Goal: Task Accomplishment & Management: Complete application form

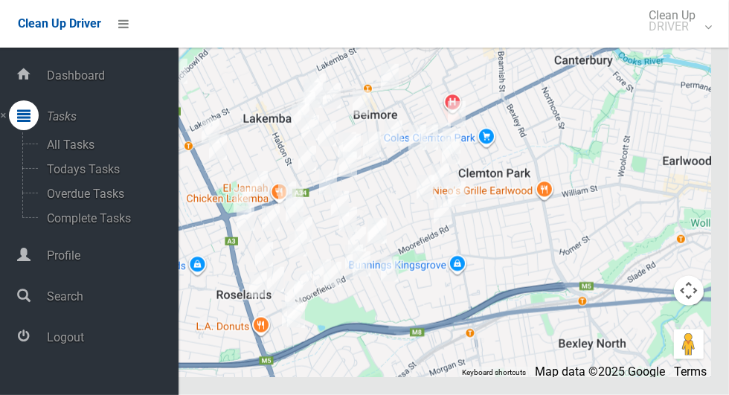
click at [69, 341] on span "Logout" at bounding box center [110, 337] width 136 height 14
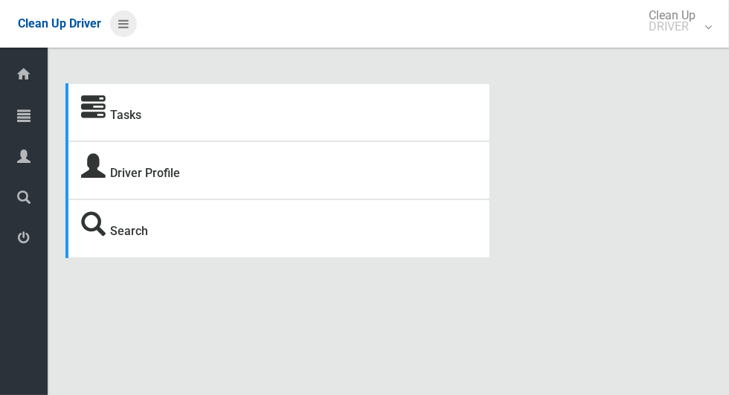
click at [118, 28] on icon at bounding box center [123, 23] width 10 height 25
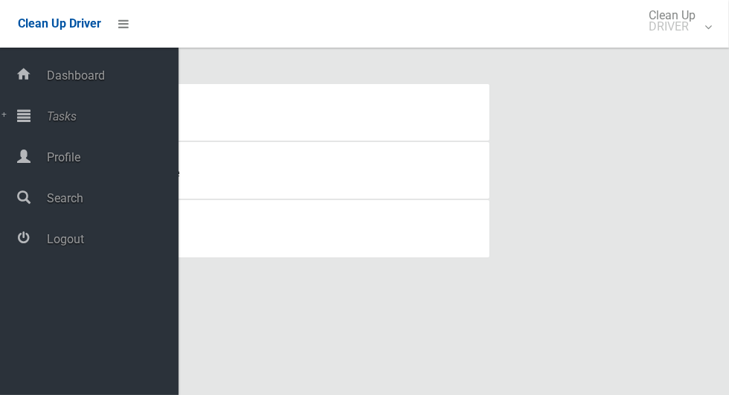
click at [70, 120] on span "Tasks" at bounding box center [110, 116] width 136 height 14
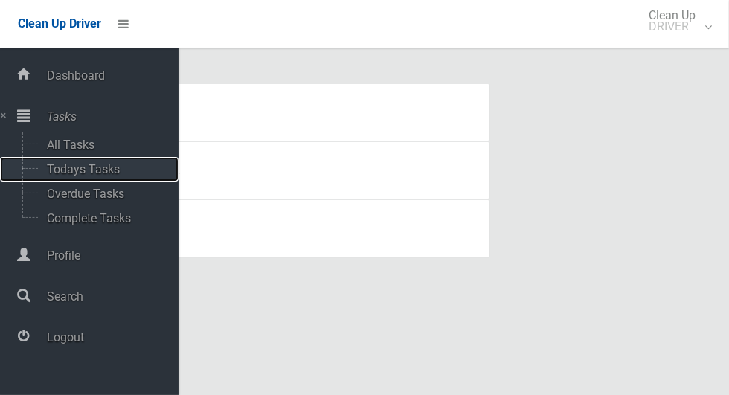
click at [71, 175] on span "Todays Tasks" at bounding box center [103, 169] width 123 height 14
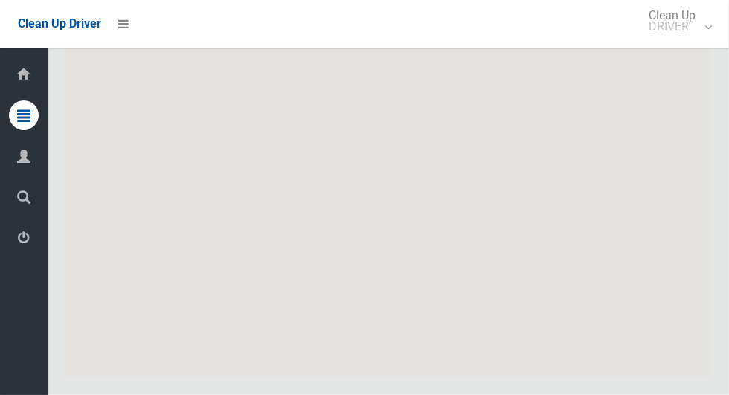
scroll to position [9502, 0]
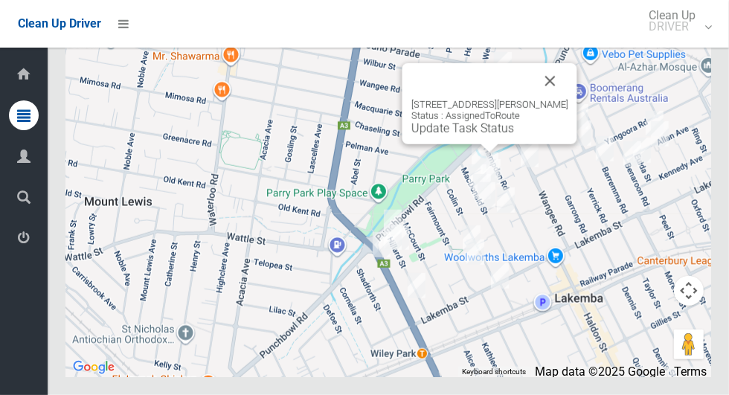
click at [562, 99] on button "Close" at bounding box center [551, 81] width 36 height 36
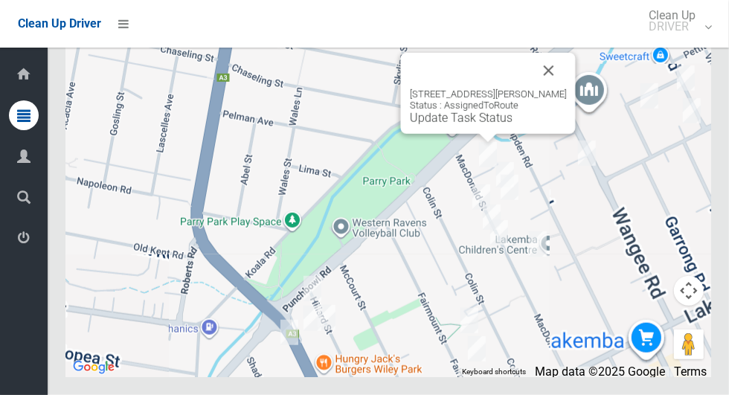
click at [498, 134] on div "83 MacDonald Street, LAKEMBA NSW 2195 Status : AssignedToRoute Update Task Stat…" at bounding box center [488, 93] width 175 height 81
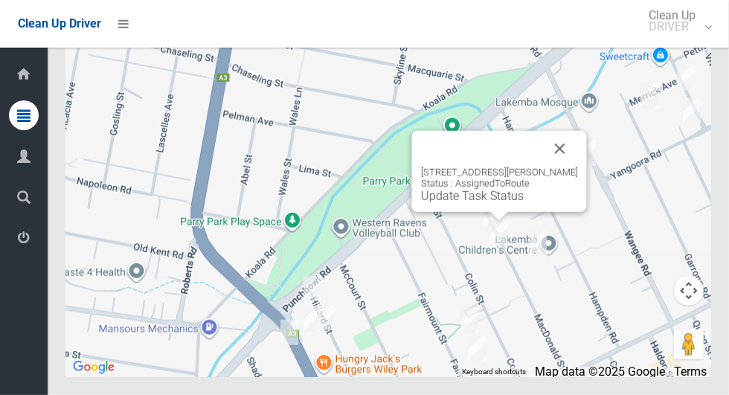
click at [571, 167] on button "Close" at bounding box center [560, 149] width 36 height 36
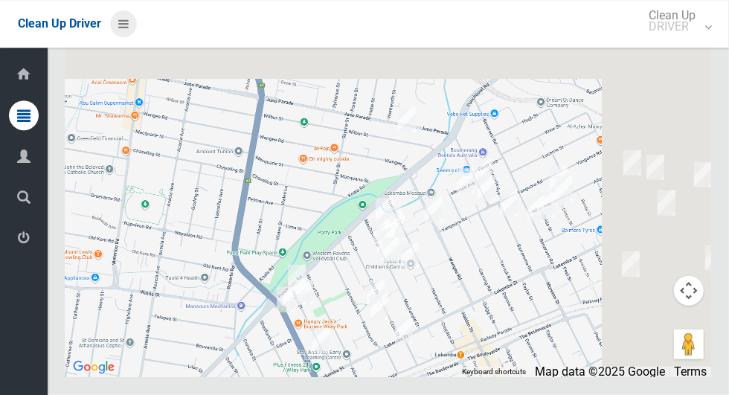
click at [121, 21] on icon at bounding box center [123, 23] width 10 height 25
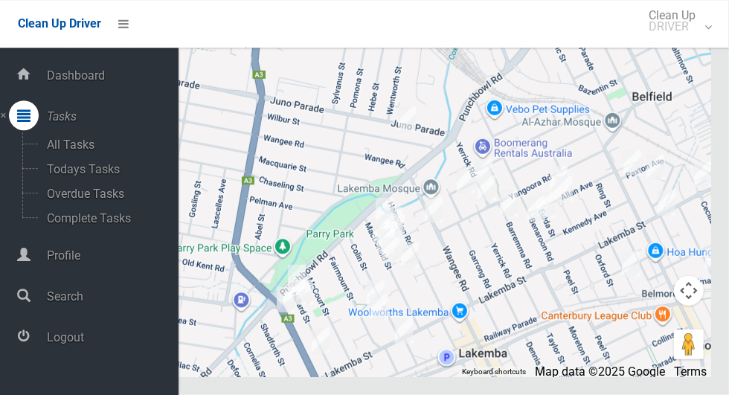
click at [69, 338] on span "Logout" at bounding box center [110, 337] width 136 height 14
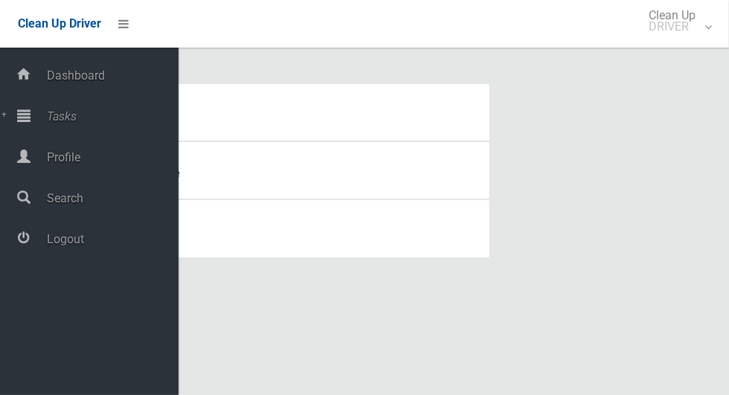
click at [65, 123] on span "Tasks" at bounding box center [110, 116] width 136 height 14
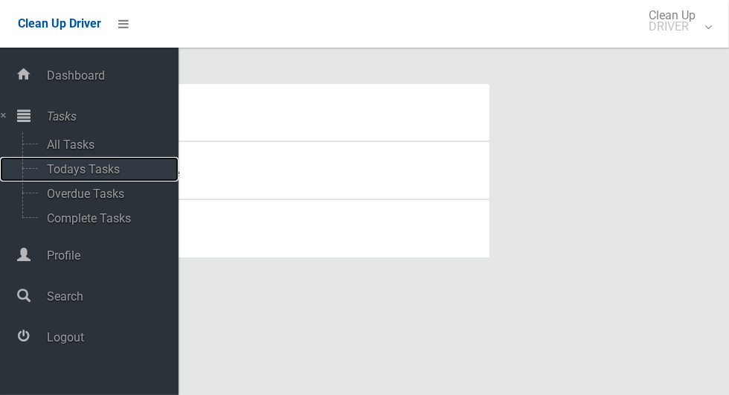
click at [80, 176] on span "Todays Tasks" at bounding box center [103, 169] width 123 height 14
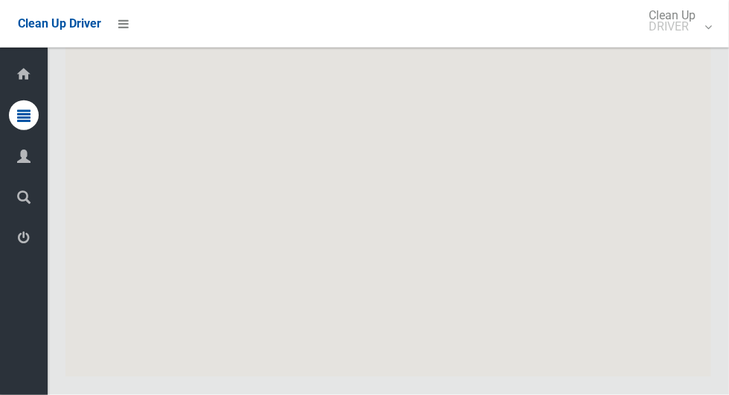
scroll to position [10655, 0]
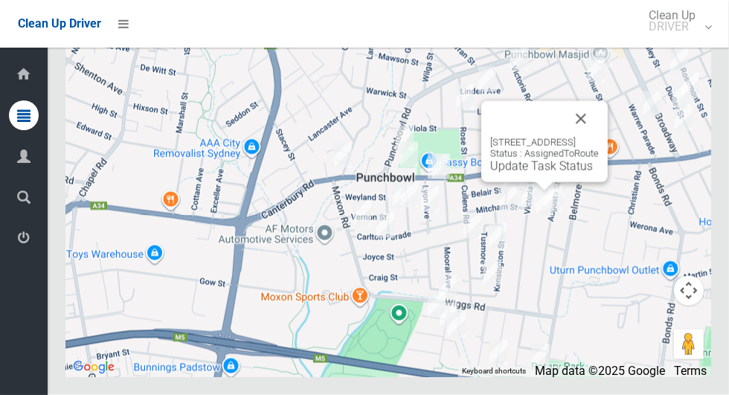
click at [599, 137] on button "Close" at bounding box center [581, 119] width 36 height 36
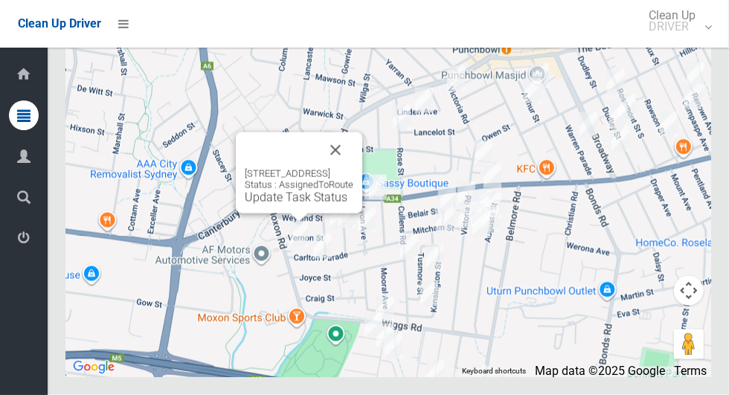
click at [353, 168] on button "Close" at bounding box center [336, 150] width 36 height 36
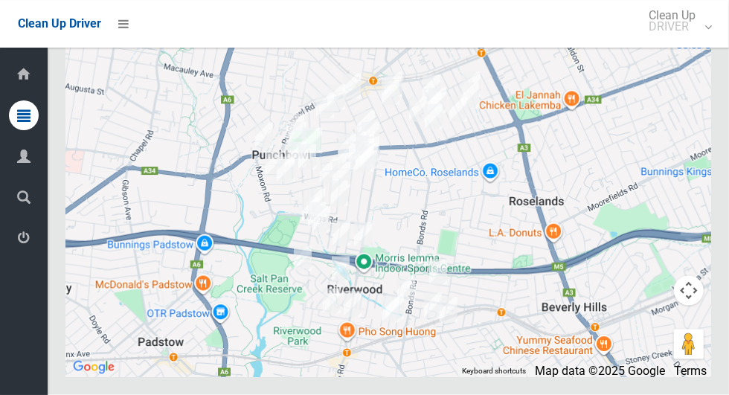
click at [565, 242] on div at bounding box center [388, 191] width 646 height 372
click at [128, 23] on icon at bounding box center [123, 23] width 10 height 25
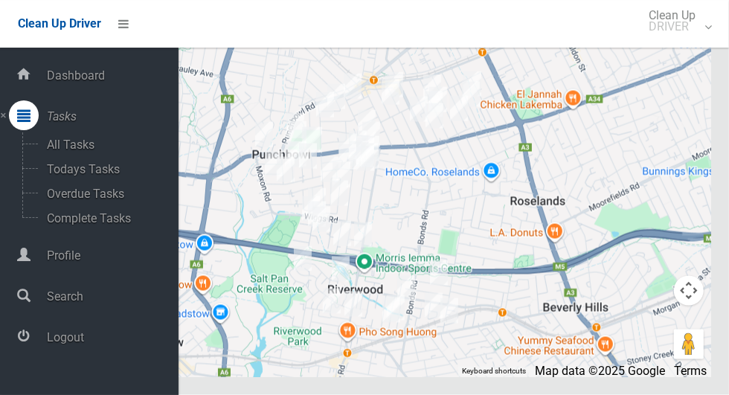
click at [84, 344] on span "Logout" at bounding box center [110, 337] width 136 height 14
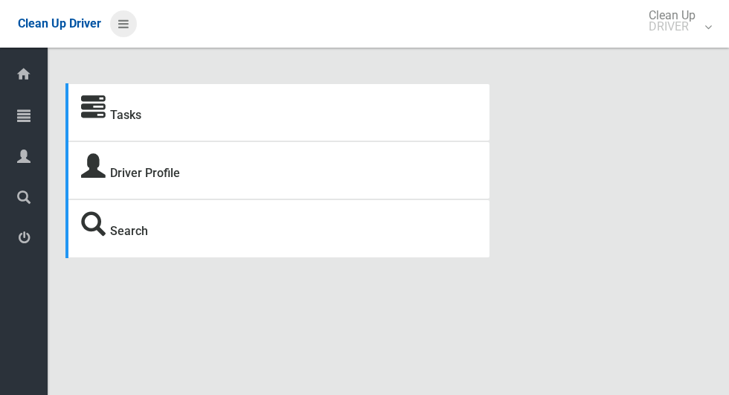
click at [121, 28] on icon at bounding box center [123, 23] width 10 height 25
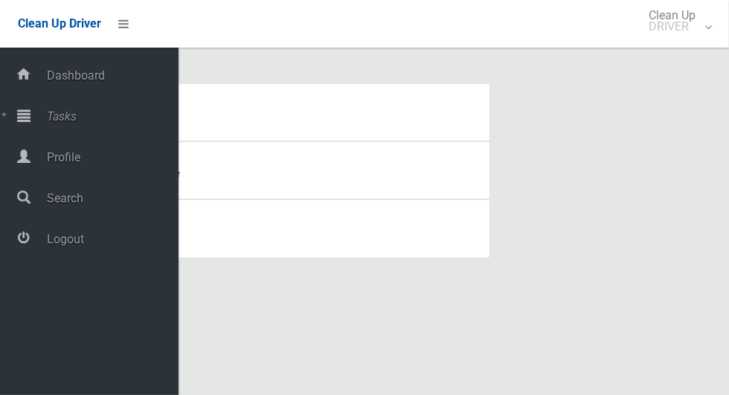
click at [67, 115] on span "Tasks" at bounding box center [110, 116] width 136 height 14
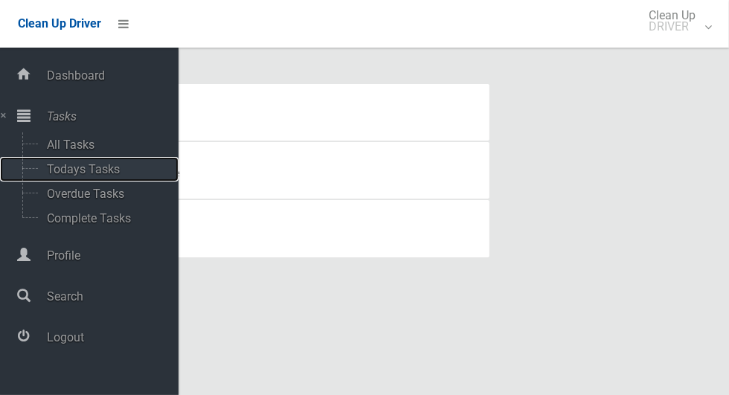
click at [77, 173] on span "Todays Tasks" at bounding box center [103, 169] width 123 height 14
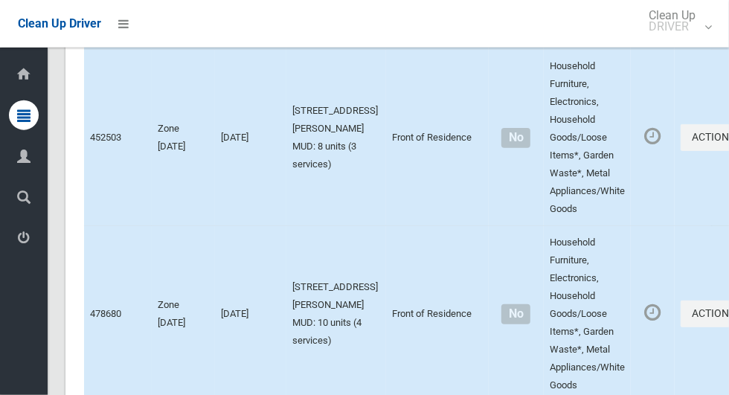
scroll to position [9502, 0]
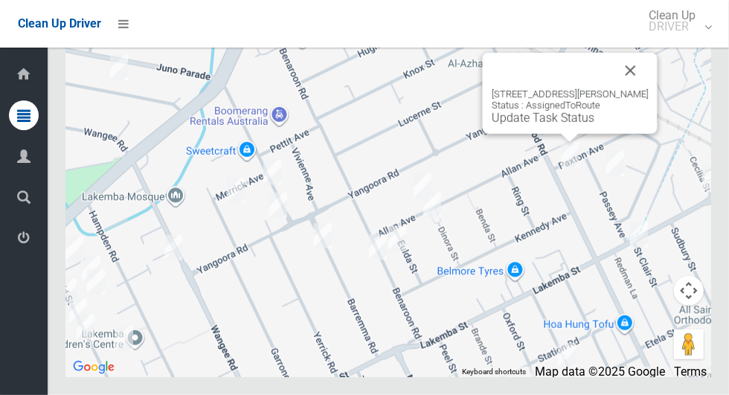
click at [632, 89] on button "Close" at bounding box center [631, 71] width 36 height 36
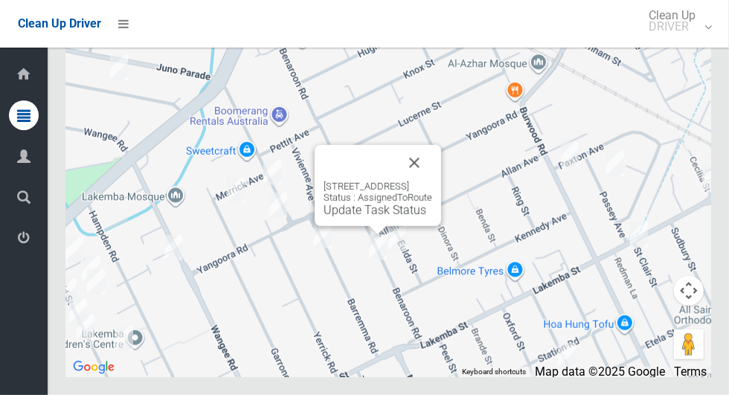
click at [441, 197] on div "40A Benaroon Road, LAKEMBA NSW 2195 Status : AssignedToRoute Update Task Status" at bounding box center [378, 185] width 126 height 81
click at [432, 181] on button "Close" at bounding box center [414, 163] width 36 height 36
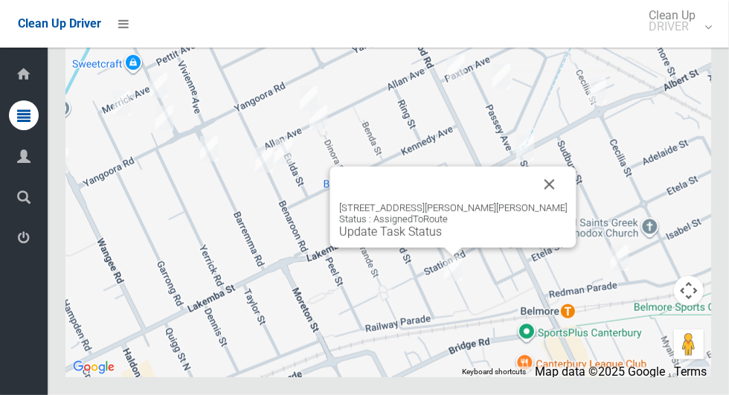
click at [542, 225] on div "14 Belmore Avenue, BELMORE NSW 2192 Status : AssignedToRoute Update Task Status" at bounding box center [453, 207] width 246 height 81
click at [532, 202] on button "Close" at bounding box center [550, 185] width 36 height 36
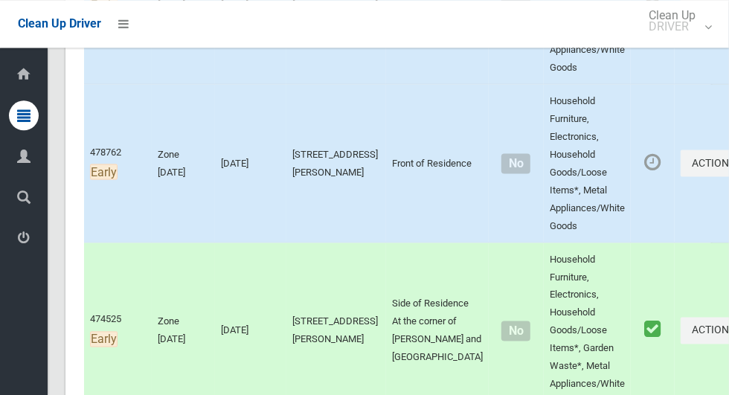
scroll to position [1195, 0]
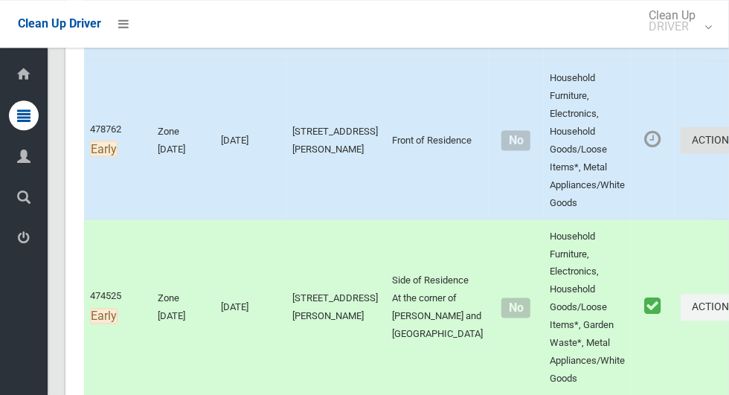
click at [728, 144] on icon "button" at bounding box center [738, 139] width 6 height 10
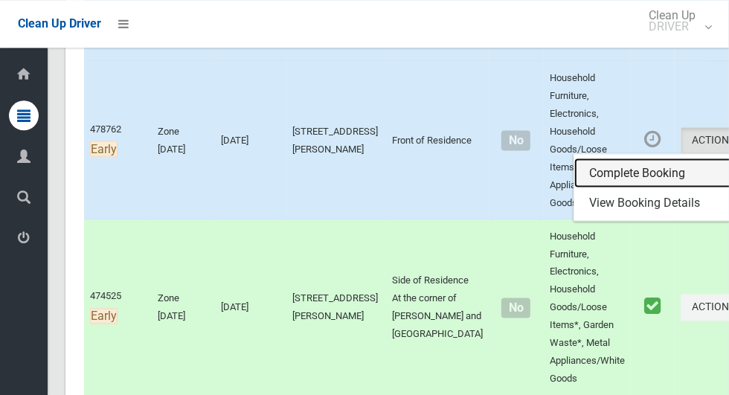
click at [574, 187] on link "Complete Booking" at bounding box center [662, 173] width 177 height 30
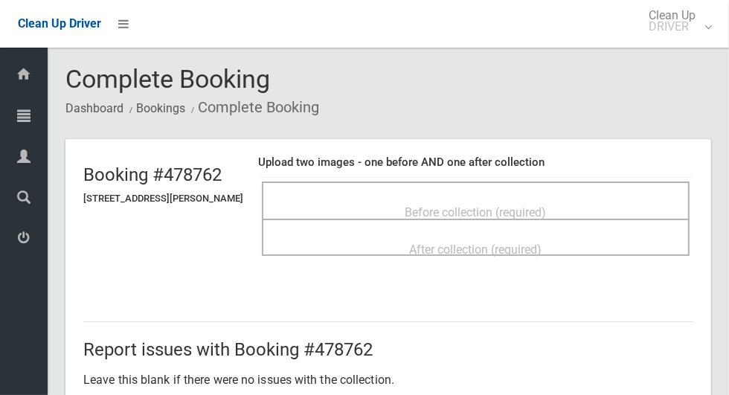
click at [483, 205] on span "Before collection (required)" at bounding box center [475, 212] width 141 height 14
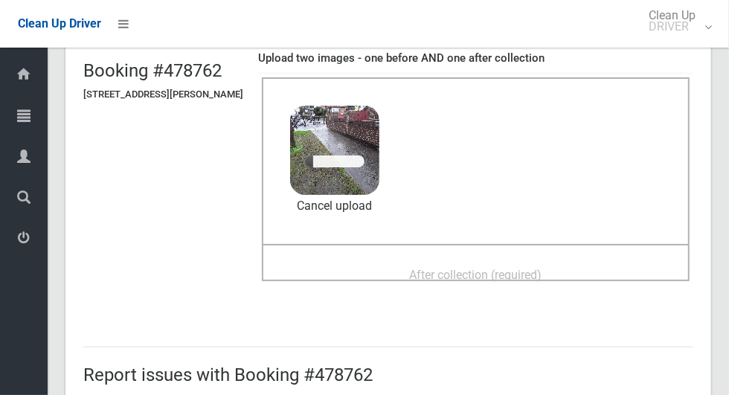
scroll to position [119, 0]
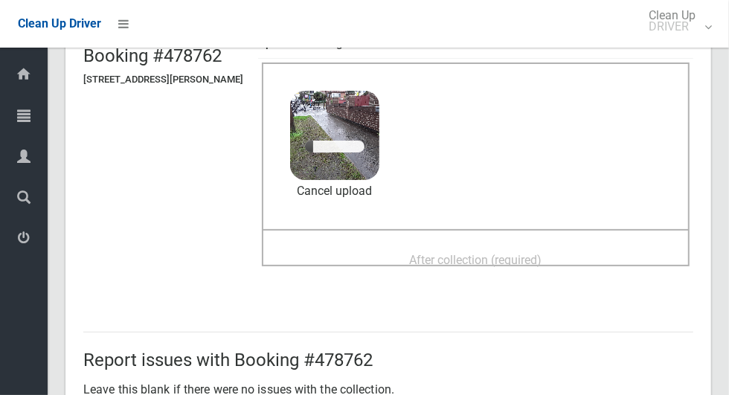
click at [518, 253] on span "After collection (required)" at bounding box center [476, 260] width 132 height 14
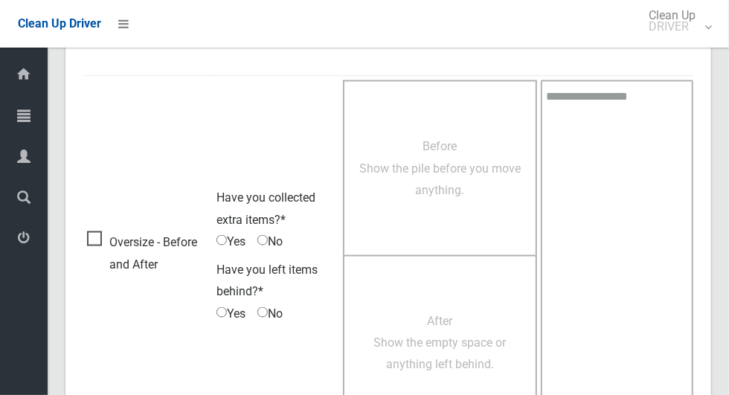
scroll to position [1217, 0]
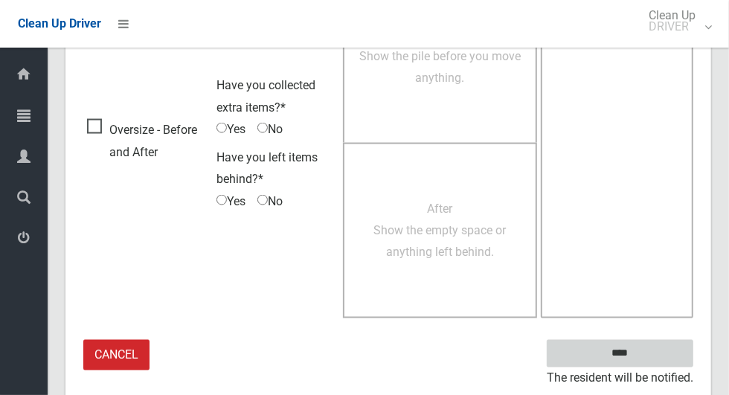
click at [632, 344] on input "****" at bounding box center [620, 354] width 147 height 28
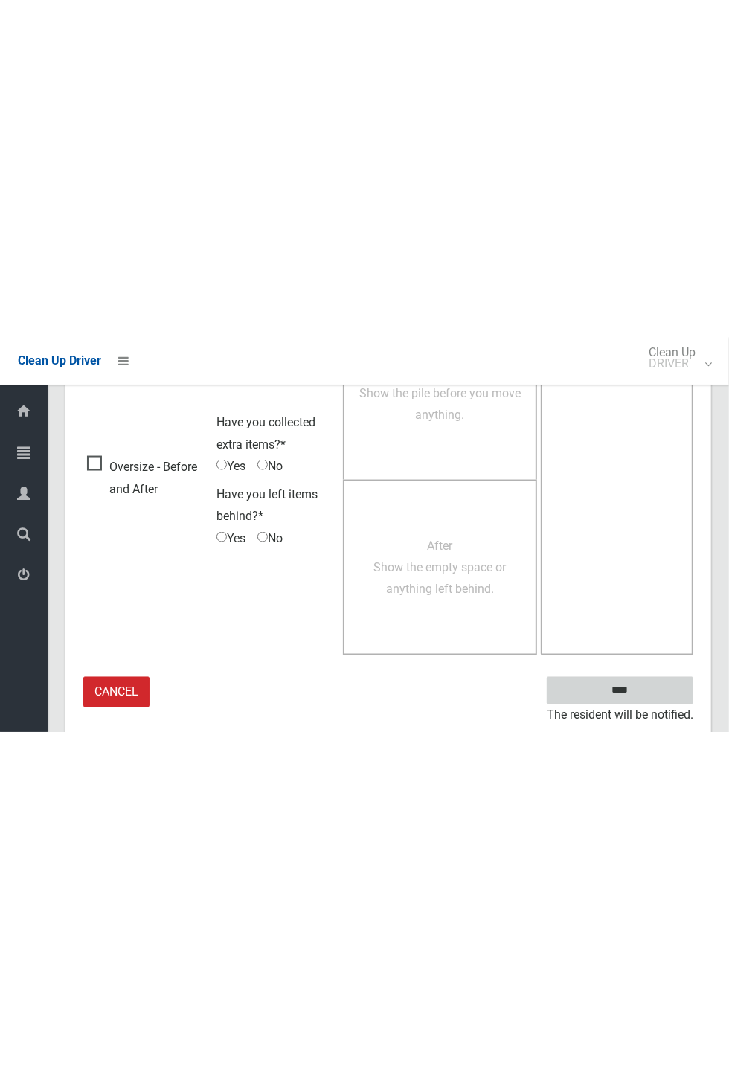
scroll to position [585, 0]
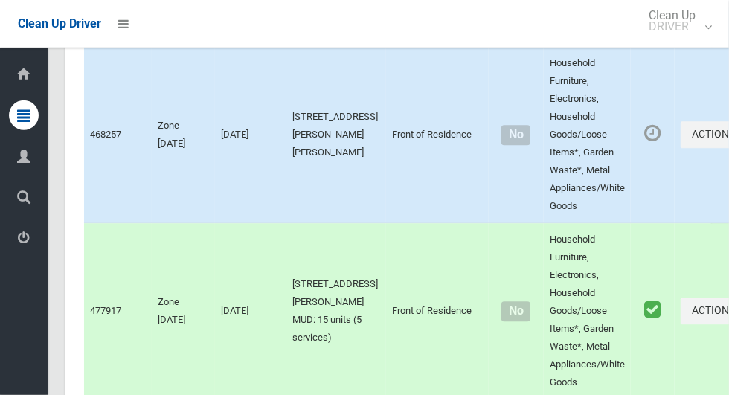
scroll to position [7878, 0]
click at [681, 150] on button "Actions" at bounding box center [716, 136] width 71 height 28
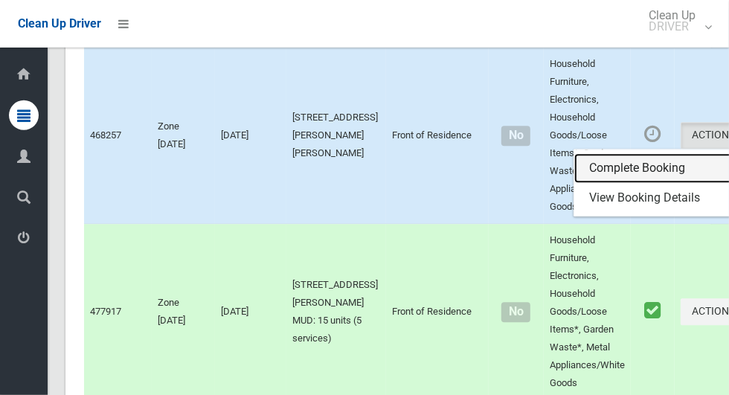
click at [600, 183] on link "Complete Booking" at bounding box center [662, 168] width 177 height 30
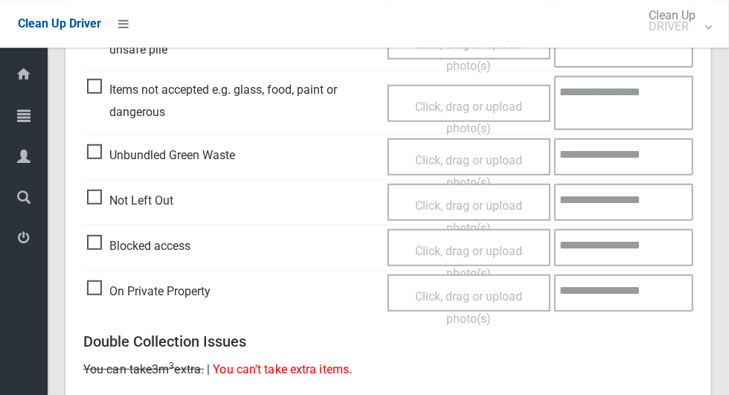
scroll to position [515, 0]
click at [467, 202] on span "Click, drag or upload photo(s)" at bounding box center [468, 216] width 107 height 36
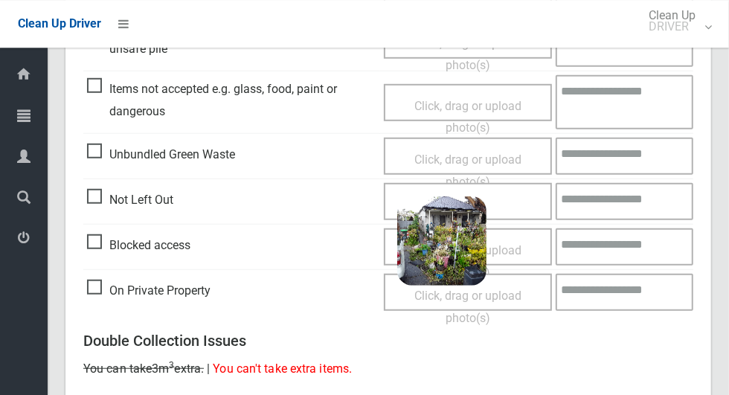
click at [541, 287] on div "Click, drag or upload photo(s)" at bounding box center [468, 307] width 146 height 44
click at [457, 242] on span "2025-08-2009.18.173878169790756935721.jpg" at bounding box center [538, 250] width 263 height 16
click at [464, 290] on link "Remove file" at bounding box center [441, 297] width 89 height 22
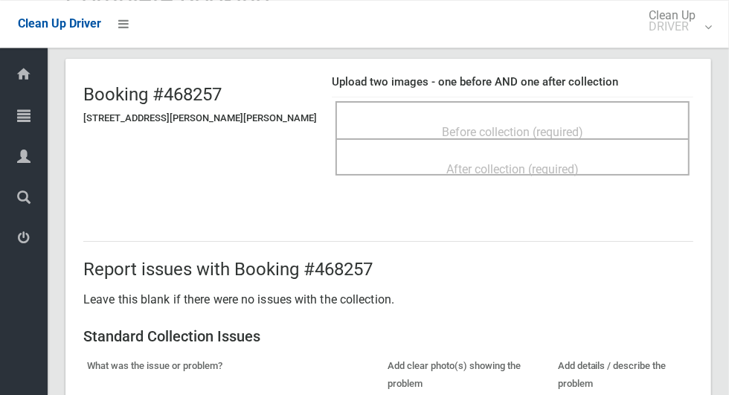
scroll to position [54, 0]
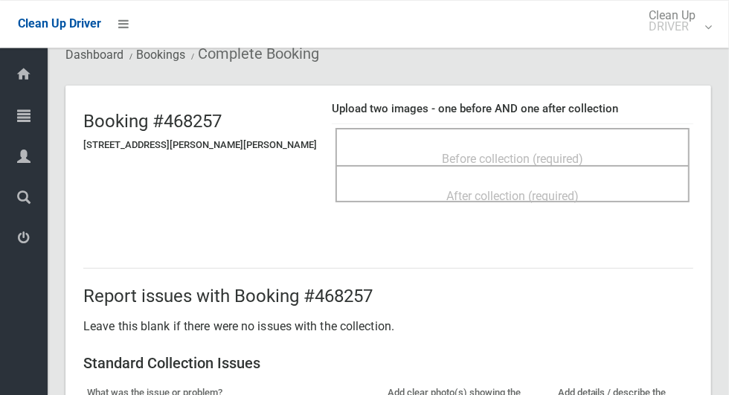
click at [560, 144] on div "Before collection (required)" at bounding box center [512, 158] width 321 height 28
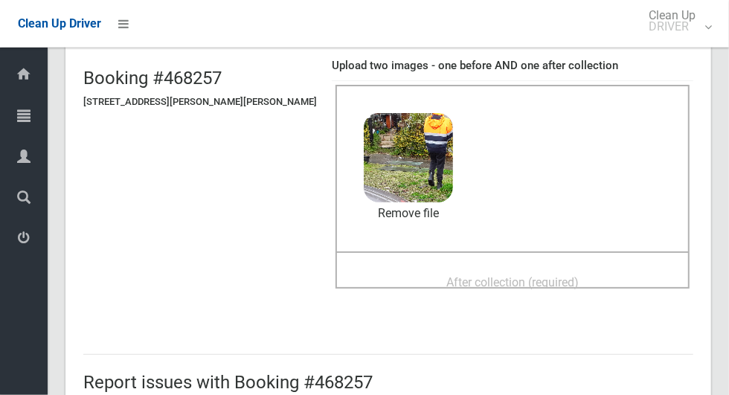
scroll to position [98, 0]
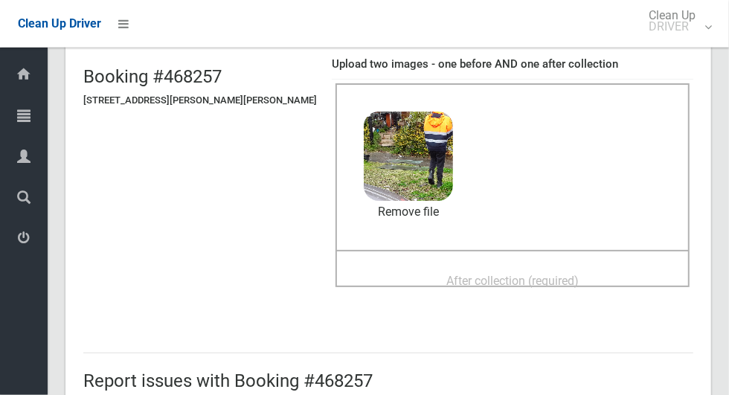
click at [539, 274] on span "After collection (required)" at bounding box center [512, 281] width 132 height 14
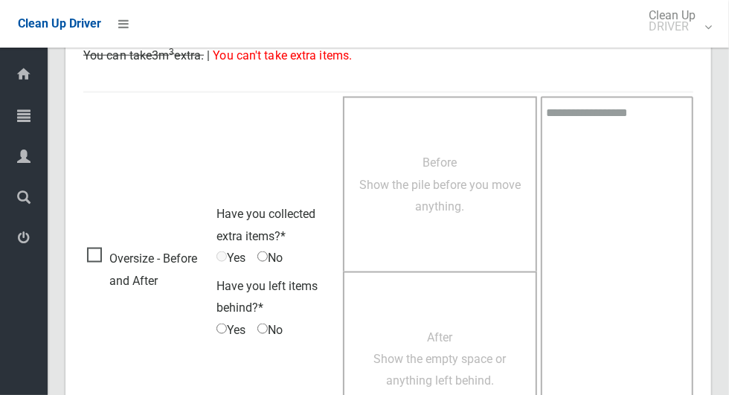
scroll to position [1217, 0]
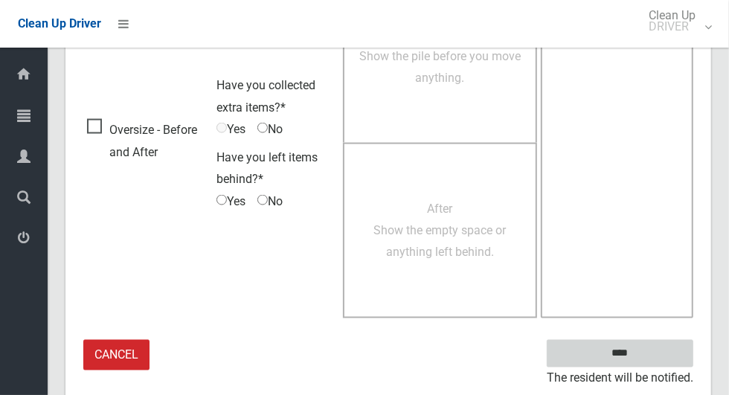
click at [646, 359] on input "****" at bounding box center [620, 354] width 147 height 28
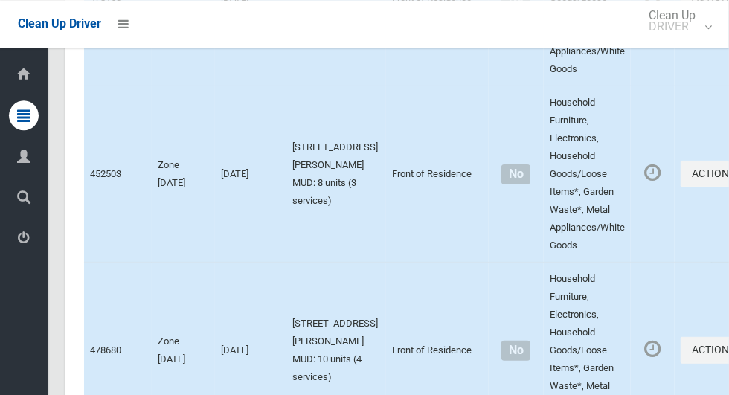
scroll to position [9502, 0]
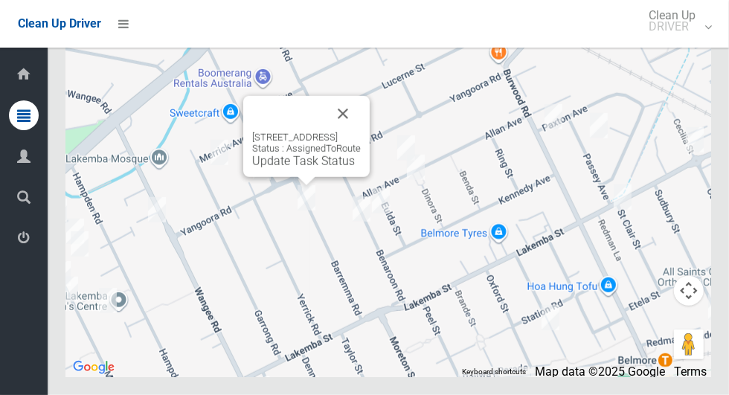
click at [361, 132] on button "Close" at bounding box center [343, 114] width 36 height 36
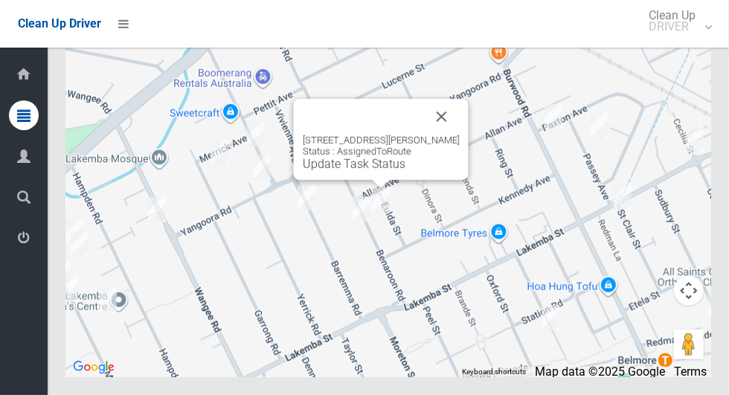
click at [451, 135] on button "Close" at bounding box center [442, 117] width 36 height 36
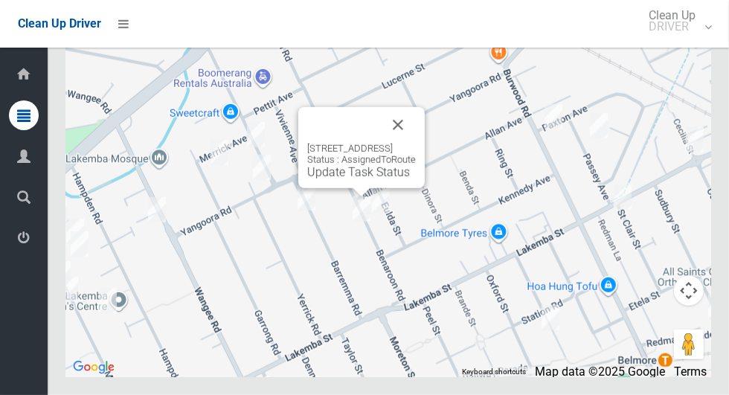
click at [416, 143] on button "Close" at bounding box center [398, 125] width 36 height 36
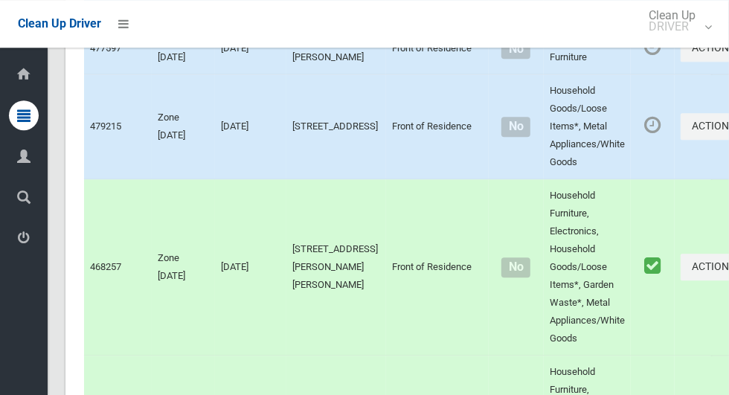
scroll to position [7747, 0]
click at [681, 140] on button "Actions" at bounding box center [716, 126] width 71 height 28
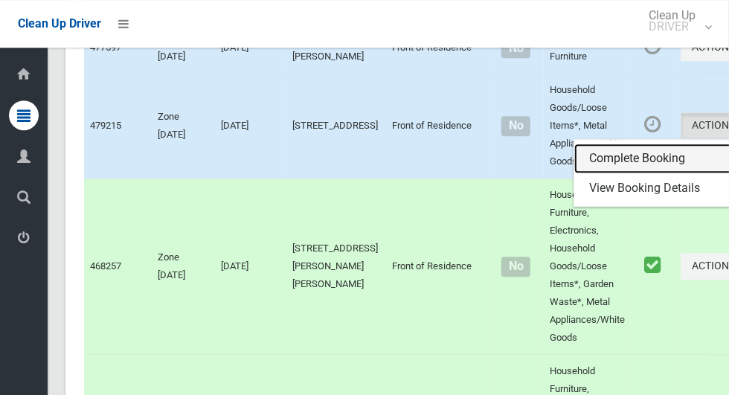
click at [602, 173] on link "Complete Booking" at bounding box center [662, 159] width 177 height 30
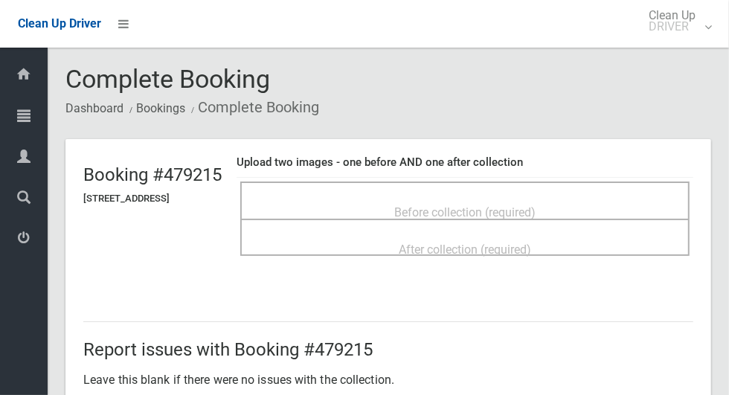
click at [559, 198] on div "Before collection (required)" at bounding box center [465, 212] width 417 height 28
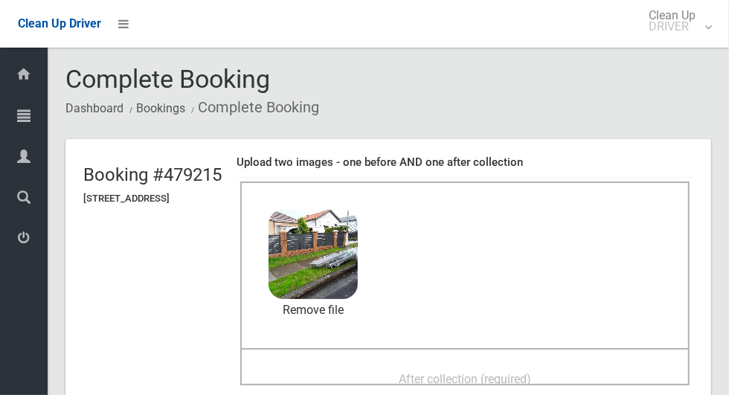
click at [517, 374] on span "After collection (required)" at bounding box center [465, 379] width 132 height 14
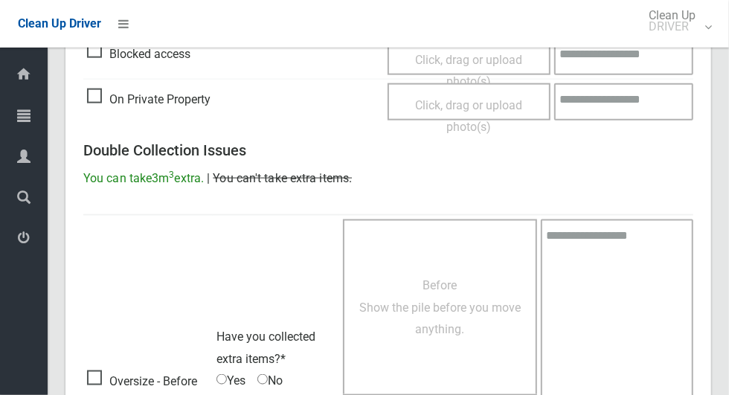
scroll to position [1217, 0]
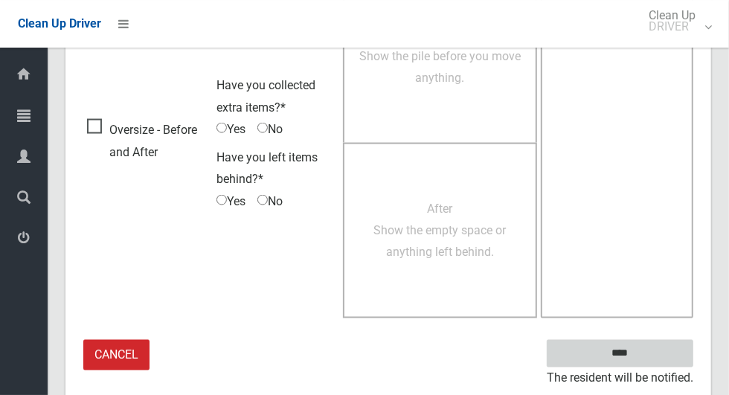
click at [632, 344] on input "****" at bounding box center [620, 354] width 147 height 28
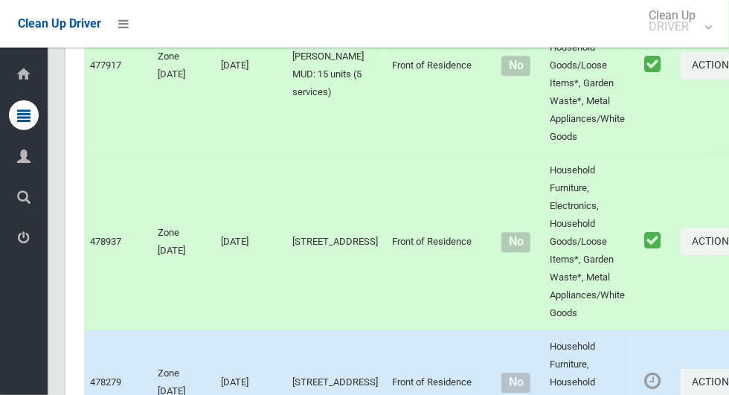
scroll to position [7726, 0]
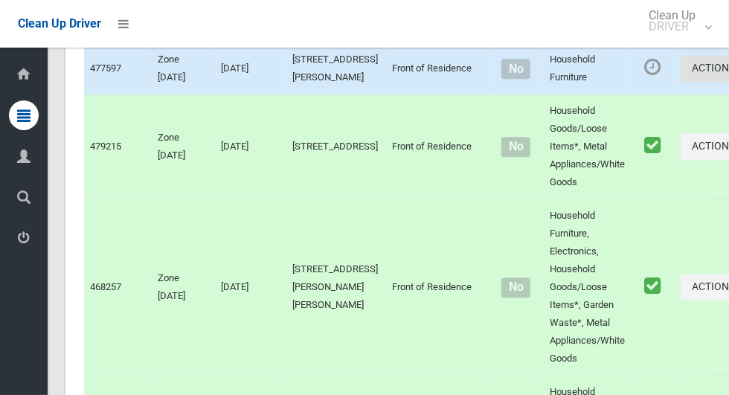
click at [681, 83] on button "Actions" at bounding box center [716, 69] width 71 height 28
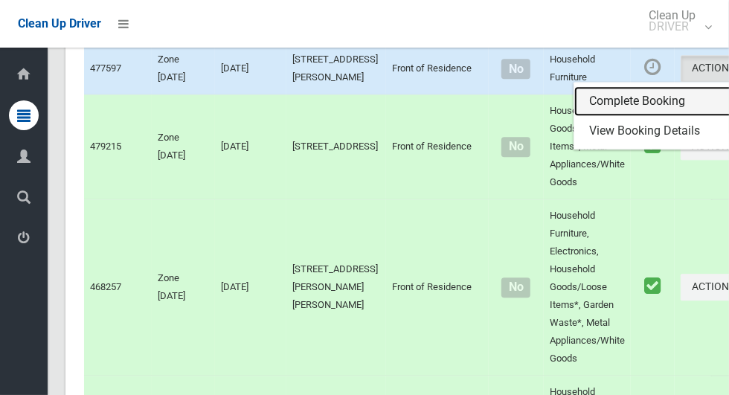
click at [592, 116] on link "Complete Booking" at bounding box center [662, 101] width 177 height 30
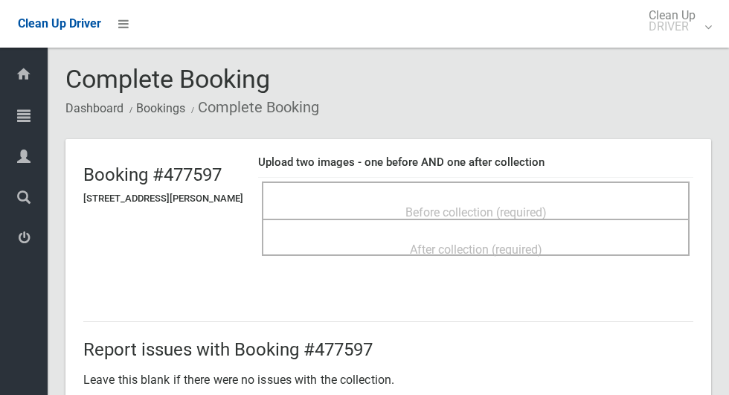
click at [460, 205] on span "Before collection (required)" at bounding box center [475, 212] width 141 height 14
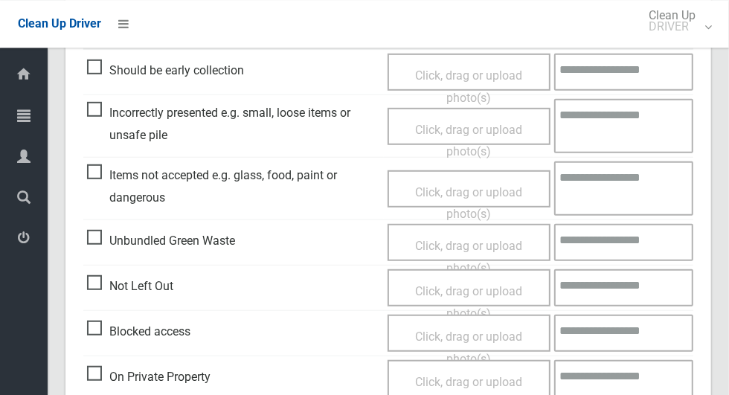
scroll to position [428, 0]
click at [461, 288] on span "Click, drag or upload photo(s)" at bounding box center [468, 303] width 107 height 36
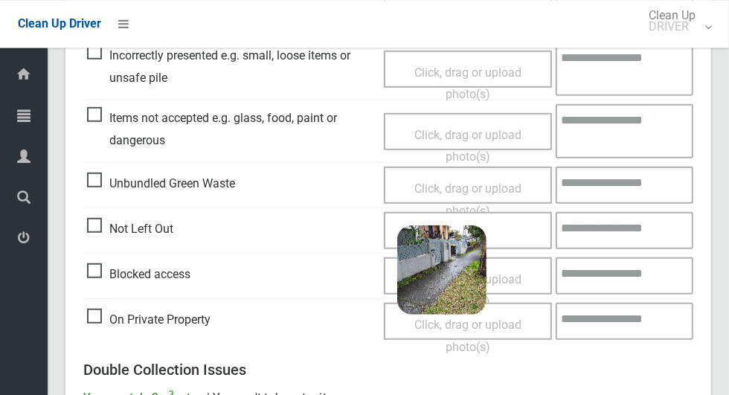
scroll to position [508, 0]
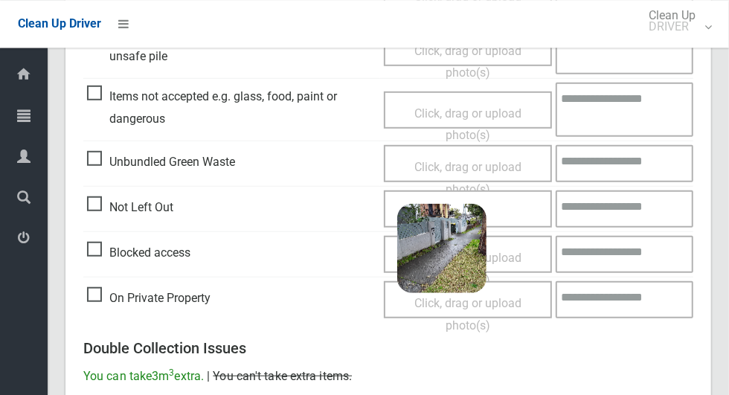
click at [446, 248] on span "2025-08-2009.26.007318070886301634183.jpg" at bounding box center [538, 256] width 263 height 16
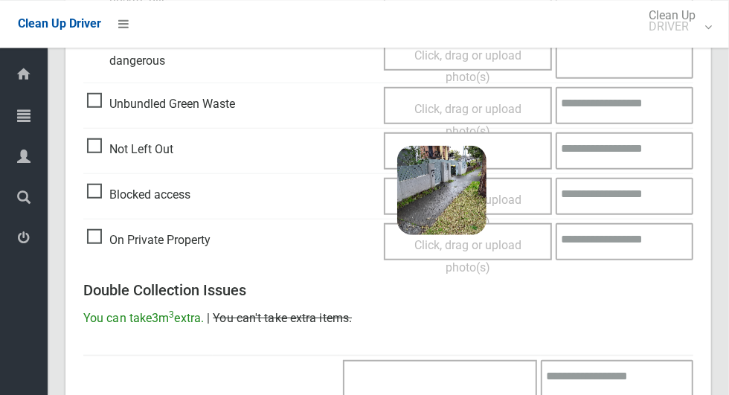
scroll to position [958, 0]
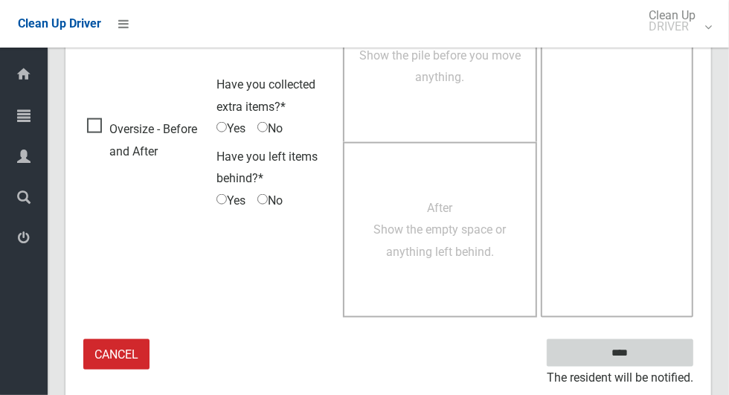
click at [626, 350] on input "****" at bounding box center [620, 353] width 147 height 28
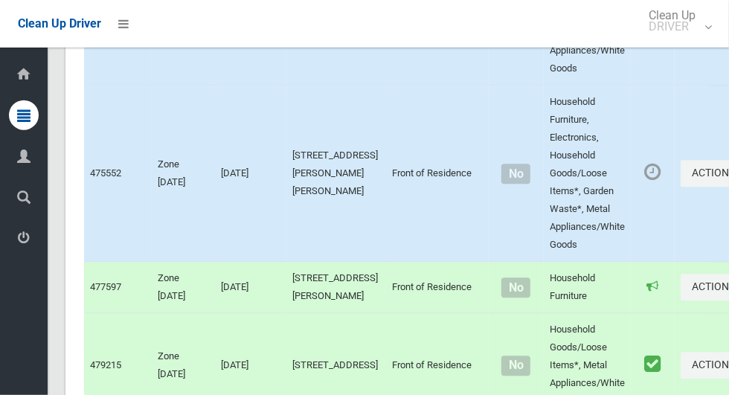
scroll to position [7508, 0]
click at [728, 178] on icon "button" at bounding box center [738, 172] width 6 height 10
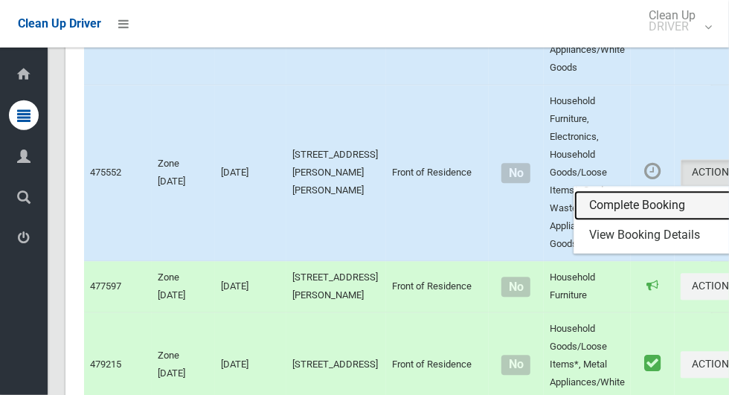
click at [597, 221] on link "Complete Booking" at bounding box center [662, 206] width 177 height 30
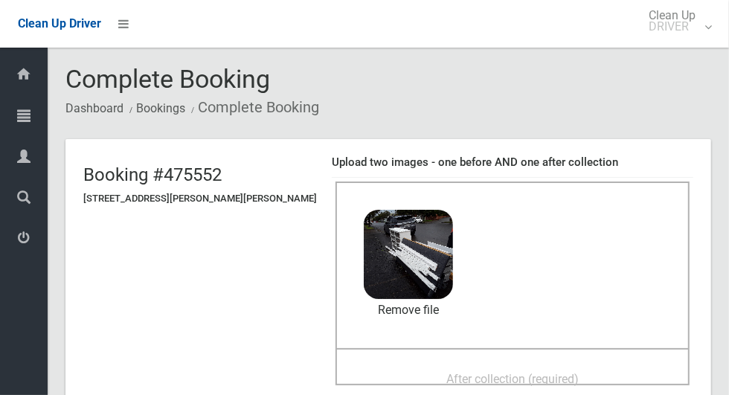
click at [446, 376] on span "After collection (required)" at bounding box center [512, 379] width 132 height 14
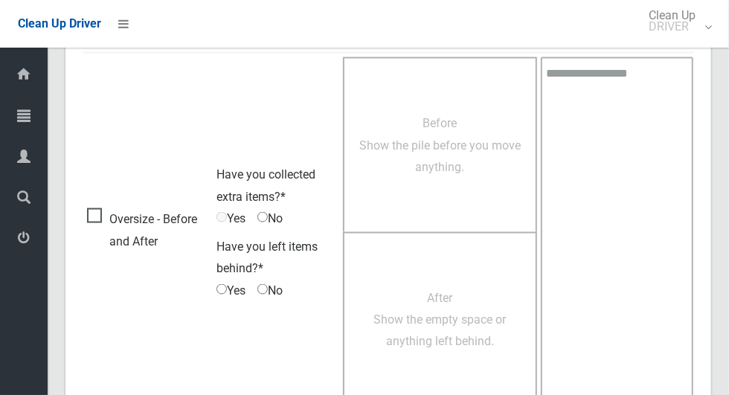
scroll to position [1217, 0]
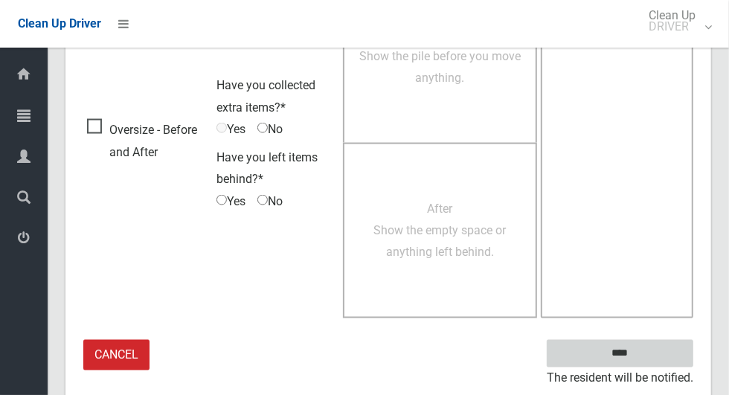
click at [646, 353] on input "****" at bounding box center [620, 354] width 147 height 28
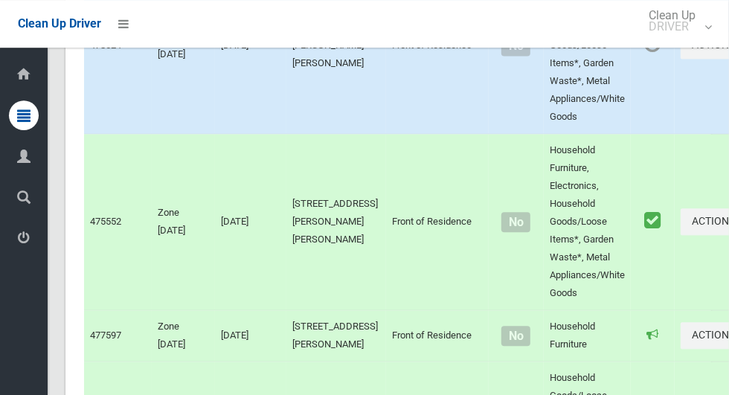
scroll to position [7458, 0]
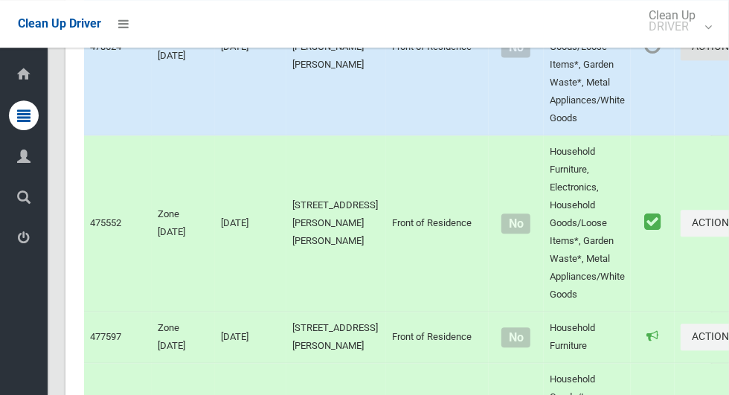
click at [681, 61] on button "Actions" at bounding box center [716, 47] width 71 height 28
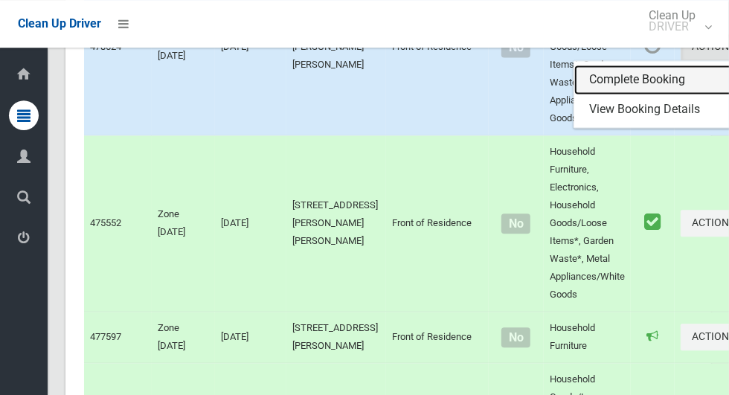
click at [605, 94] on link "Complete Booking" at bounding box center [662, 80] width 177 height 30
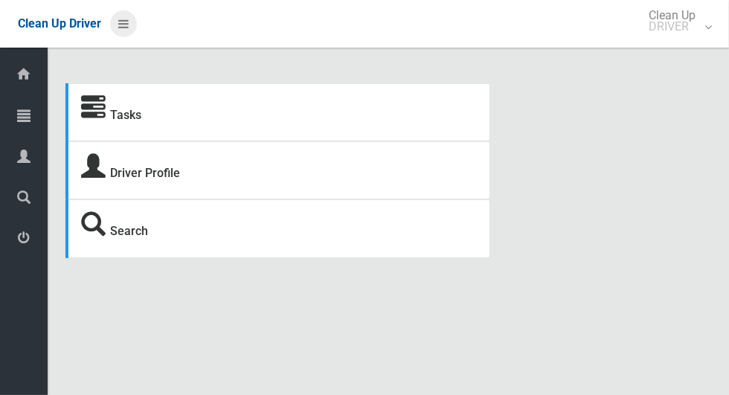
click at [124, 19] on icon at bounding box center [123, 23] width 10 height 25
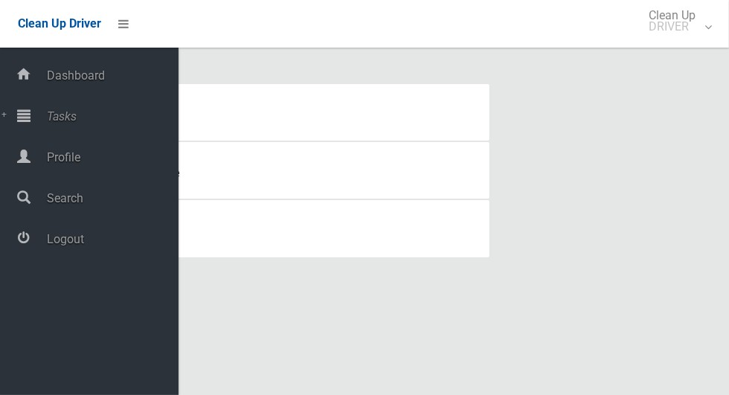
click at [75, 118] on span "Tasks" at bounding box center [110, 116] width 136 height 14
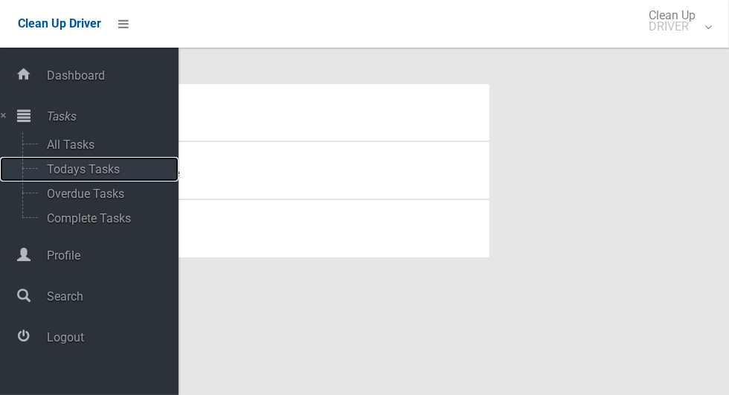
click at [118, 174] on span "Todays Tasks" at bounding box center [103, 169] width 123 height 14
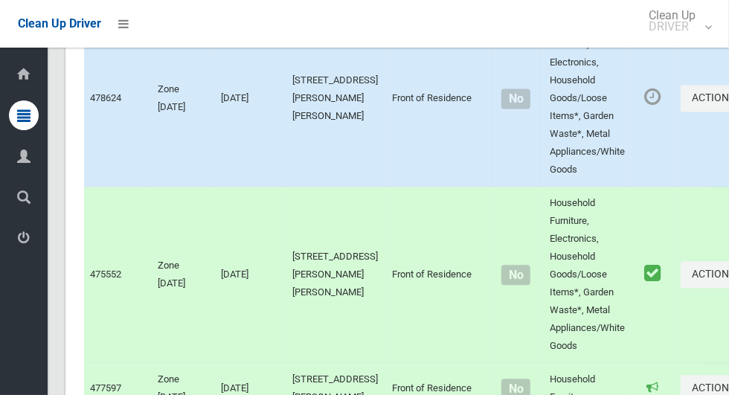
scroll to position [7488, 0]
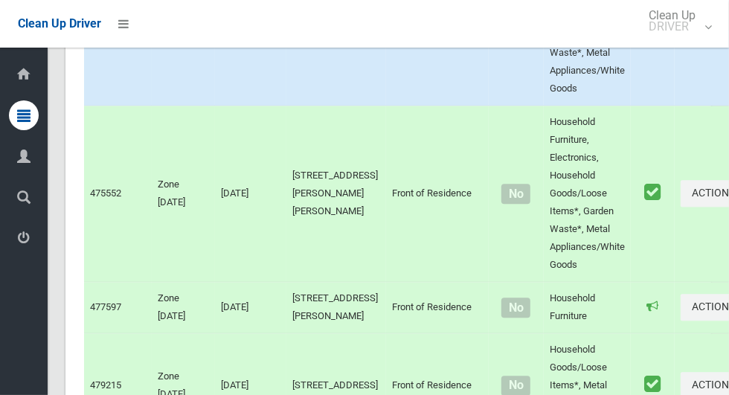
click at [728, 22] on icon "button" at bounding box center [738, 16] width 6 height 10
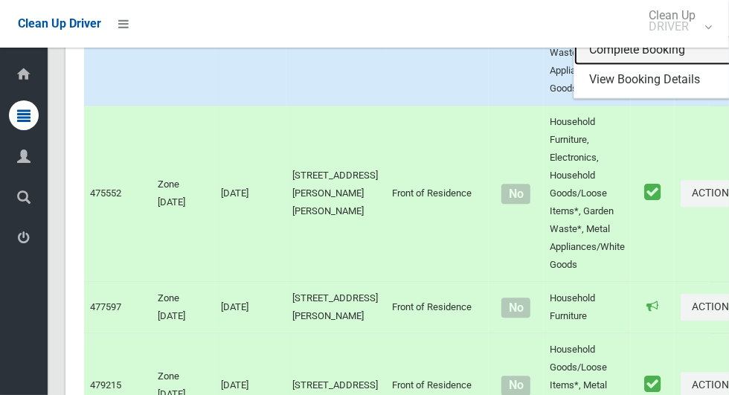
click at [600, 65] on link "Complete Booking" at bounding box center [662, 50] width 177 height 30
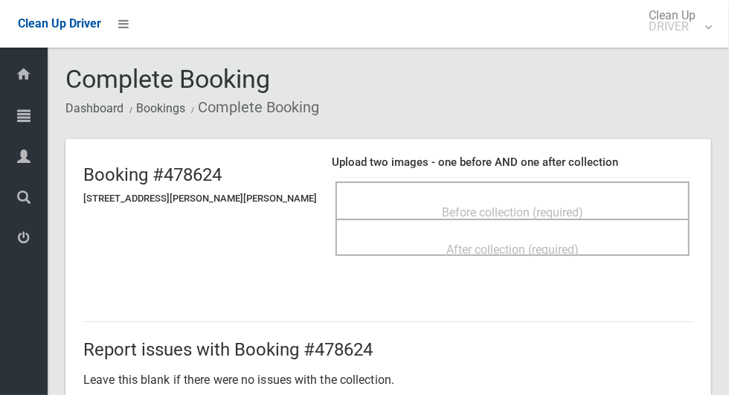
click at [410, 198] on div "Before collection (required)" at bounding box center [512, 212] width 321 height 28
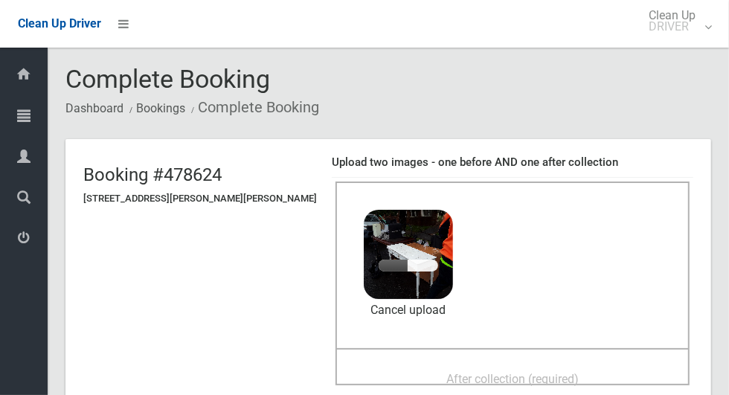
click at [493, 372] on span "After collection (required)" at bounding box center [512, 379] width 132 height 14
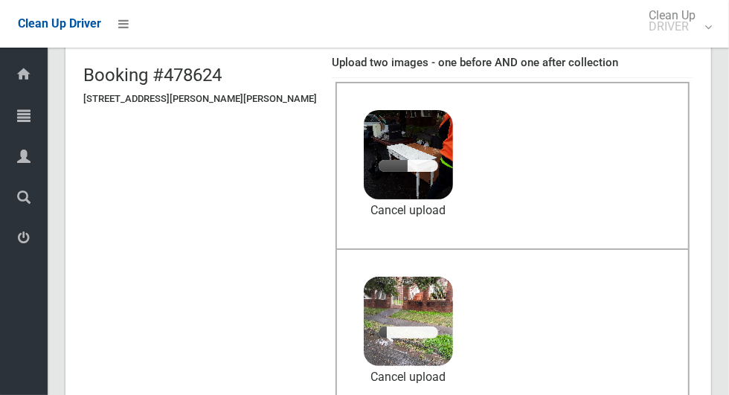
scroll to position [103, 0]
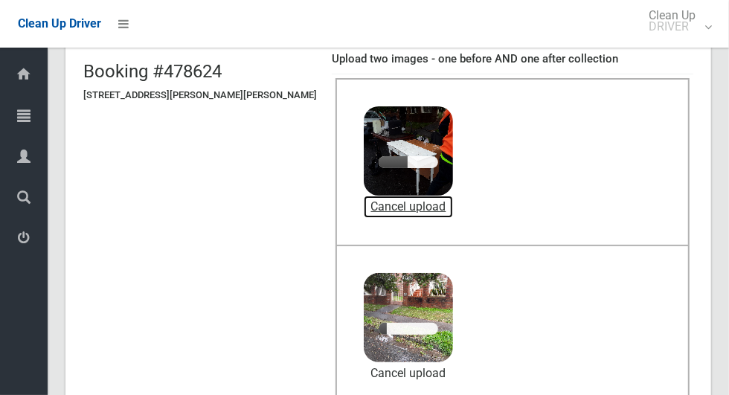
click at [369, 207] on link "Cancel upload" at bounding box center [408, 207] width 89 height 22
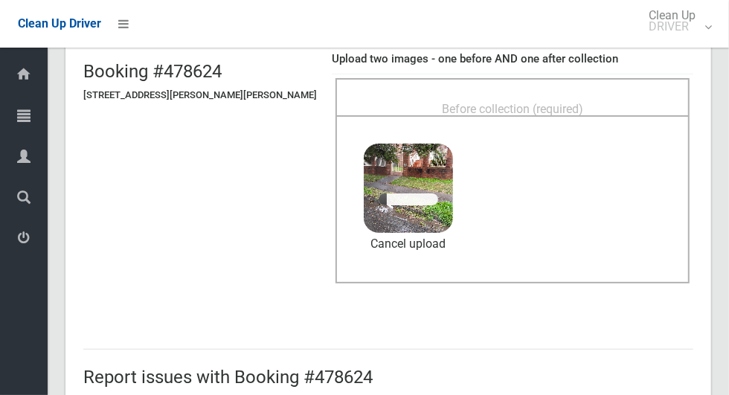
click at [502, 102] on span "Before collection (required)" at bounding box center [512, 109] width 141 height 14
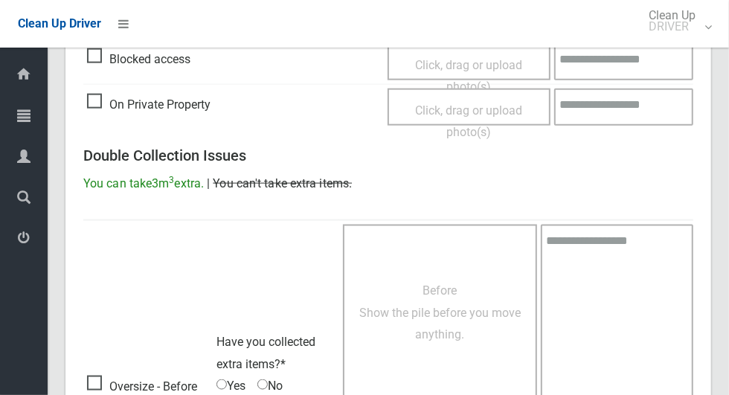
scroll to position [1217, 0]
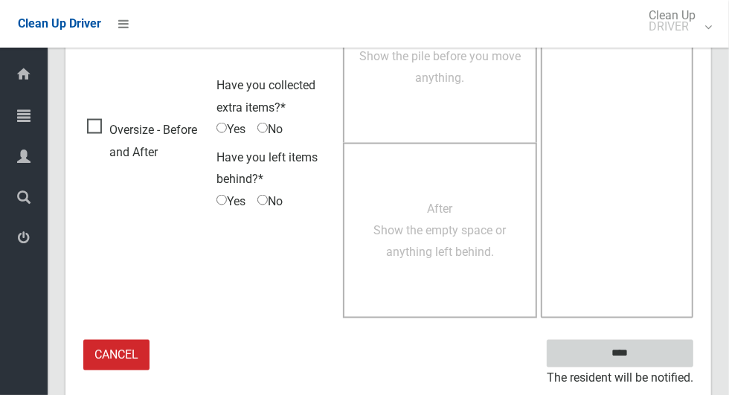
click at [626, 354] on input "****" at bounding box center [620, 354] width 147 height 28
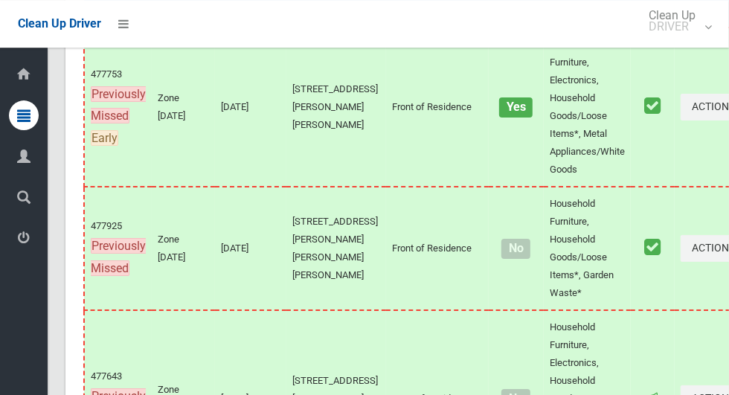
scroll to position [9502, 0]
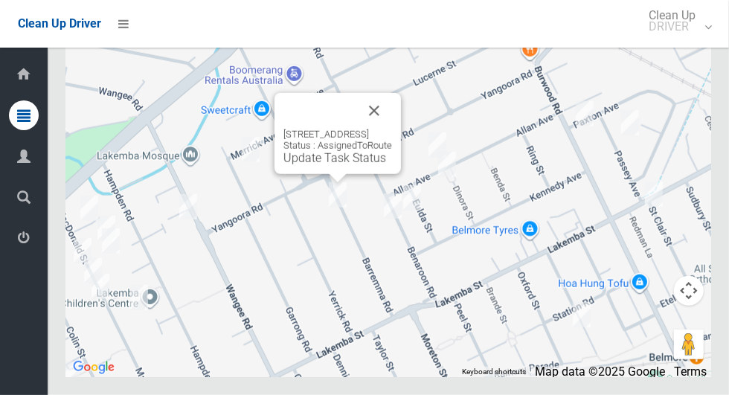
click at [392, 129] on button "Close" at bounding box center [374, 111] width 36 height 36
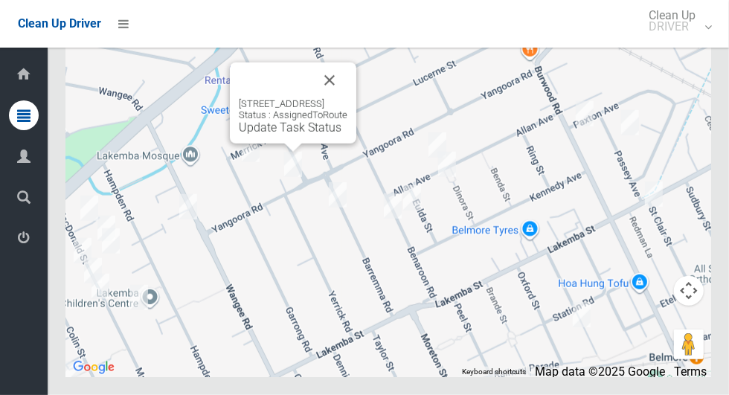
click at [347, 98] on button "Close" at bounding box center [330, 80] width 36 height 36
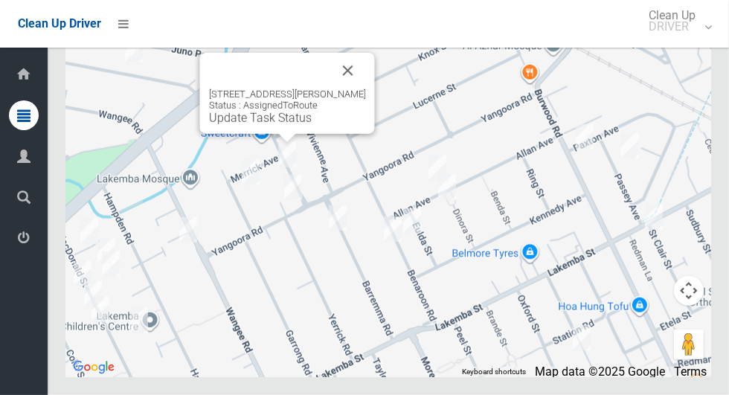
click at [356, 89] on button "Close" at bounding box center [348, 71] width 36 height 36
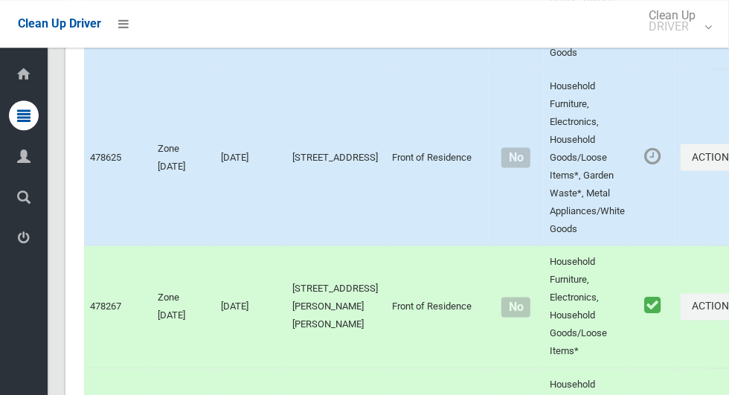
scroll to position [7049, 0]
click at [728, 161] on icon "button" at bounding box center [738, 155] width 6 height 10
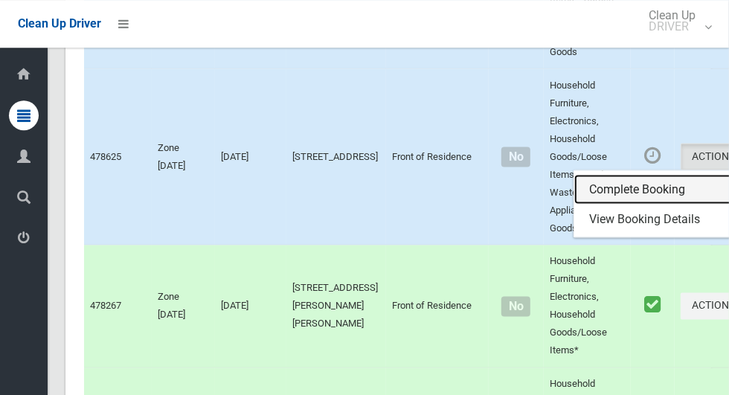
click at [609, 204] on link "Complete Booking" at bounding box center [662, 189] width 177 height 30
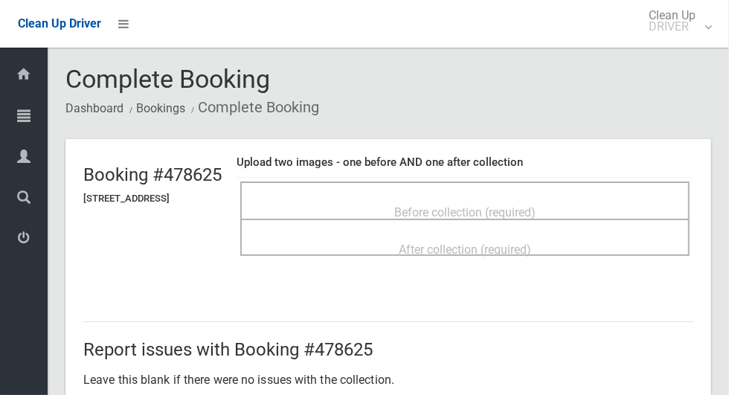
click at [527, 205] on span "Before collection (required)" at bounding box center [464, 212] width 141 height 14
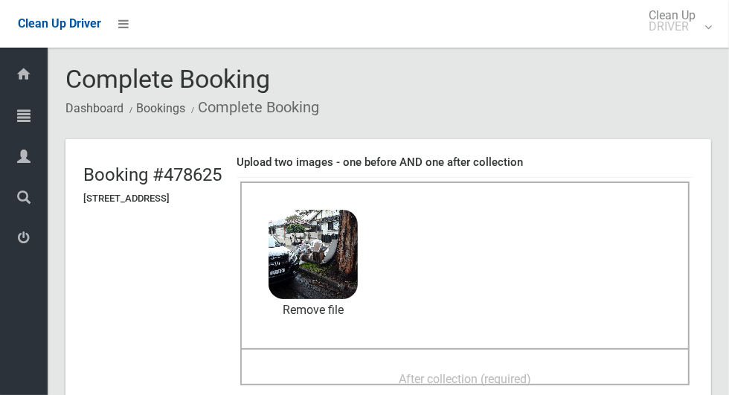
click at [474, 372] on span "After collection (required)" at bounding box center [465, 379] width 132 height 14
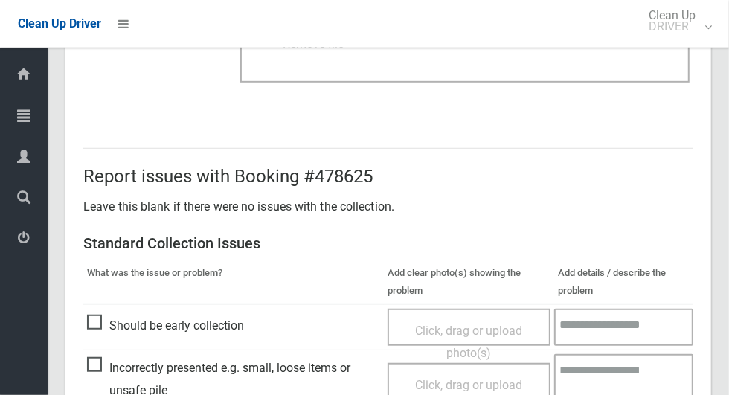
scroll to position [1217, 0]
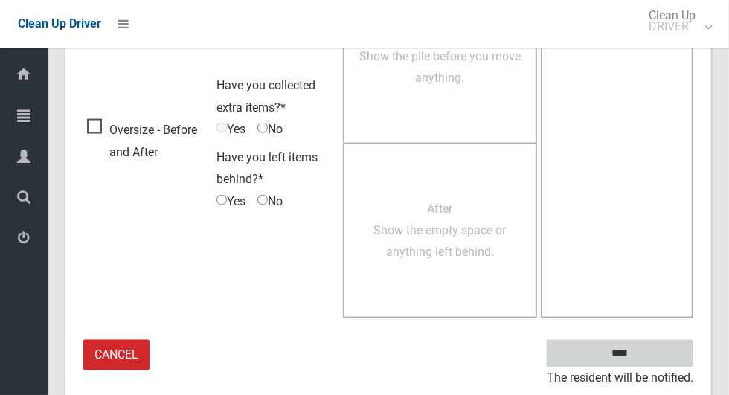
click at [646, 354] on input "****" at bounding box center [620, 354] width 147 height 28
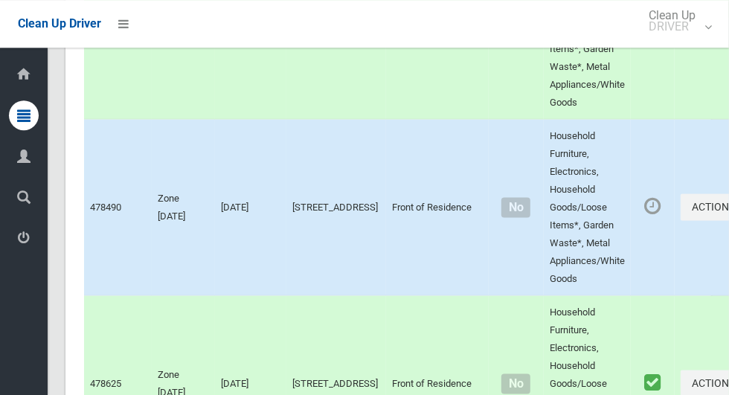
scroll to position [6851, 0]
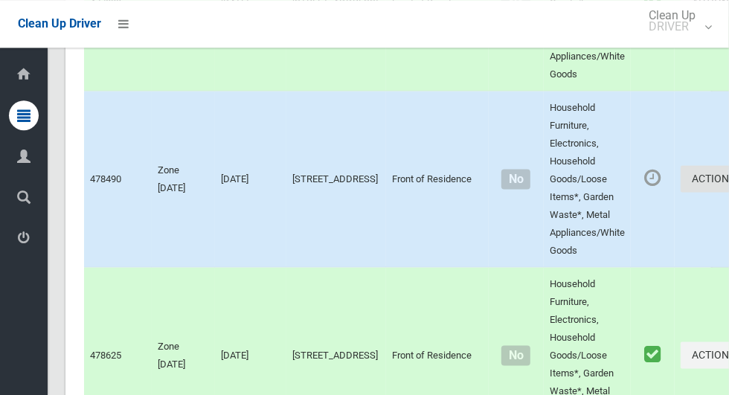
click at [681, 193] on button "Actions" at bounding box center [716, 179] width 71 height 28
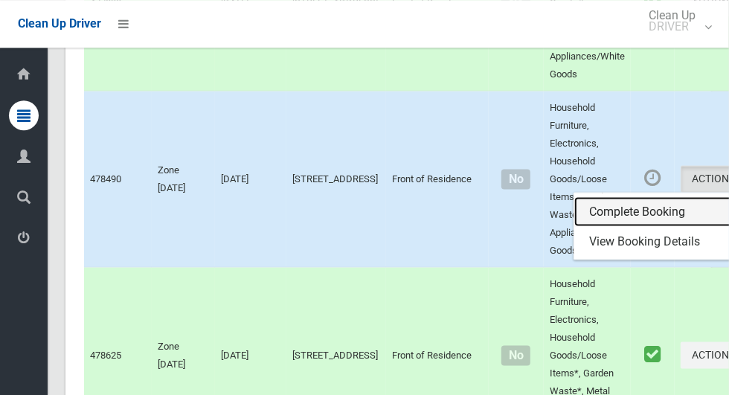
click at [588, 226] on link "Complete Booking" at bounding box center [662, 211] width 177 height 30
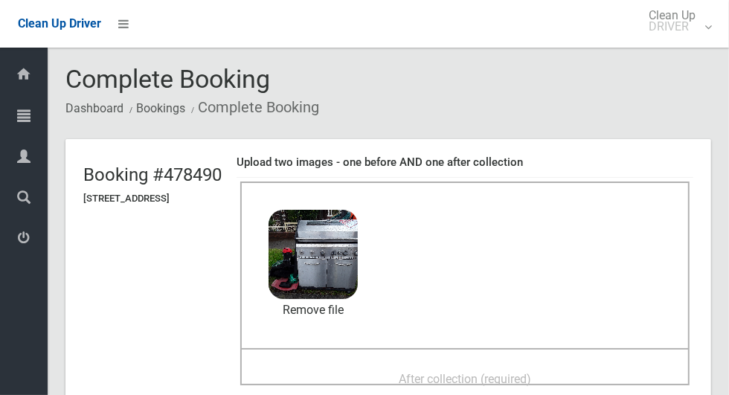
click at [471, 373] on span "After collection (required)" at bounding box center [465, 379] width 132 height 14
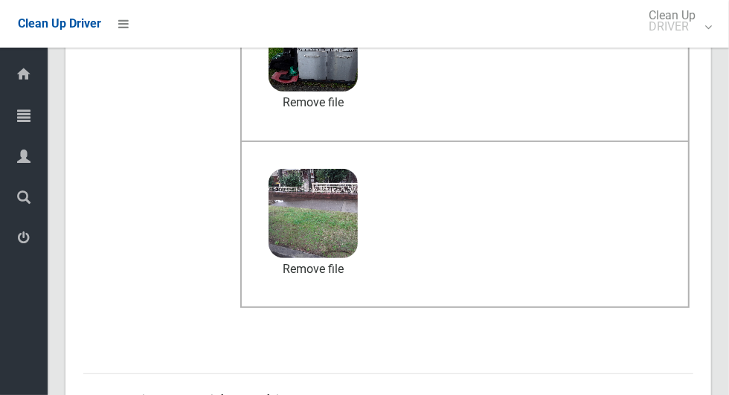
scroll to position [1217, 0]
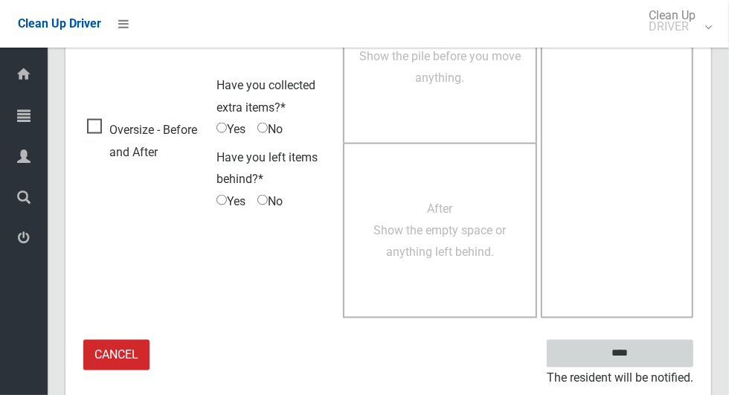
click at [646, 362] on input "****" at bounding box center [620, 354] width 147 height 28
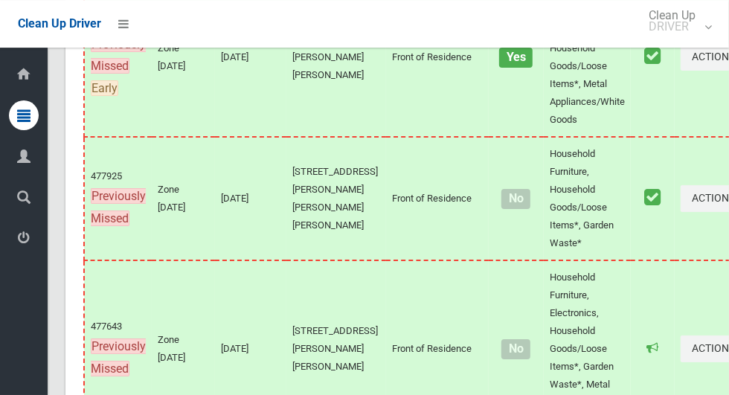
scroll to position [9502, 0]
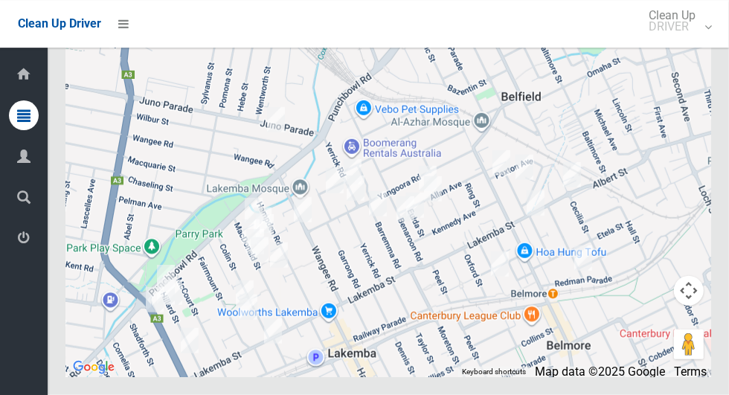
click at [359, 186] on div at bounding box center [388, 191] width 646 height 372
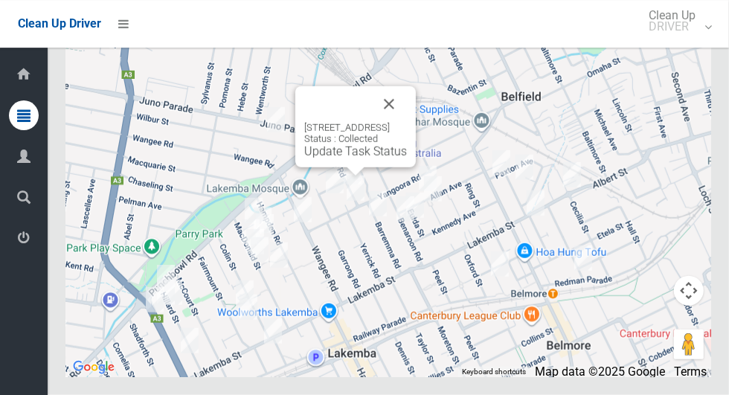
click at [407, 122] on button "Close" at bounding box center [389, 104] width 36 height 36
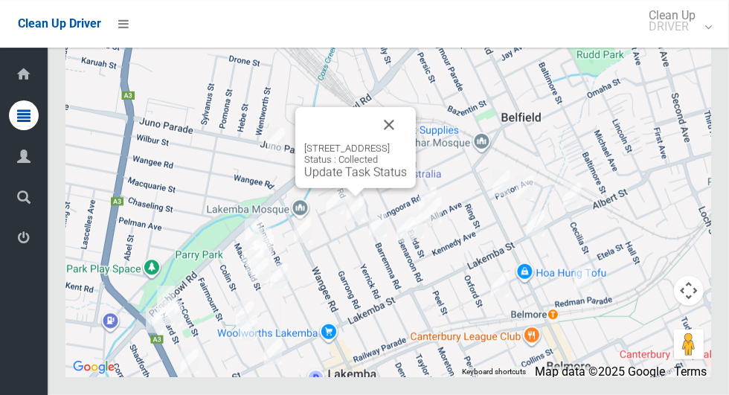
click at [407, 143] on button "Close" at bounding box center [389, 125] width 36 height 36
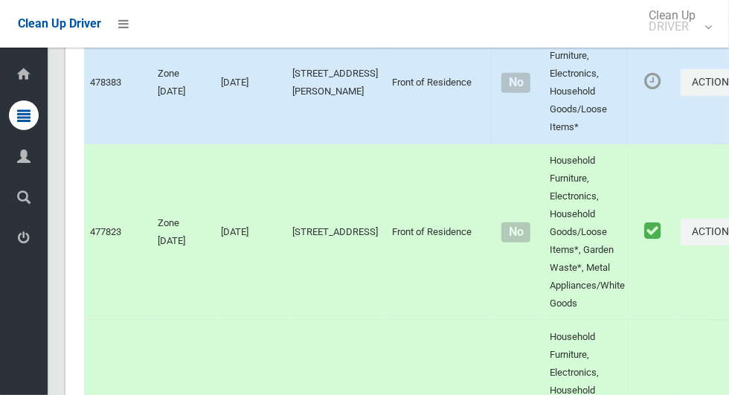
scroll to position [6620, 0]
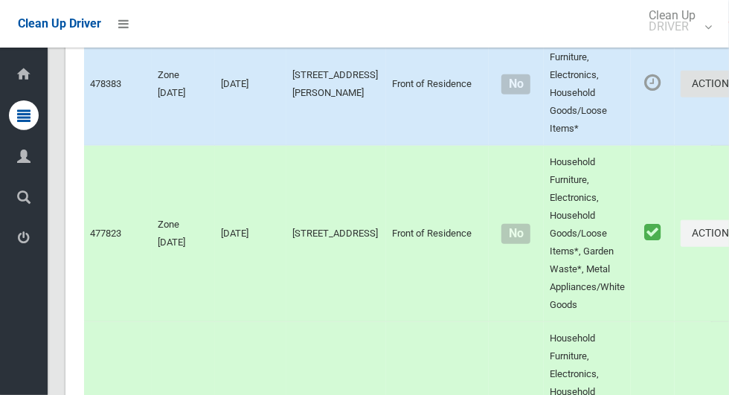
click at [681, 98] on button "Actions" at bounding box center [716, 85] width 71 height 28
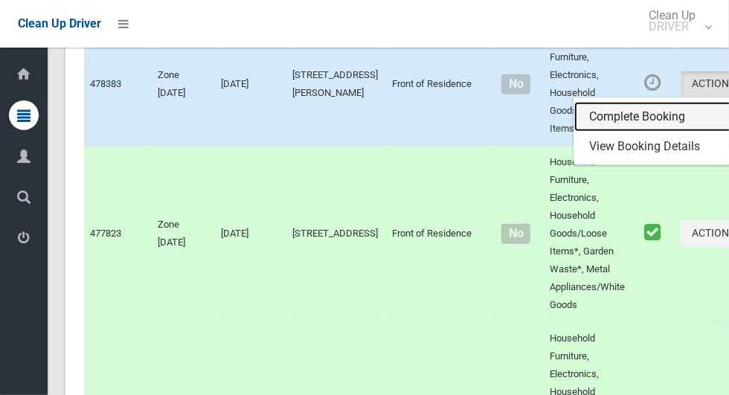
click at [590, 132] on link "Complete Booking" at bounding box center [662, 117] width 177 height 30
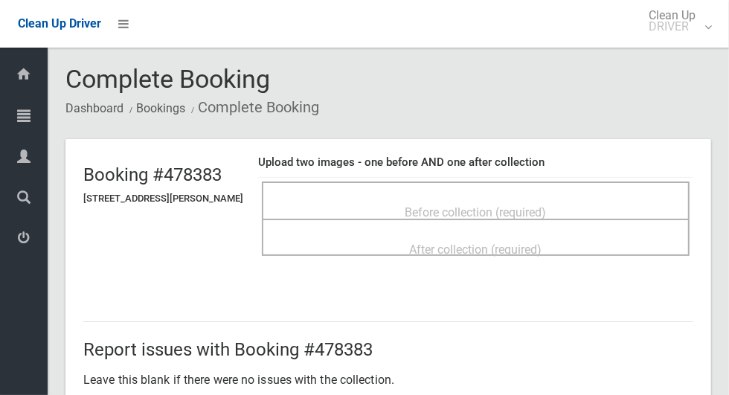
click at [572, 199] on div "Before collection (required)" at bounding box center [475, 212] width 395 height 28
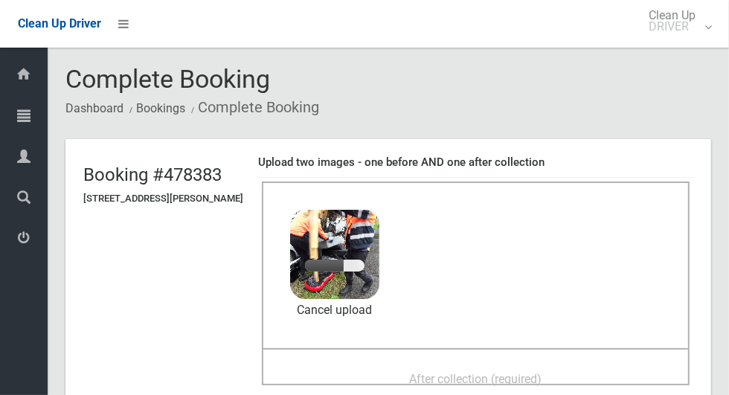
click at [454, 373] on span "After collection (required)" at bounding box center [476, 379] width 132 height 14
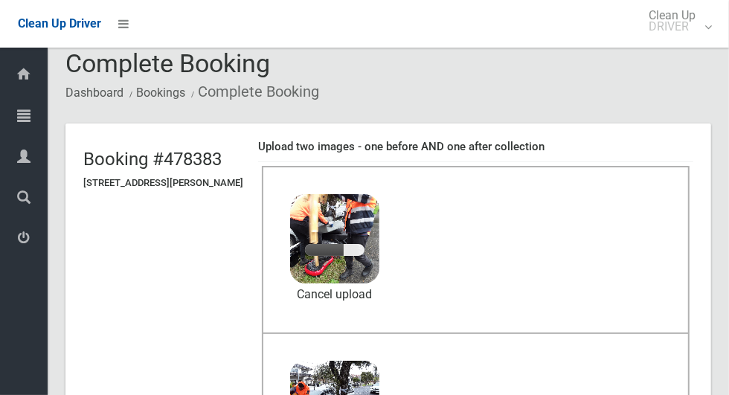
scroll to position [79, 0]
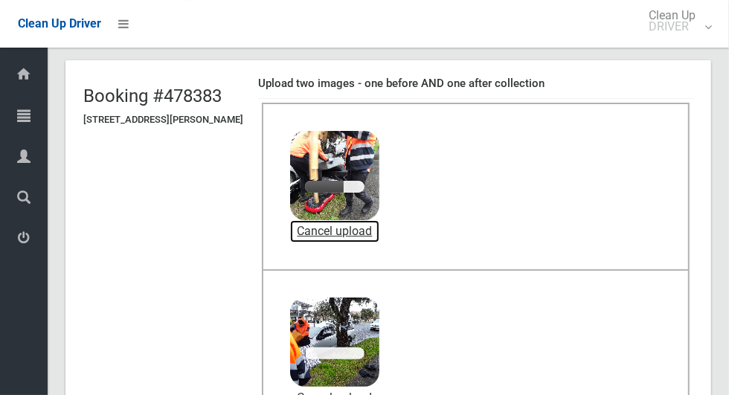
click at [364, 225] on link "Cancel upload" at bounding box center [334, 231] width 89 height 22
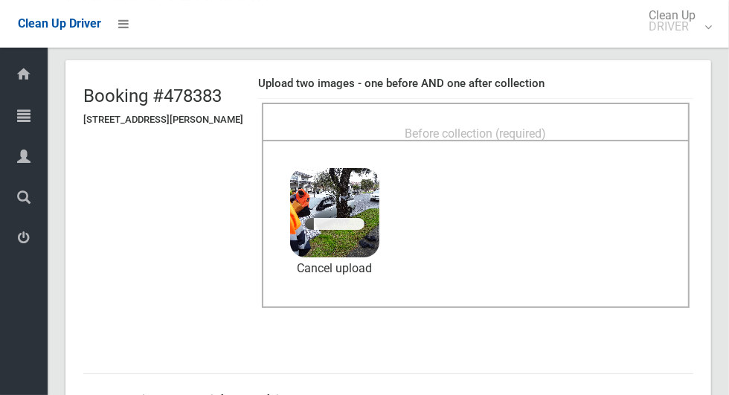
click at [498, 126] on span "Before collection (required)" at bounding box center [475, 133] width 141 height 14
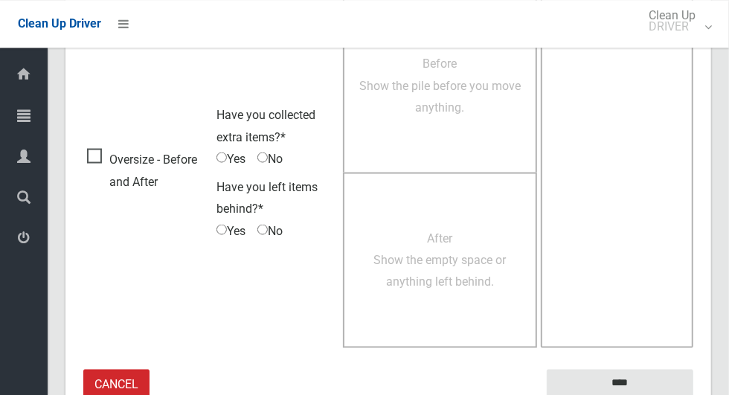
scroll to position [1217, 0]
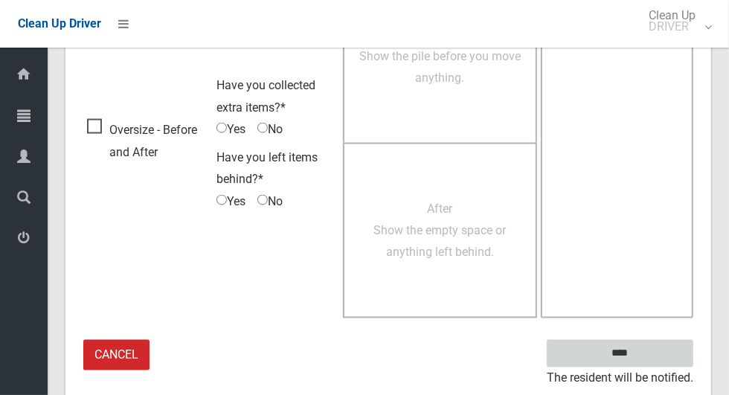
click at [624, 353] on input "****" at bounding box center [620, 354] width 147 height 28
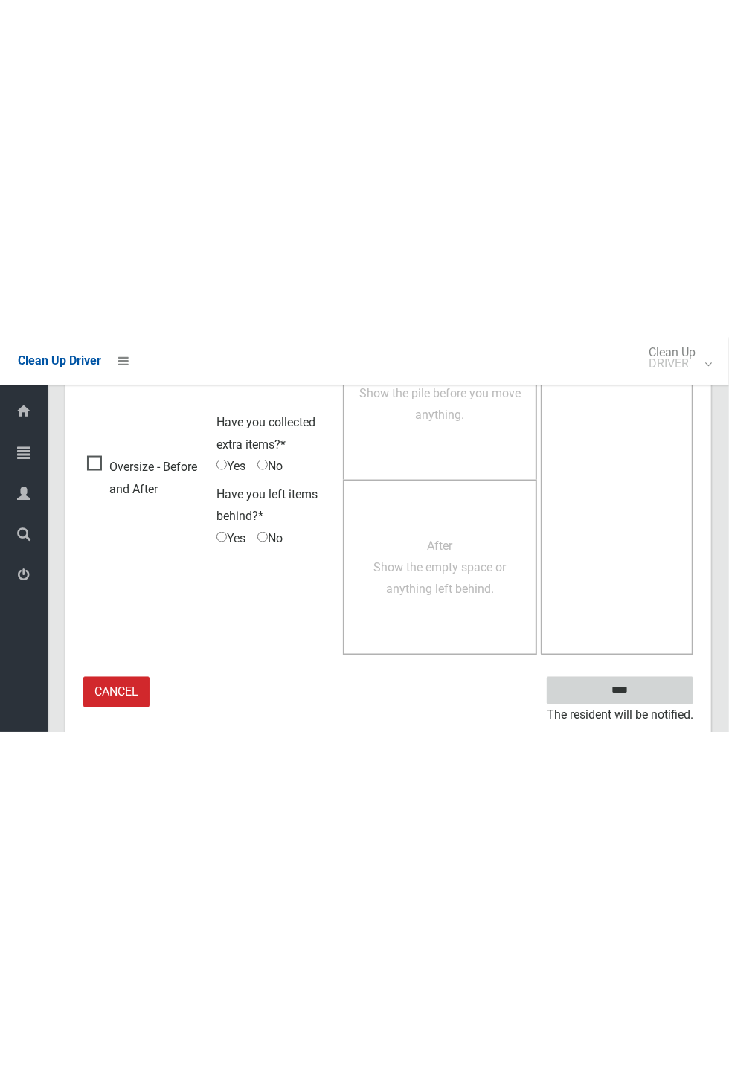
scroll to position [585, 0]
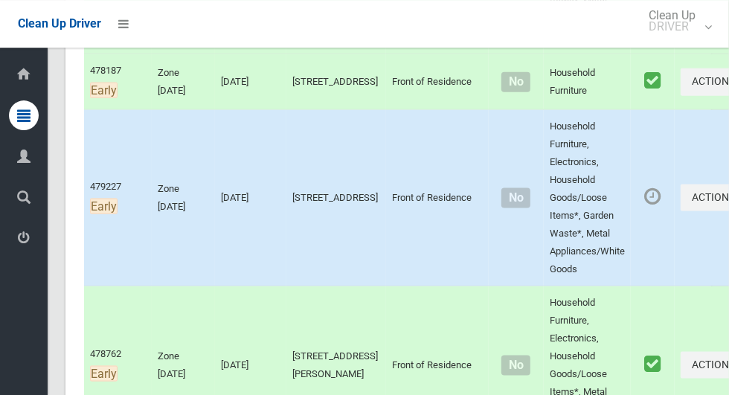
scroll to position [970, 0]
click at [681, 212] on button "Actions" at bounding box center [716, 198] width 71 height 28
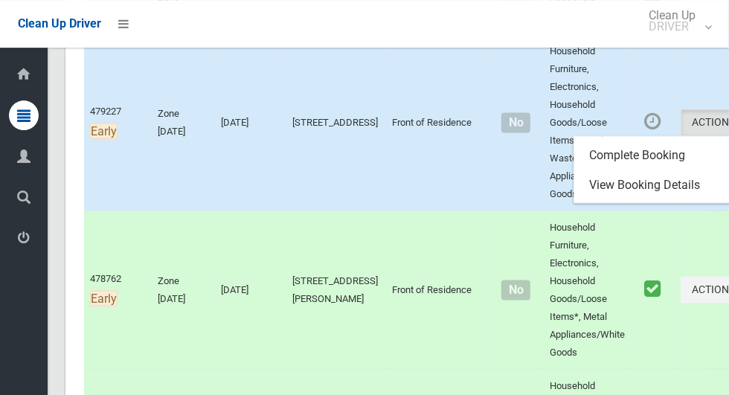
scroll to position [971, 0]
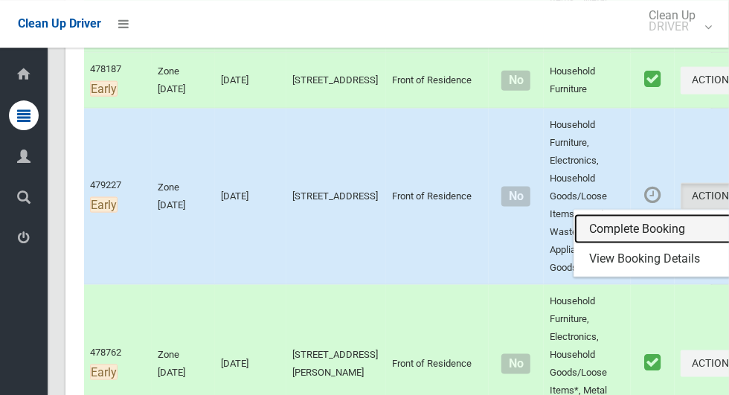
click at [585, 244] on link "Complete Booking" at bounding box center [662, 229] width 177 height 30
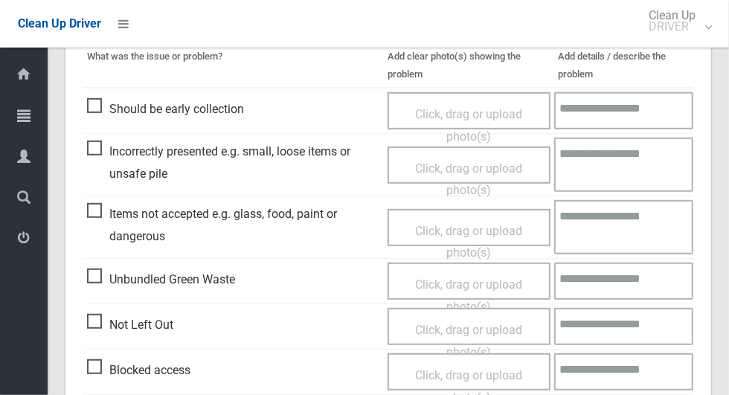
scroll to position [412, 0]
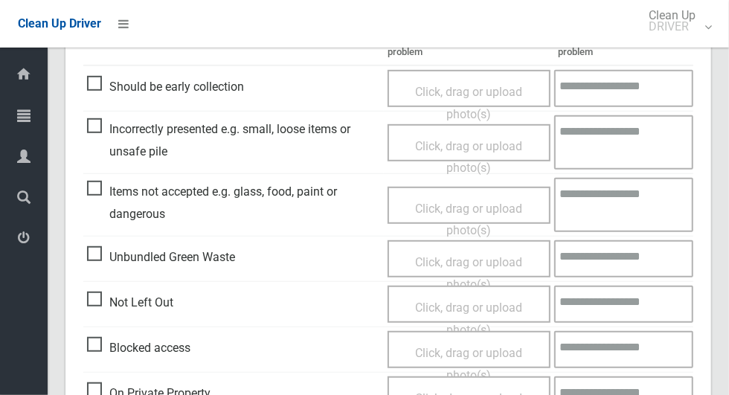
click at [475, 348] on span "Click, drag or upload photo(s)" at bounding box center [468, 364] width 107 height 36
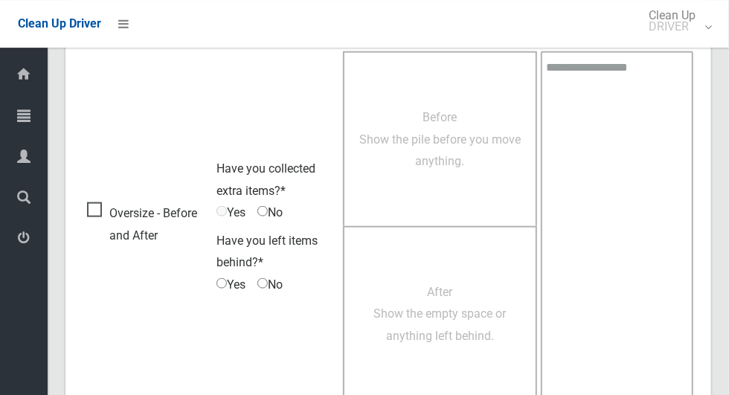
scroll to position [958, 0]
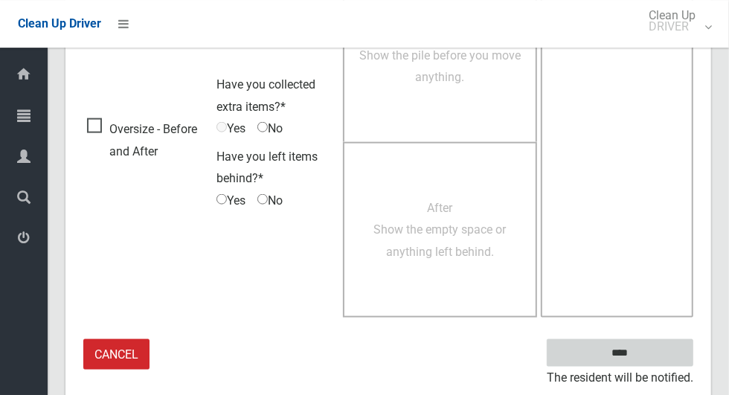
click at [617, 349] on input "****" at bounding box center [620, 353] width 147 height 28
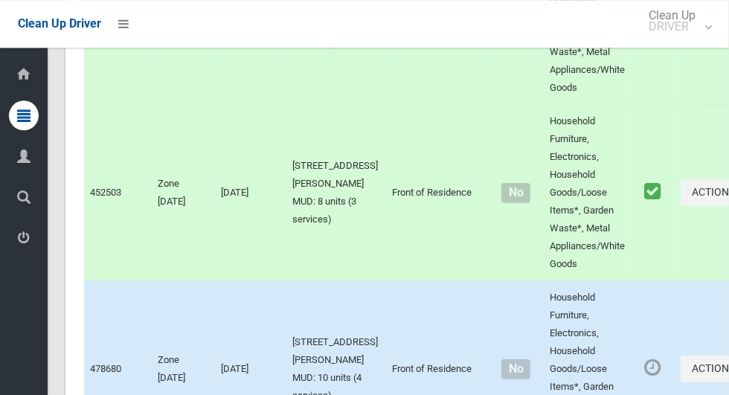
scroll to position [9502, 0]
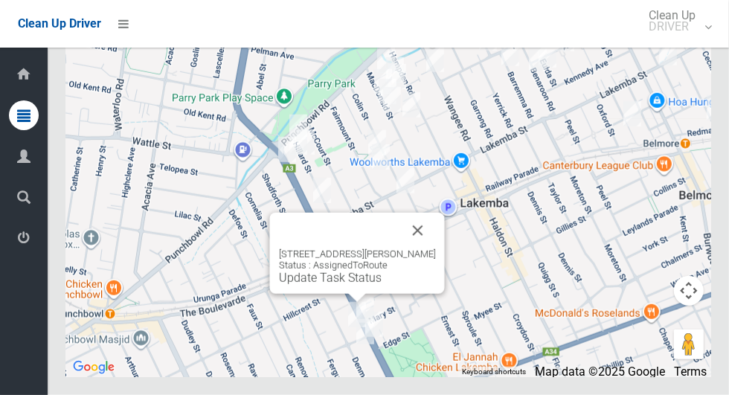
click at [433, 248] on button "Close" at bounding box center [418, 231] width 36 height 36
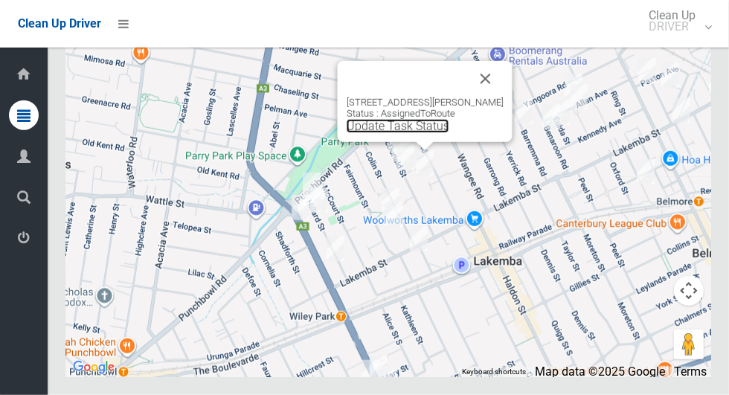
scroll to position [9473, 0]
click at [500, 97] on button "Close" at bounding box center [486, 79] width 36 height 36
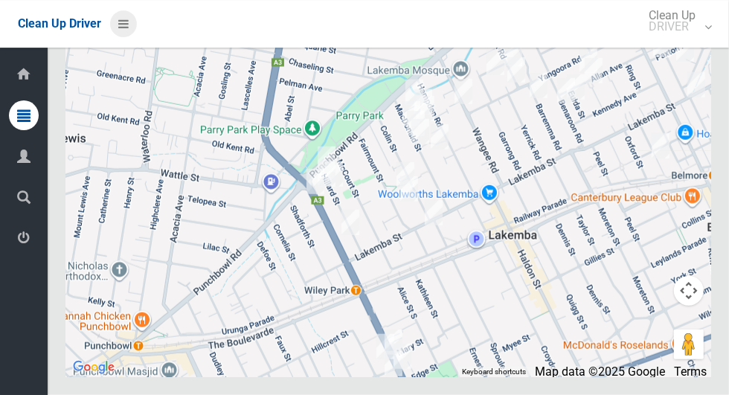
click at [129, 20] on icon at bounding box center [123, 23] width 10 height 25
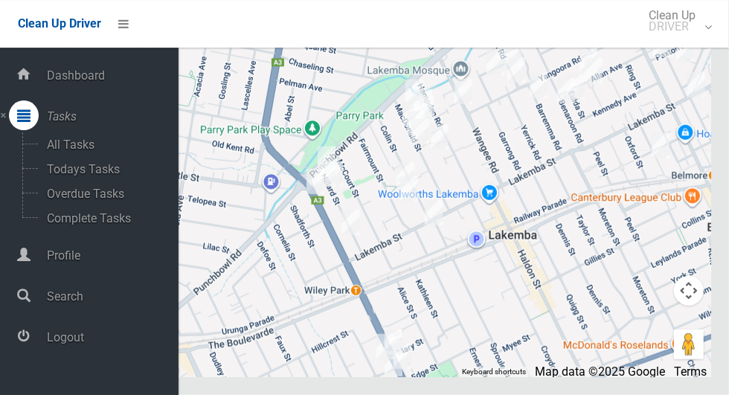
click at [83, 342] on span "Logout" at bounding box center [110, 337] width 136 height 14
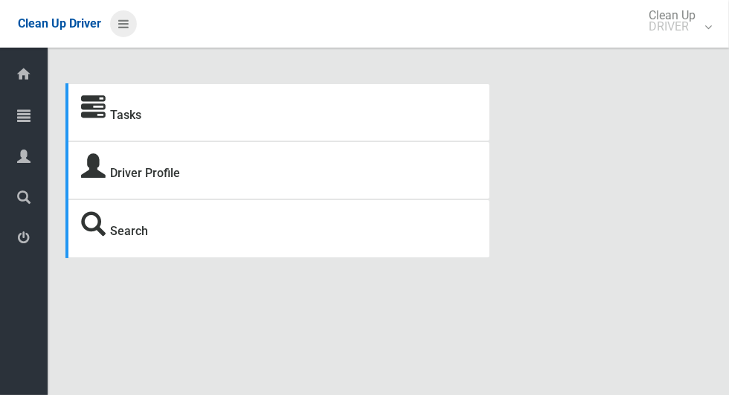
click at [129, 30] on icon at bounding box center [123, 23] width 10 height 25
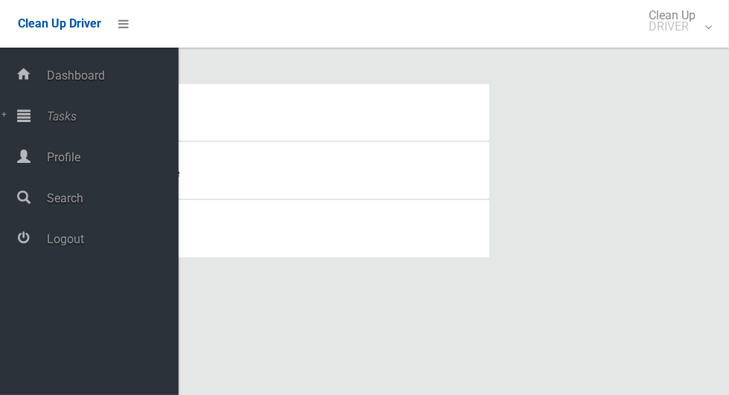
click at [77, 123] on span "Tasks" at bounding box center [110, 116] width 136 height 14
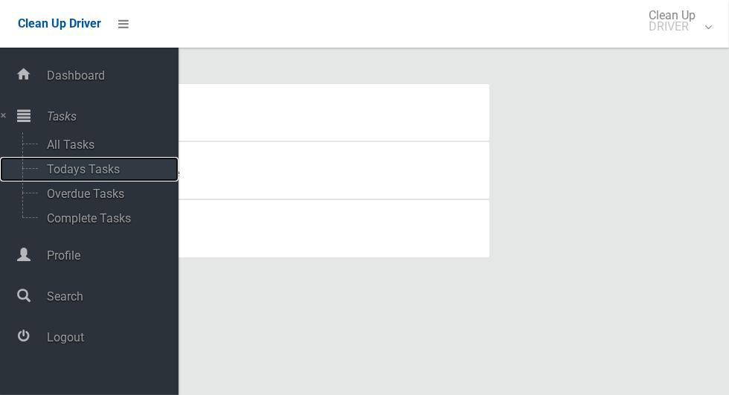
click at [114, 172] on span "Todays Tasks" at bounding box center [103, 169] width 123 height 14
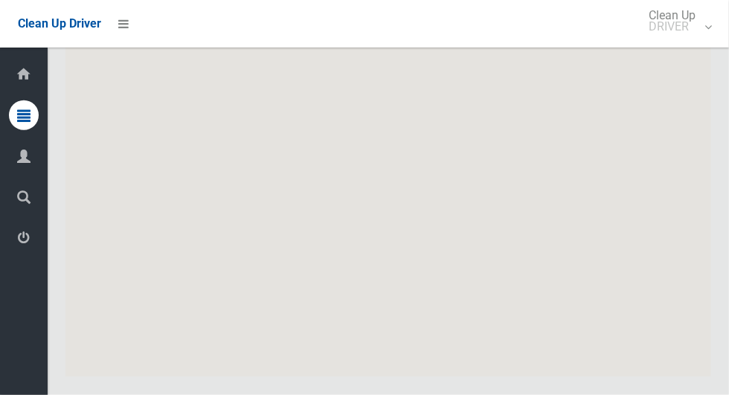
scroll to position [10235, 0]
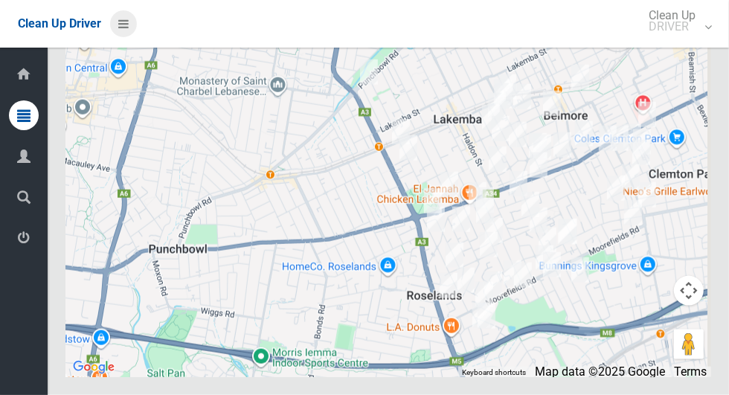
click at [118, 22] on icon at bounding box center [123, 23] width 10 height 25
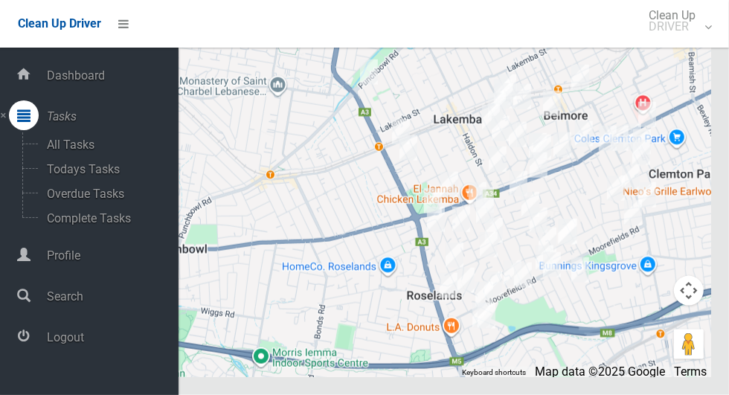
click at [84, 339] on span "Logout" at bounding box center [110, 337] width 136 height 14
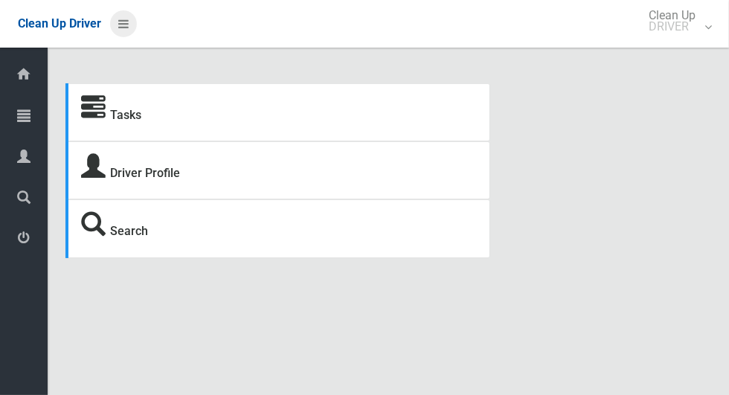
click at [129, 18] on icon at bounding box center [123, 23] width 10 height 25
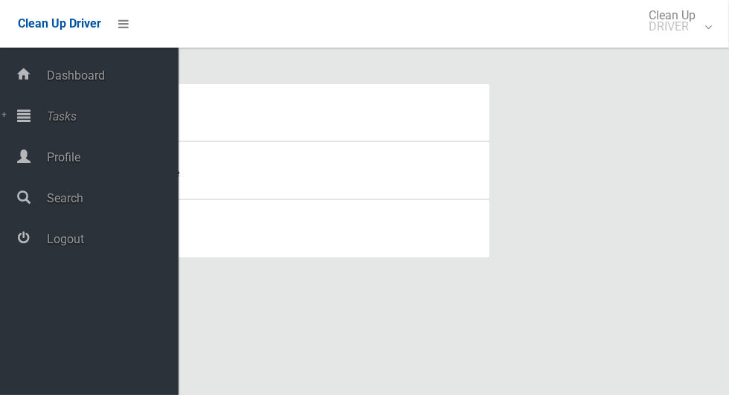
click at [91, 116] on span "Tasks" at bounding box center [110, 116] width 136 height 14
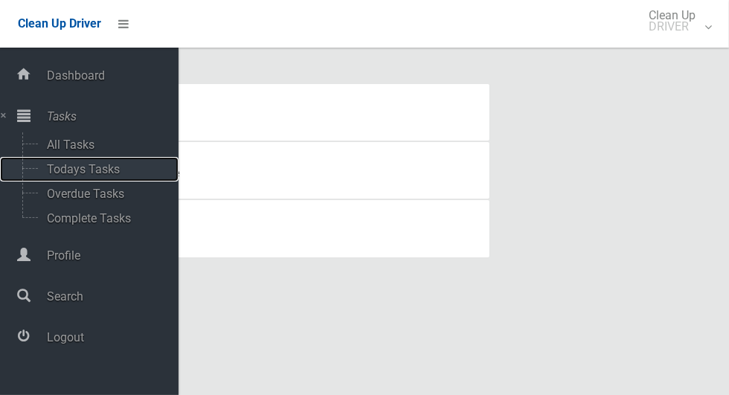
click at [94, 172] on span "Todays Tasks" at bounding box center [103, 169] width 123 height 14
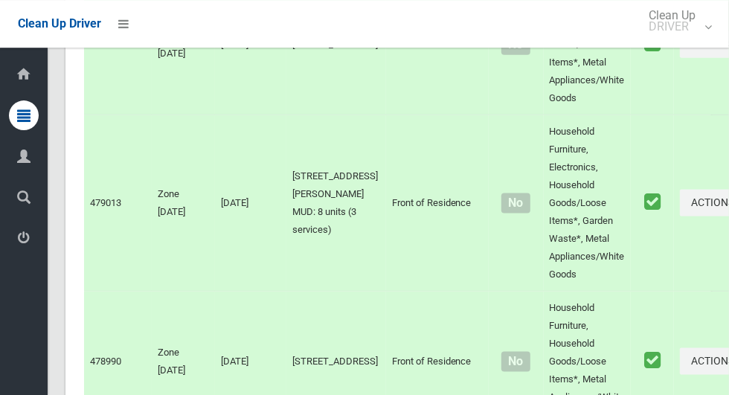
scroll to position [10655, 0]
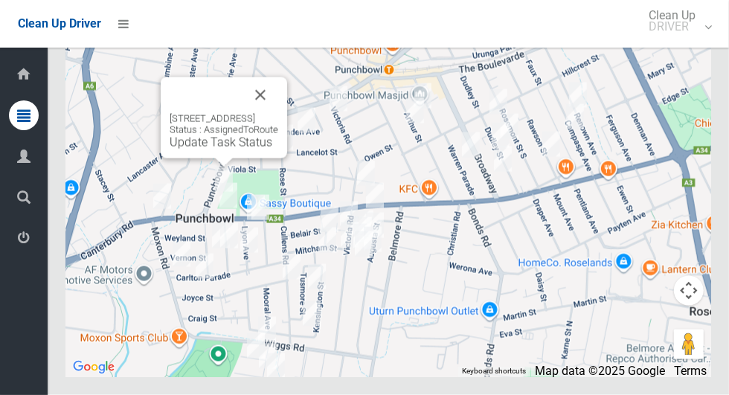
click at [564, 267] on div "1/988 Punchbowl Road, PUNCHBOWL NSW 2196 Status : AssignedToRoute Update Task S…" at bounding box center [388, 191] width 646 height 372
click at [278, 113] on button "Close" at bounding box center [260, 95] width 36 height 36
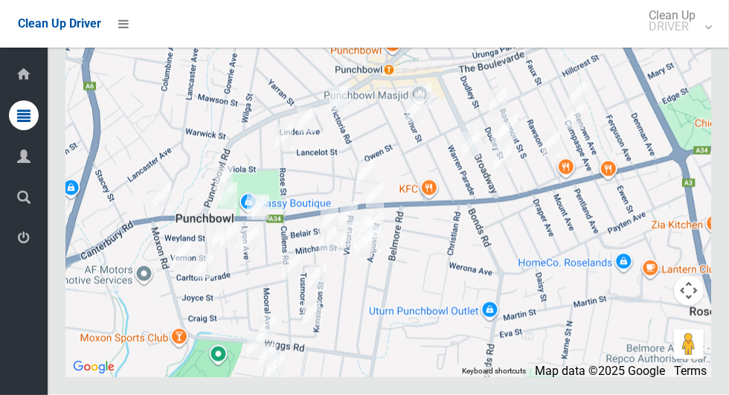
scroll to position [10655, 0]
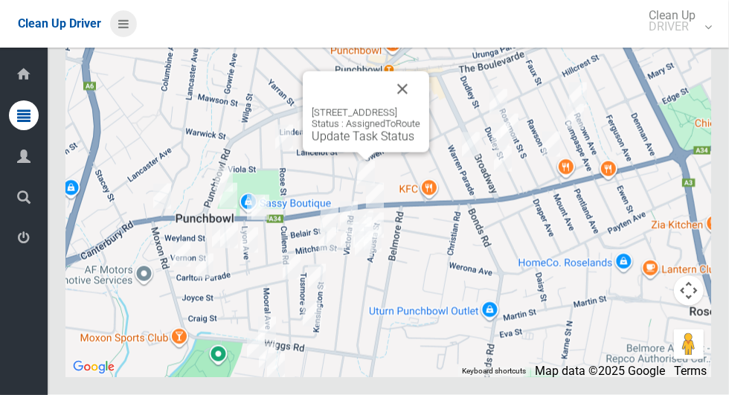
click at [129, 30] on icon at bounding box center [123, 23] width 10 height 25
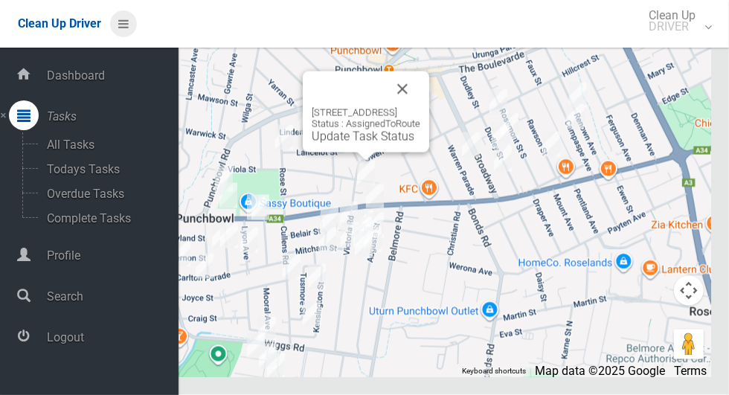
click at [129, 18] on icon at bounding box center [123, 23] width 10 height 25
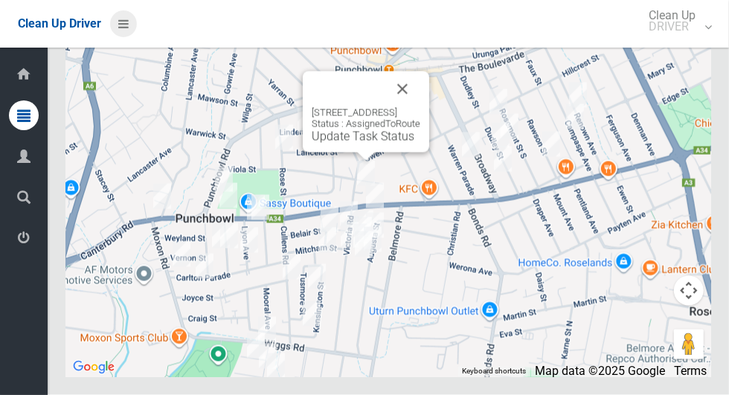
click at [129, 18] on icon at bounding box center [123, 23] width 10 height 25
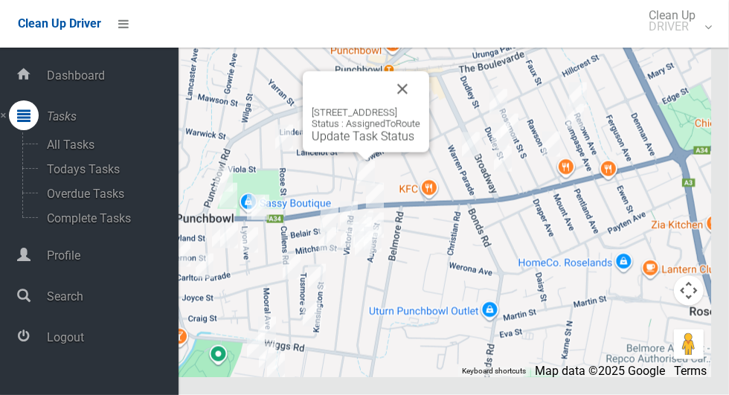
click at [79, 339] on span "Logout" at bounding box center [110, 337] width 136 height 14
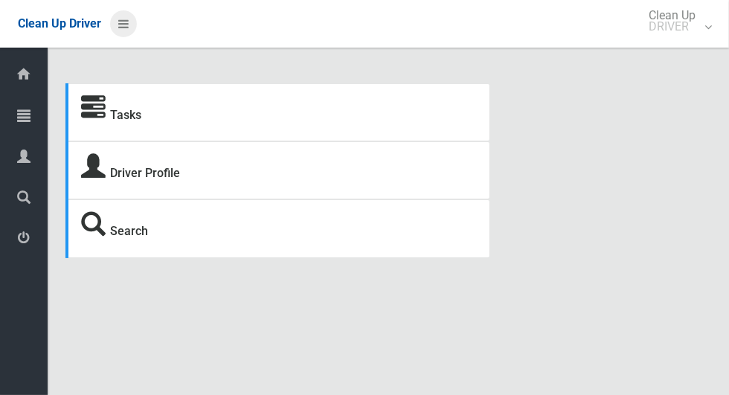
click at [129, 27] on icon at bounding box center [123, 23] width 10 height 25
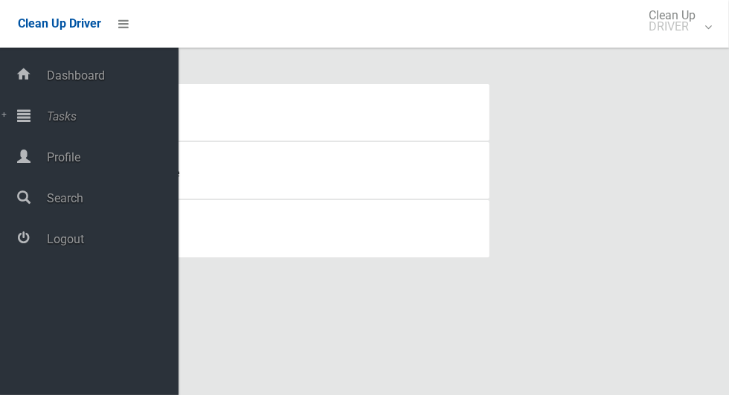
click at [77, 115] on span "Tasks" at bounding box center [110, 116] width 136 height 14
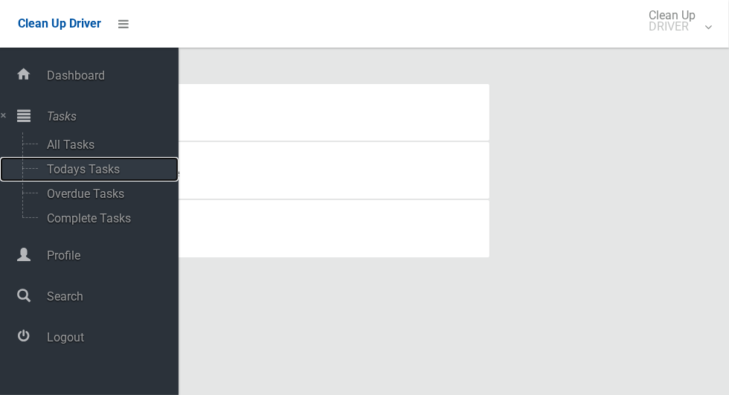
click at [111, 172] on span "Todays Tasks" at bounding box center [103, 169] width 123 height 14
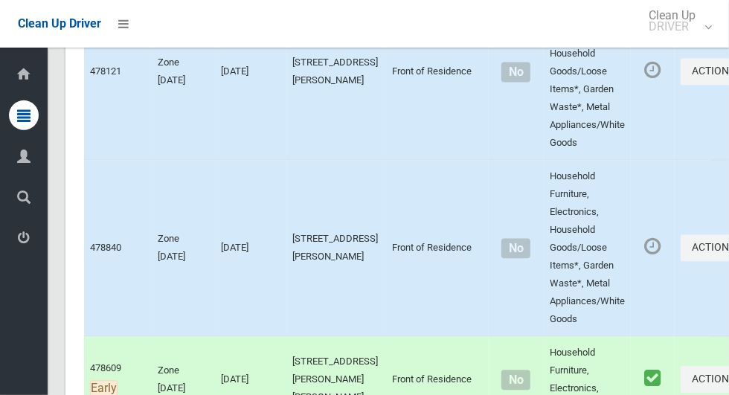
scroll to position [9502, 0]
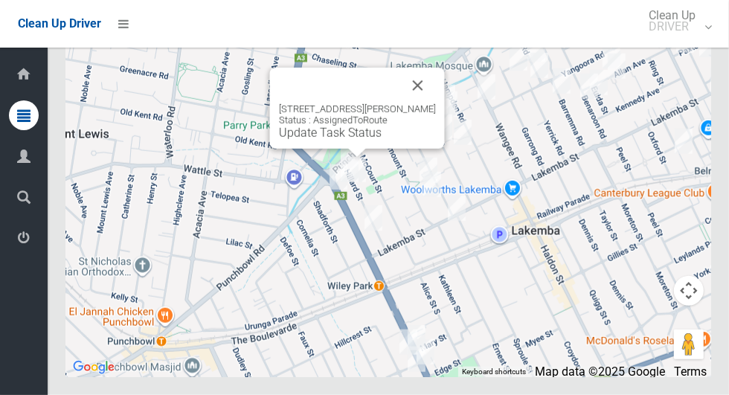
click at [436, 103] on button "Close" at bounding box center [418, 86] width 36 height 36
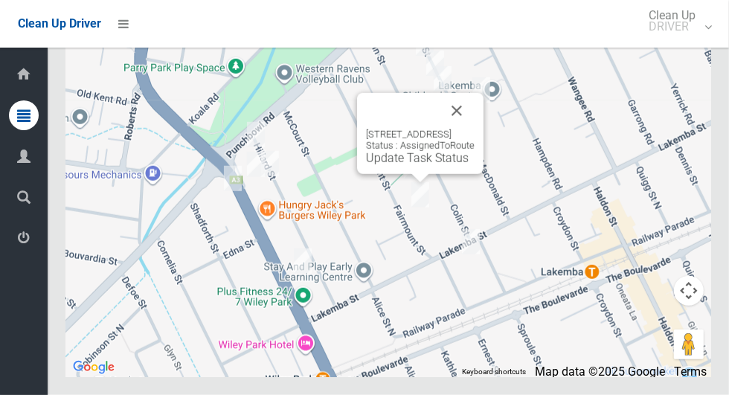
click at [475, 129] on button "Close" at bounding box center [457, 111] width 36 height 36
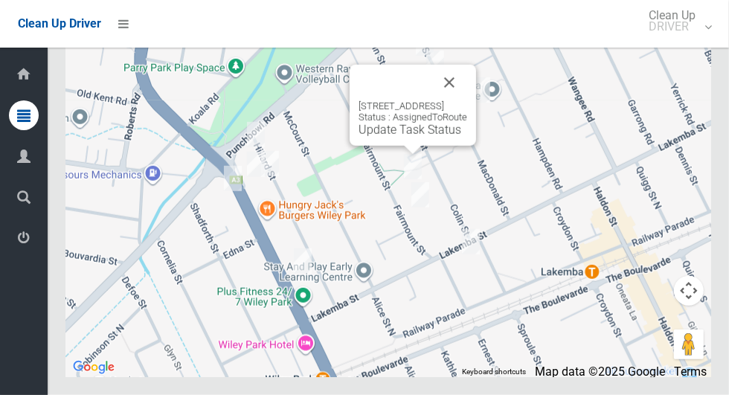
click at [467, 100] on button "Close" at bounding box center [449, 83] width 36 height 36
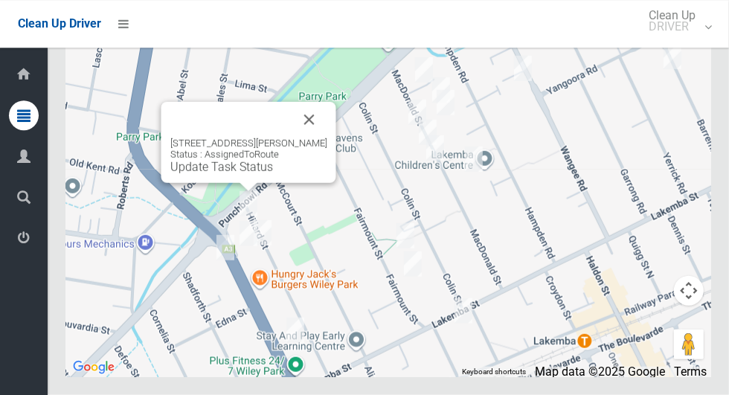
click at [320, 138] on button "Close" at bounding box center [310, 120] width 36 height 36
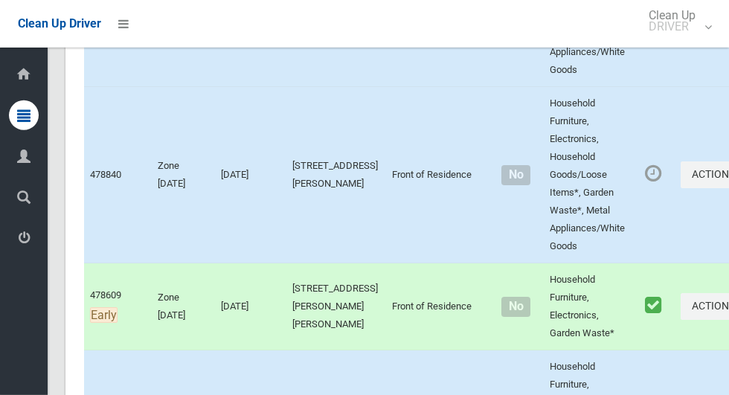
scroll to position [4564, 0]
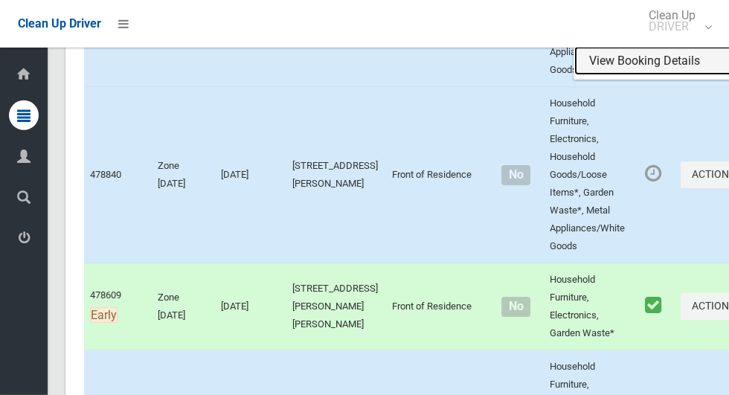
click at [603, 76] on link "View Booking Details" at bounding box center [662, 61] width 177 height 30
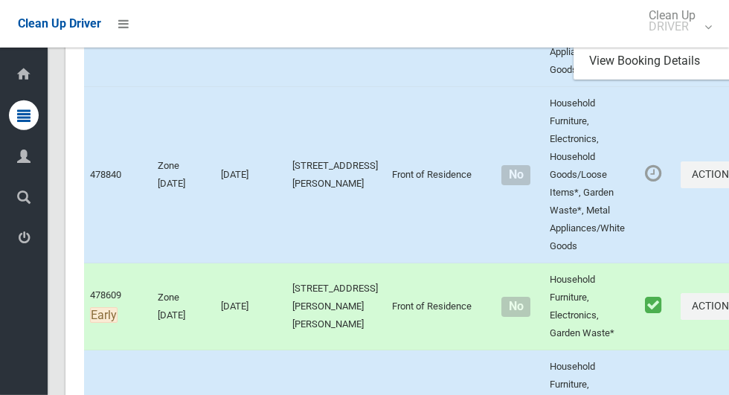
click at [586, 46] on link "Complete Booking" at bounding box center [662, 31] width 177 height 30
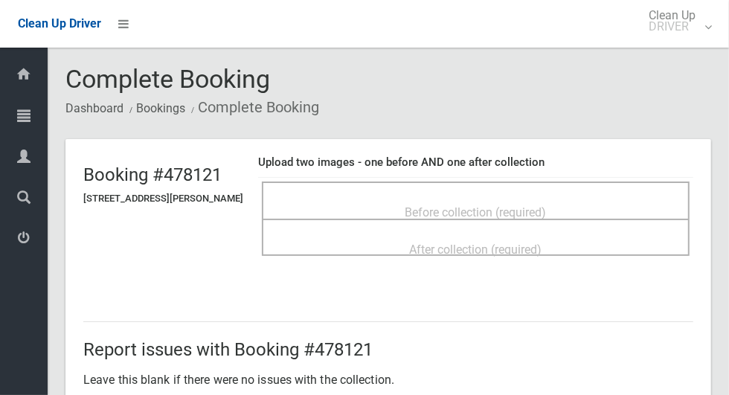
click at [546, 206] on span "Before collection (required)" at bounding box center [475, 212] width 141 height 14
click at [546, 205] on span "Before collection (required)" at bounding box center [475, 212] width 141 height 14
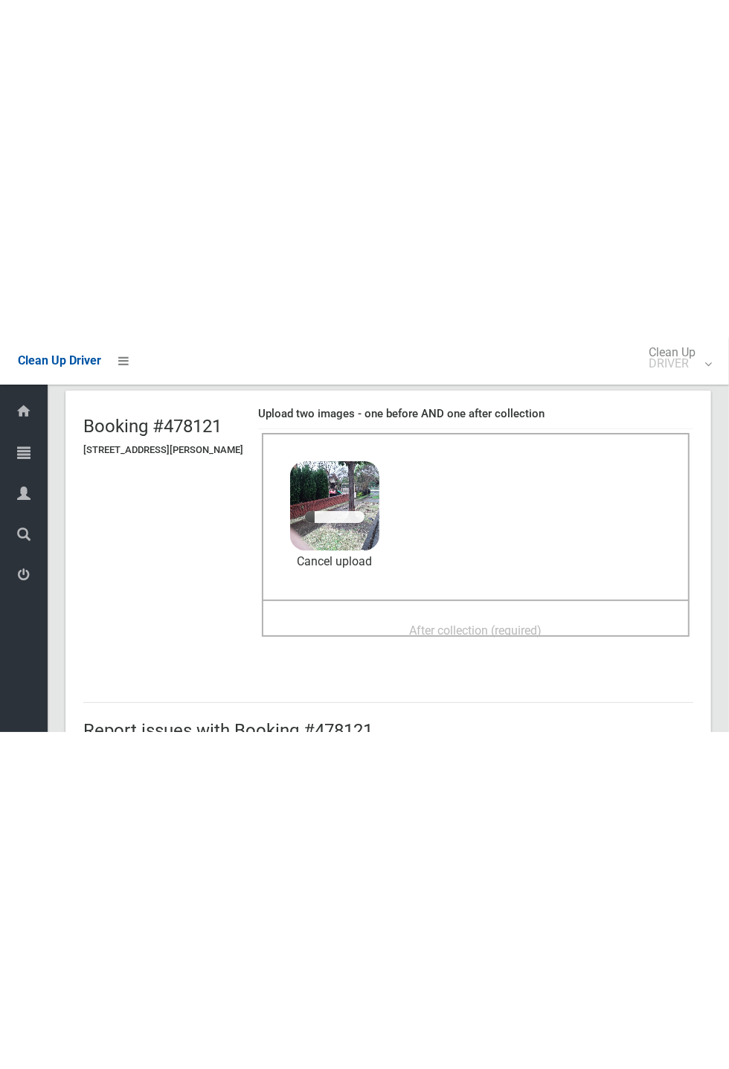
scroll to position [115, 0]
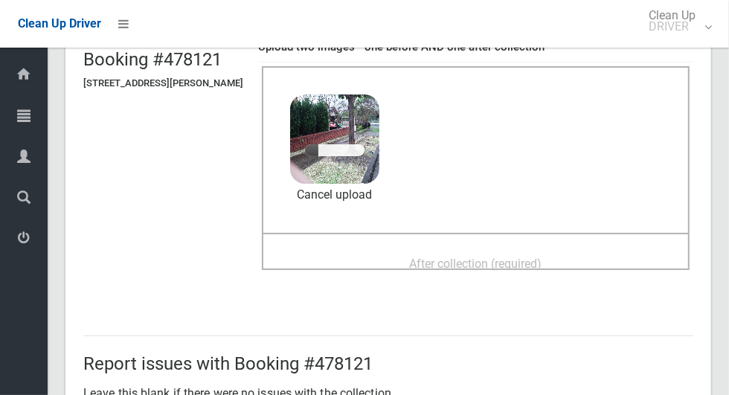
click at [500, 257] on span "After collection (required)" at bounding box center [476, 264] width 132 height 14
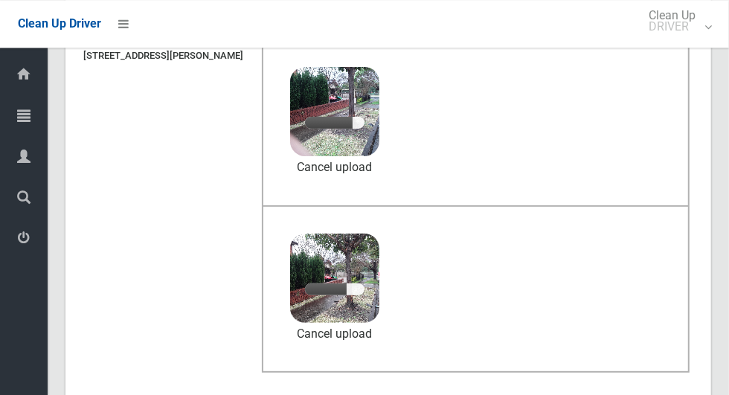
scroll to position [152, 0]
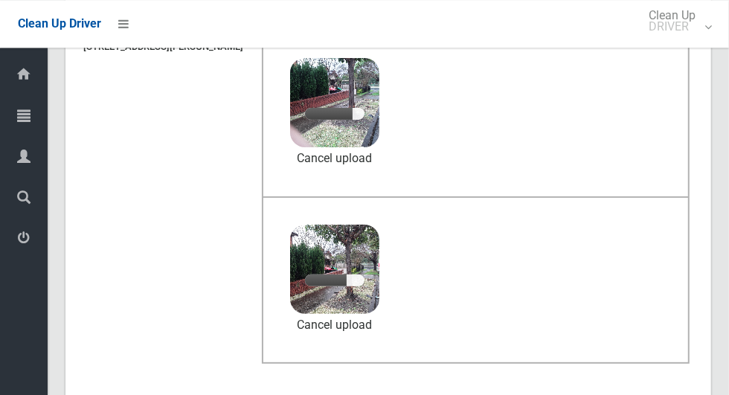
click at [134, 228] on header "Booking #478121 [STREET_ADDRESS][PERSON_NAME] Upload two images - one before AN…" at bounding box center [388, 190] width 646 height 407
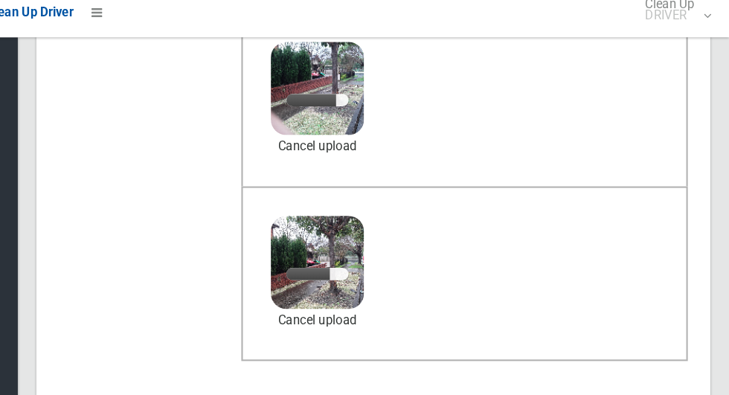
click at [149, 160] on header "Booking #478121 [STREET_ADDRESS][PERSON_NAME] Upload two images - one before AN…" at bounding box center [388, 184] width 646 height 407
click at [623, 135] on div "Before collection (required) 4 MB 2025-08-2010.39.381018629512779907457.jpg Che…" at bounding box center [476, 107] width 428 height 167
click at [181, 250] on header "Booking #478121 [STREET_ADDRESS][PERSON_NAME] Upload two images - one before AN…" at bounding box center [388, 184] width 646 height 407
click at [379, 157] on link "Cancel upload" at bounding box center [334, 152] width 89 height 22
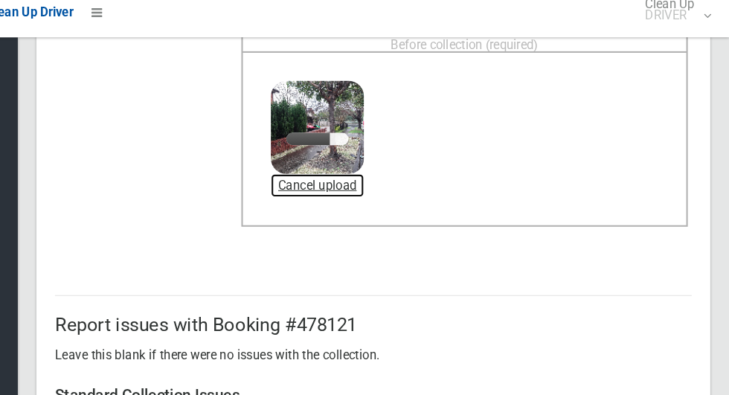
click at [379, 193] on link "Cancel upload" at bounding box center [334, 190] width 89 height 22
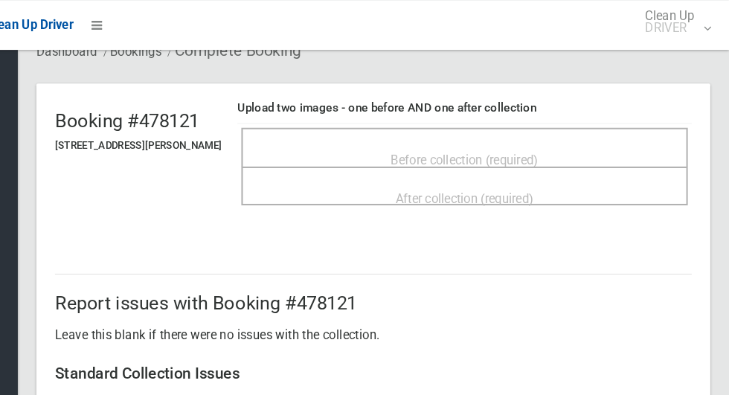
scroll to position [58, 0]
click at [544, 147] on span "Before collection (required)" at bounding box center [475, 154] width 141 height 14
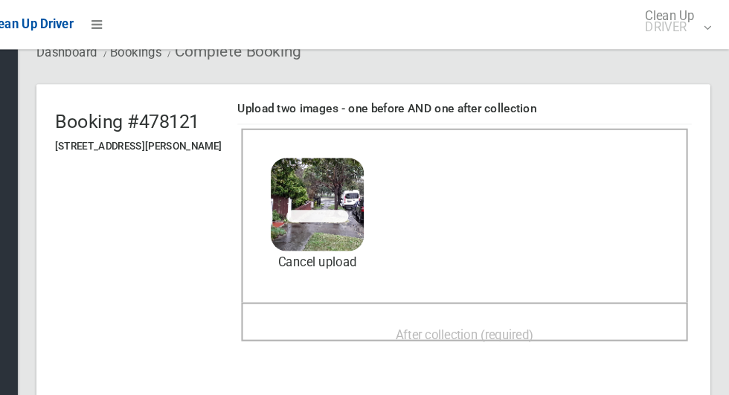
click at [525, 314] on span "After collection (required)" at bounding box center [476, 321] width 132 height 14
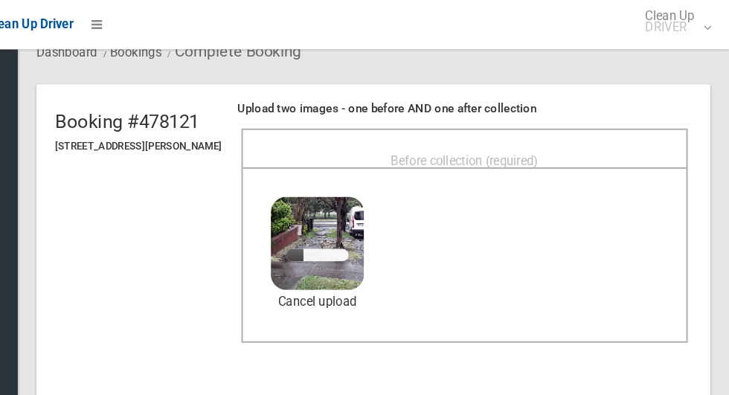
click at [544, 147] on span "Before collection (required)" at bounding box center [475, 154] width 141 height 14
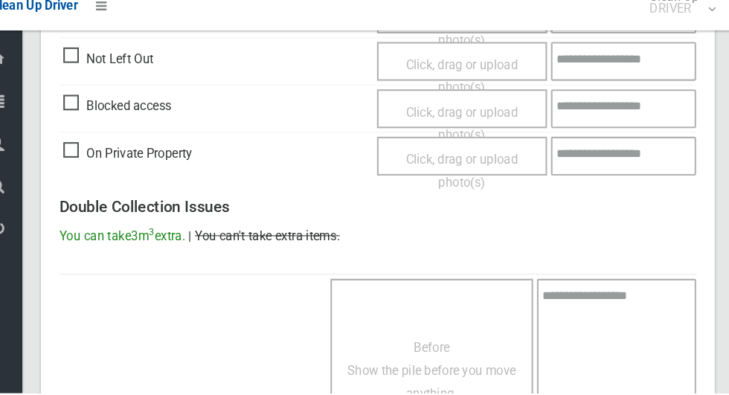
scroll to position [1217, 0]
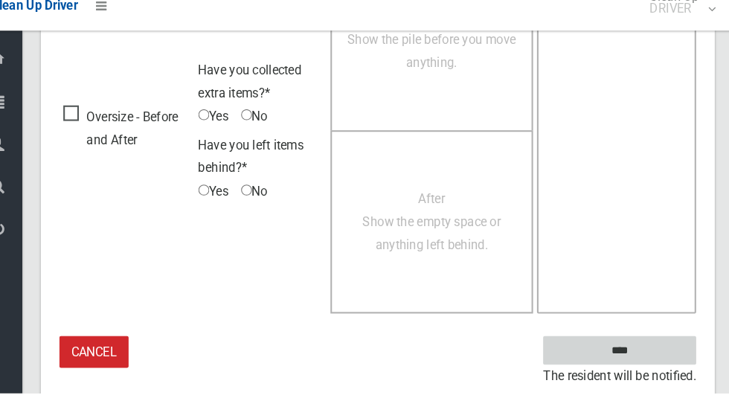
click at [644, 359] on input "****" at bounding box center [620, 354] width 147 height 28
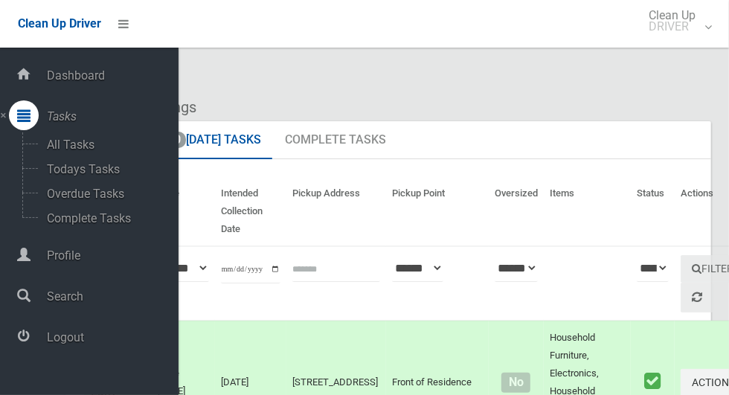
click at [75, 344] on span "Logout" at bounding box center [110, 337] width 136 height 14
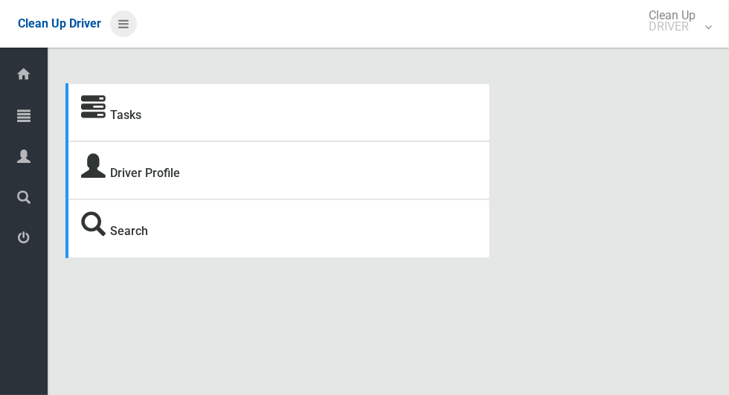
click at [119, 21] on icon at bounding box center [123, 23] width 10 height 25
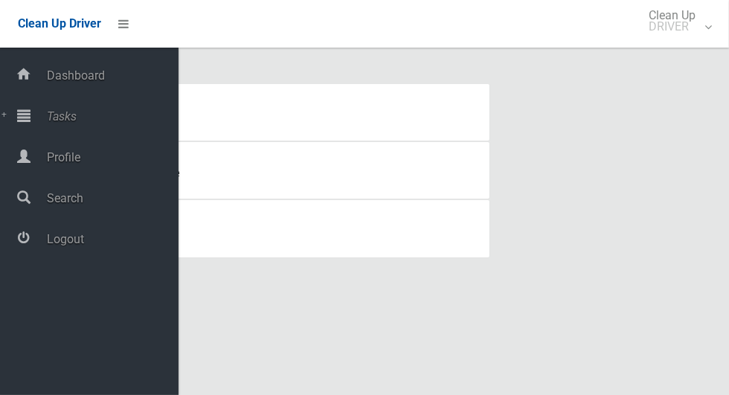
click at [67, 119] on span "Tasks" at bounding box center [110, 116] width 136 height 14
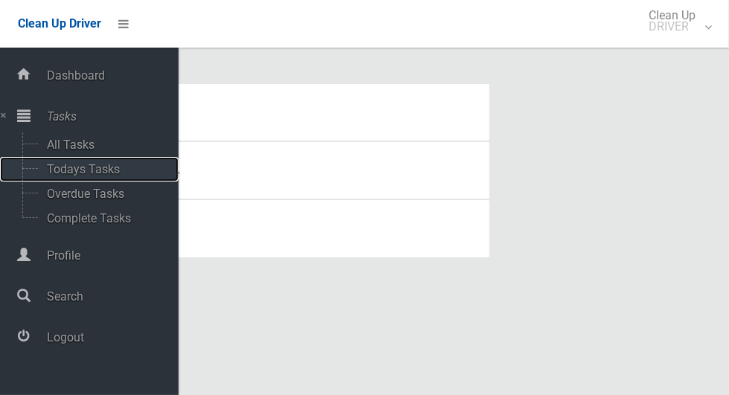
click at [81, 173] on span "Todays Tasks" at bounding box center [103, 169] width 123 height 14
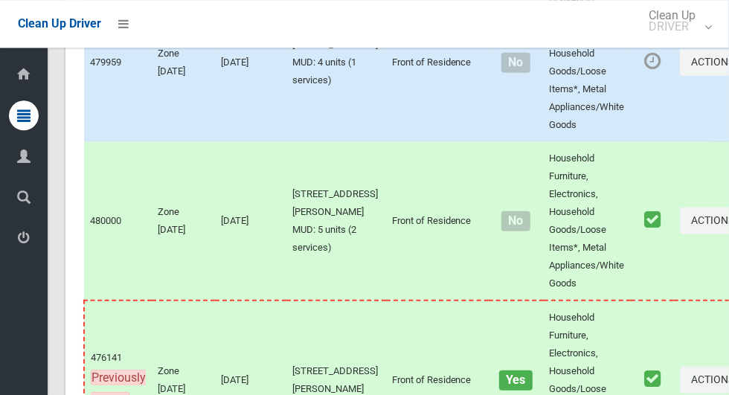
scroll to position [10655, 0]
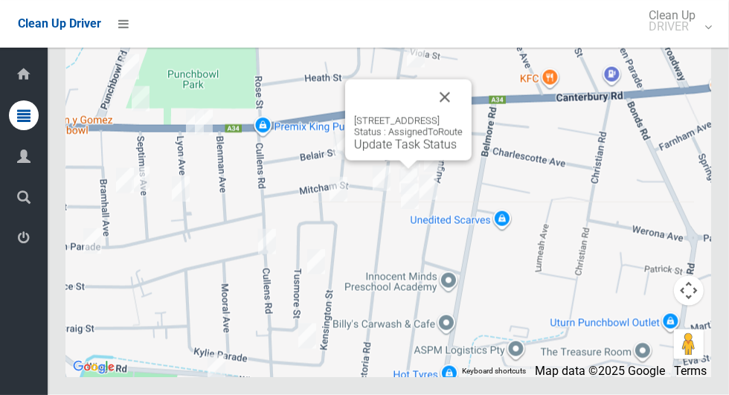
click at [463, 115] on button "Close" at bounding box center [445, 98] width 36 height 36
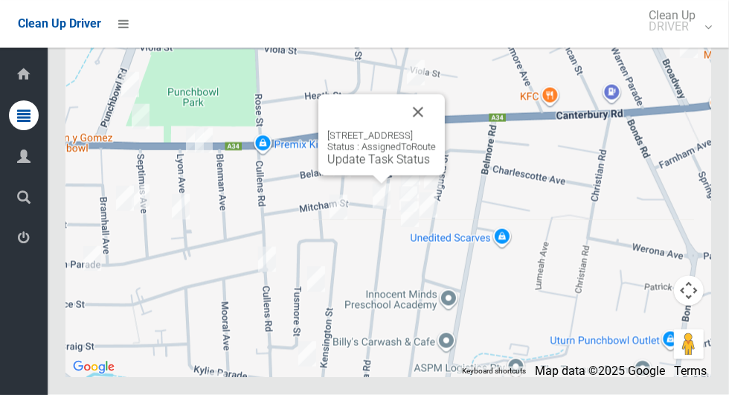
click at [445, 138] on div "115 Victoria Road, PUNCHBOWL NSW 2196 Status : AssignedToRoute Update Task Stat…" at bounding box center [381, 134] width 126 height 81
click at [445, 147] on div "115 Victoria Road, PUNCHBOWL NSW 2196 Status : AssignedToRoute Update Task Stat…" at bounding box center [381, 134] width 126 height 81
click at [436, 130] on button "Close" at bounding box center [418, 112] width 36 height 36
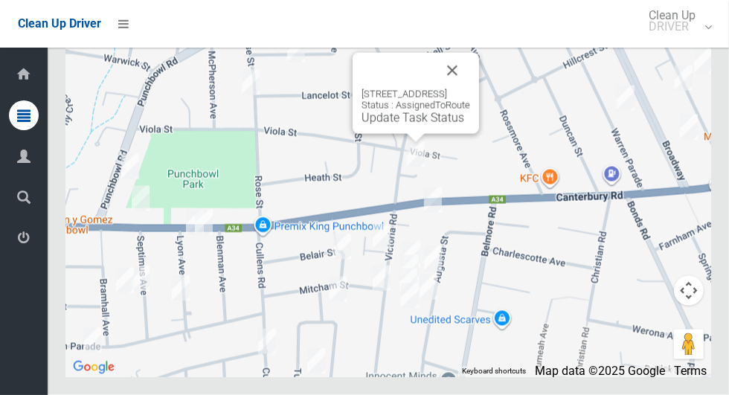
click at [470, 89] on button "Close" at bounding box center [452, 71] width 36 height 36
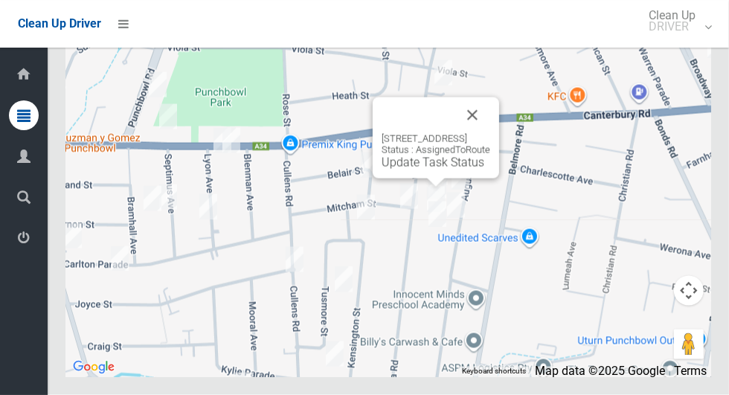
click at [490, 133] on button "Close" at bounding box center [472, 115] width 36 height 36
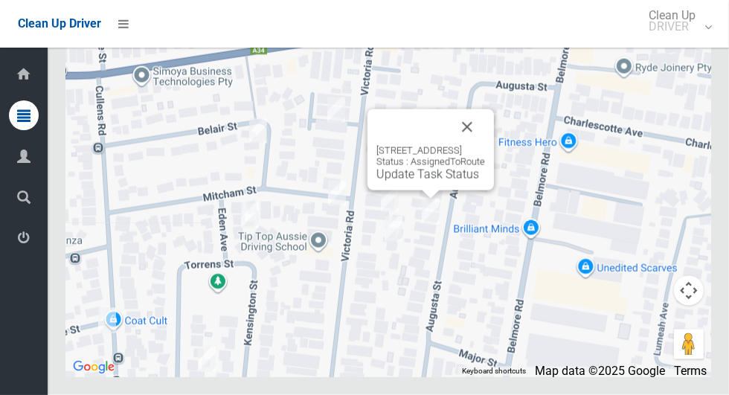
click at [485, 145] on button "Close" at bounding box center [467, 127] width 36 height 36
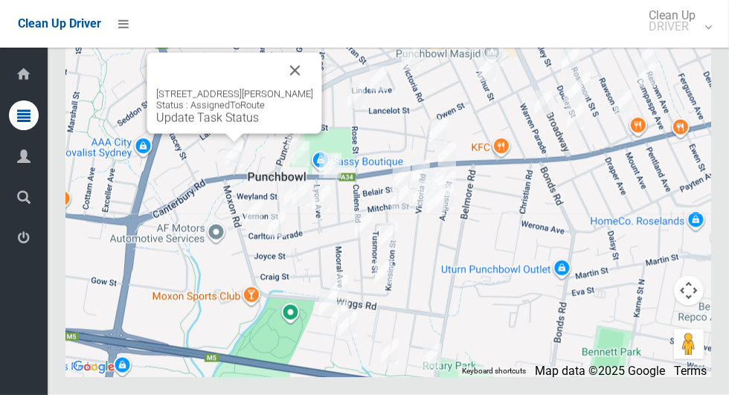
click at [303, 89] on button "Close" at bounding box center [295, 71] width 36 height 36
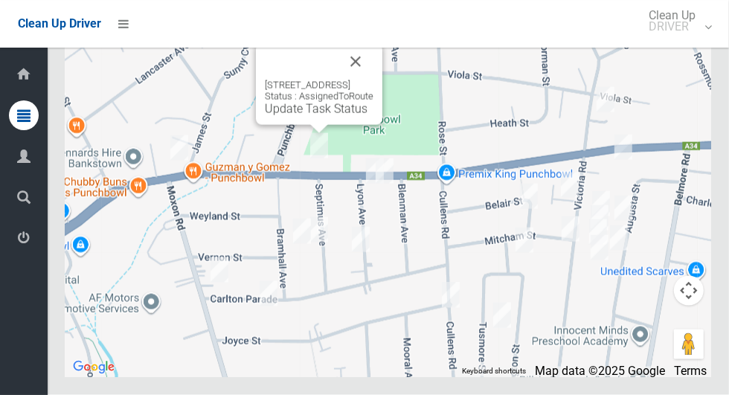
click at [410, 103] on div "1495 Canterbury Road, PUNCHBOWL NSW 2196 Status : AssignedToRoute Update Task S…" at bounding box center [388, 191] width 646 height 372
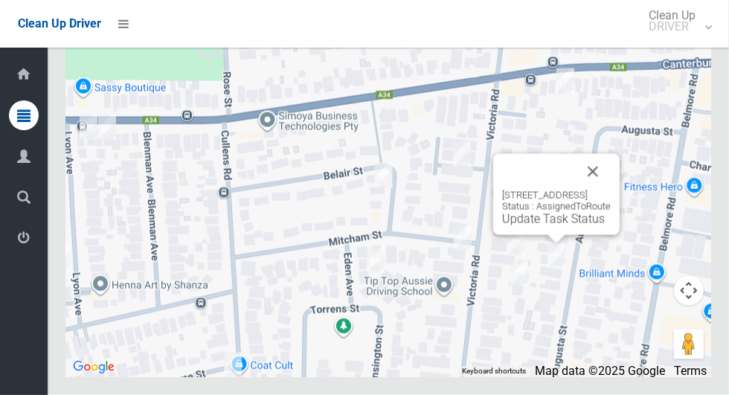
click at [611, 190] on button "Close" at bounding box center [593, 172] width 36 height 36
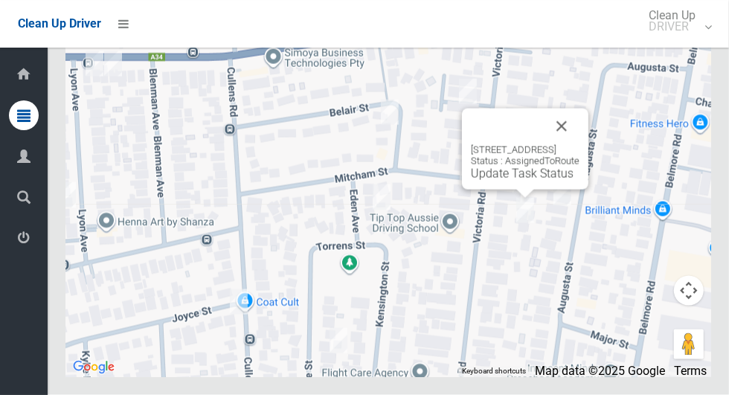
click at [579, 144] on button "Close" at bounding box center [562, 127] width 36 height 36
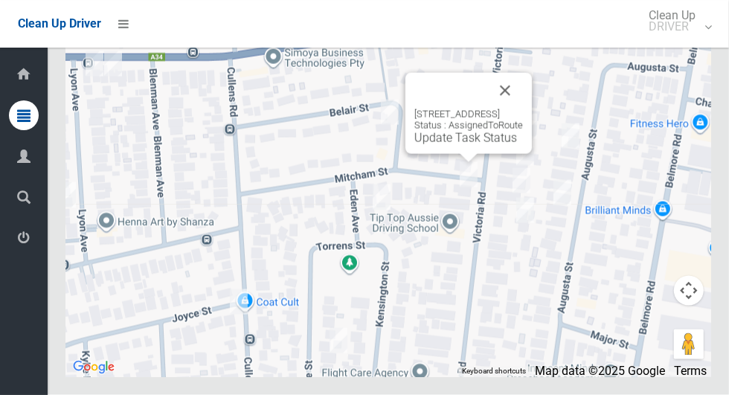
click at [523, 109] on button "Close" at bounding box center [505, 91] width 36 height 36
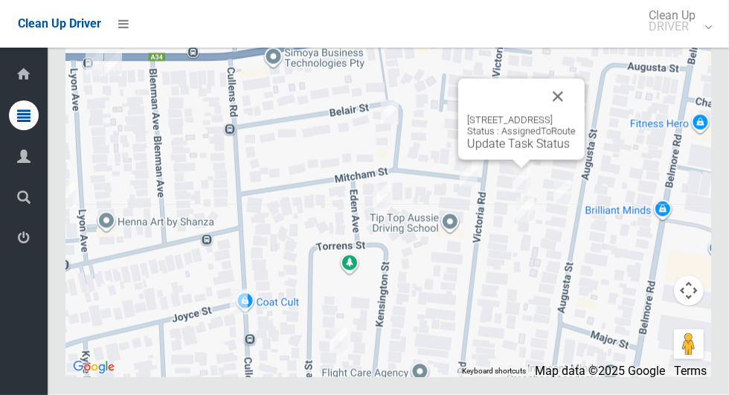
click at [529, 160] on div "112 Victoria Road, PUNCHBOWL NSW 2196 Status : AssignedToRoute Update Task Stat…" at bounding box center [521, 119] width 126 height 81
click at [576, 115] on button "Close" at bounding box center [558, 97] width 36 height 36
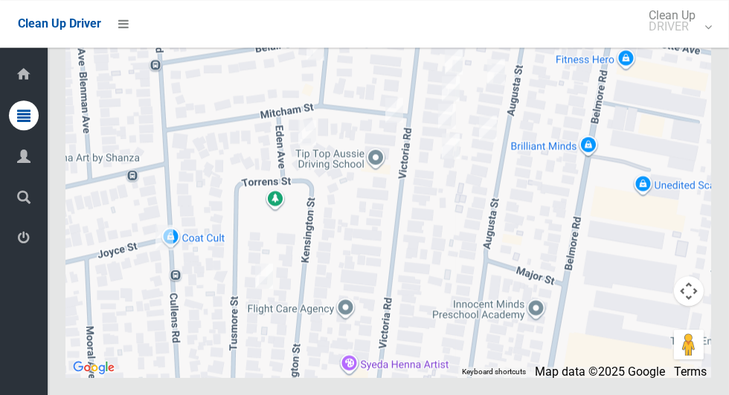
scroll to position [10654, 0]
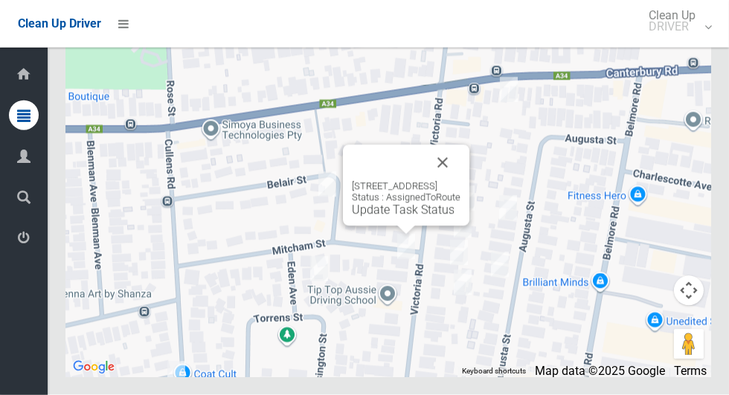
click at [460, 181] on button "Close" at bounding box center [443, 163] width 36 height 36
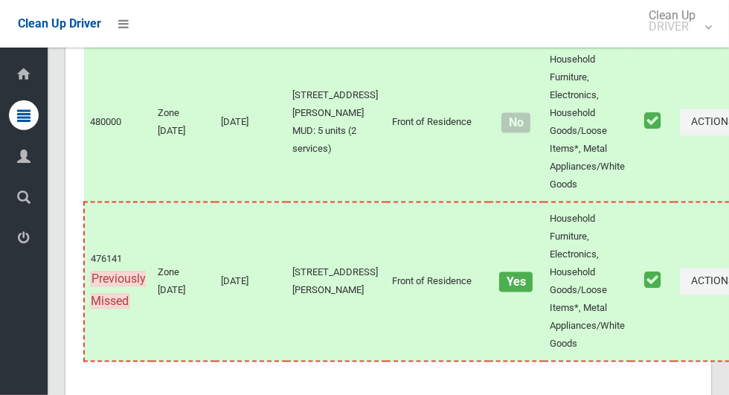
scroll to position [9539, 0]
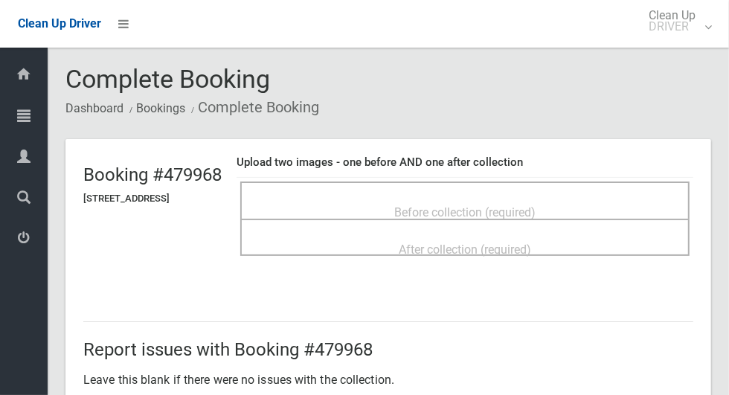
click at [483, 205] on span "Before collection (required)" at bounding box center [464, 212] width 141 height 14
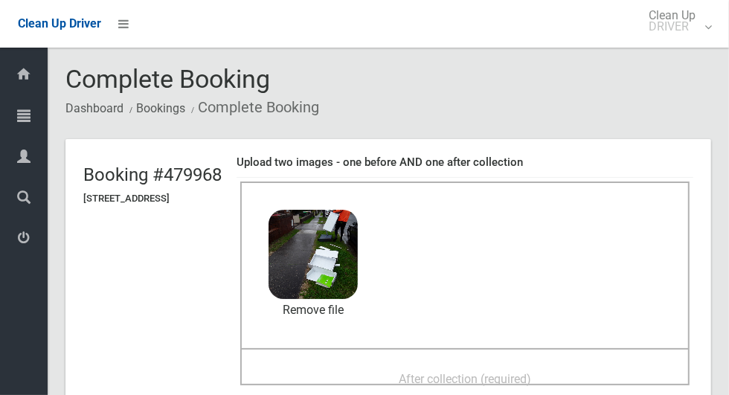
click at [531, 372] on span "After collection (required)" at bounding box center [465, 379] width 132 height 14
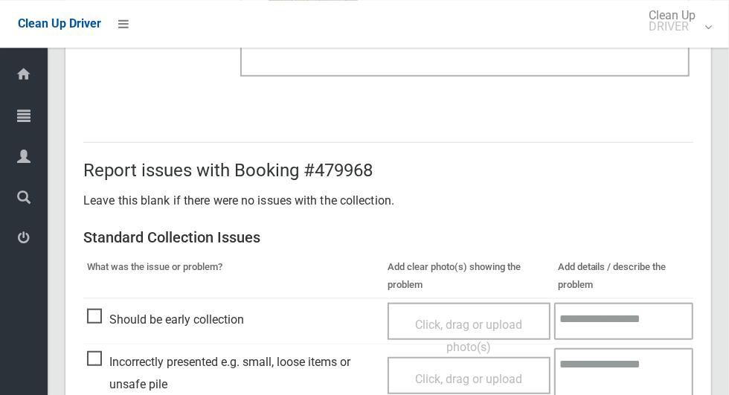
scroll to position [768, 0]
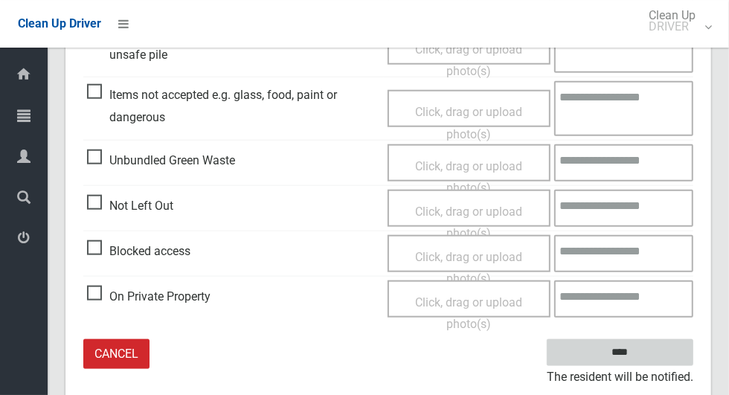
click at [626, 346] on input "****" at bounding box center [620, 353] width 147 height 28
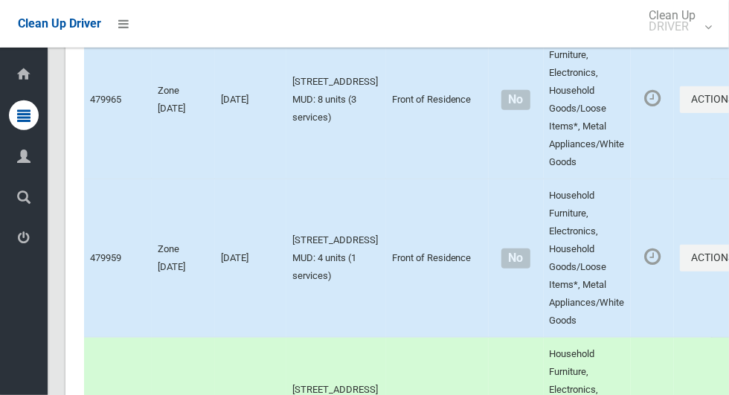
scroll to position [10655, 0]
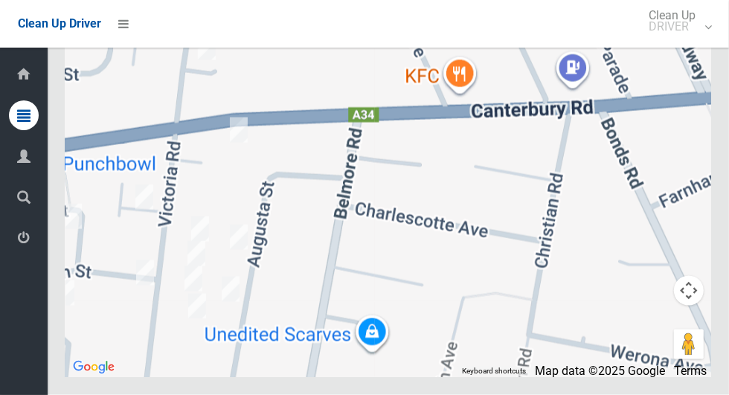
click at [225, 251] on div at bounding box center [388, 191] width 646 height 372
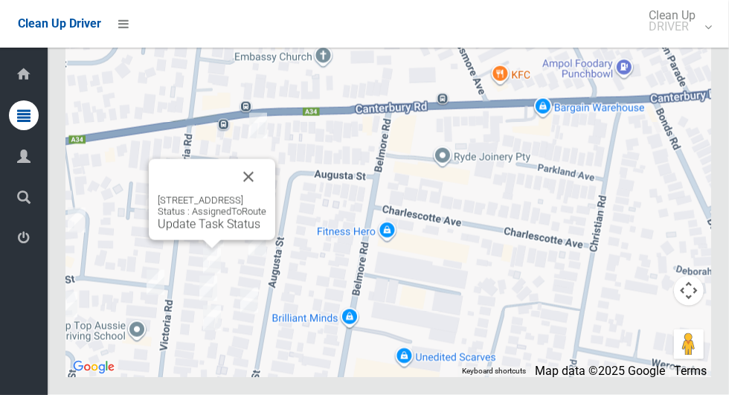
click at [266, 195] on button "Close" at bounding box center [249, 177] width 36 height 36
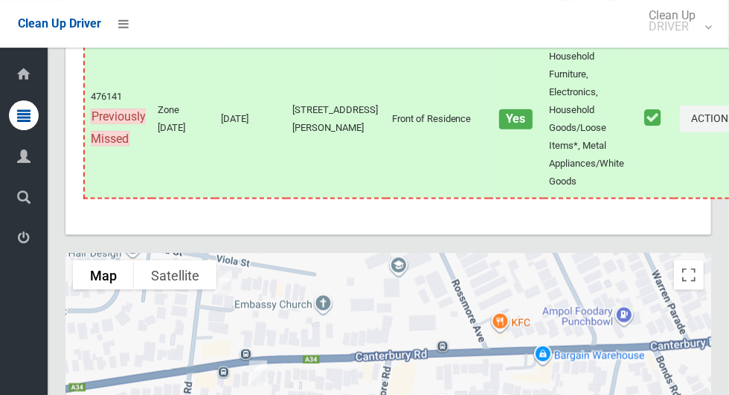
scroll to position [9701, 0]
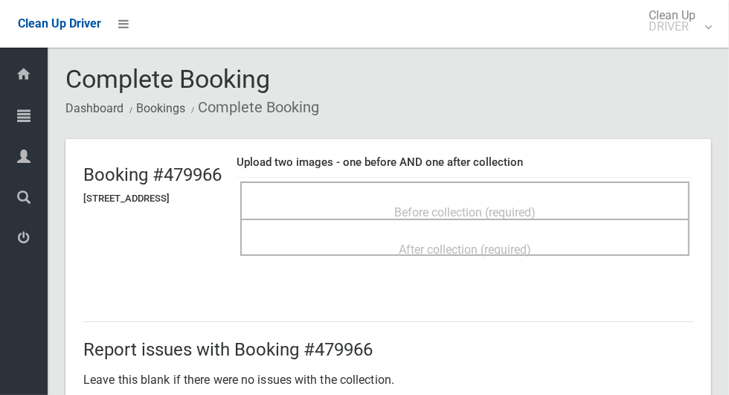
click at [434, 198] on div "Before collection (required)" at bounding box center [465, 212] width 417 height 28
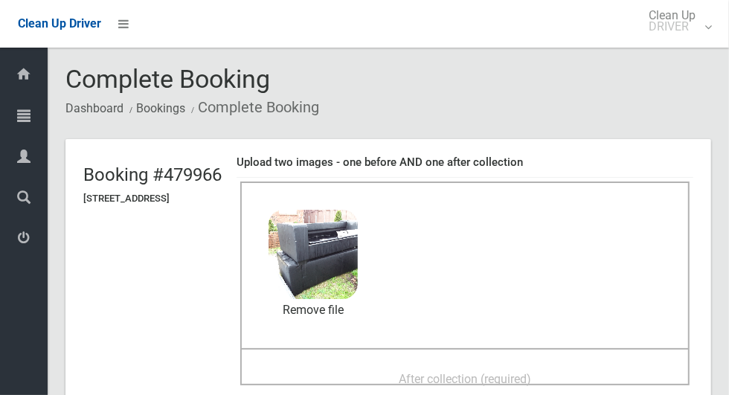
click at [471, 372] on span "After collection (required)" at bounding box center [465, 379] width 132 height 14
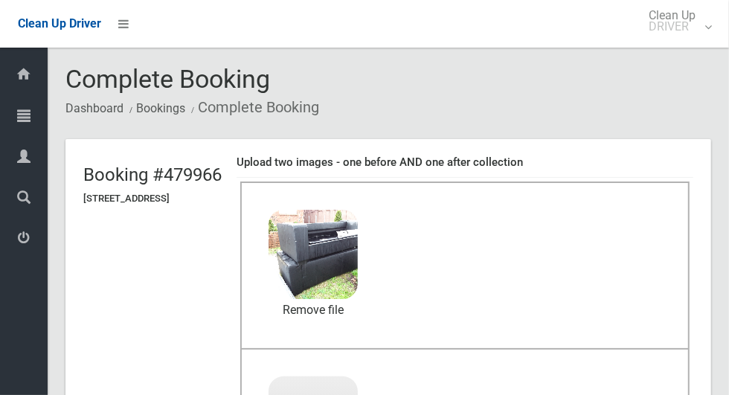
click at [37, 371] on div "Dashboard Tasks All Tasks Todays Tasks Overdue Tasks Complete Tasks Profile Sea…" at bounding box center [24, 221] width 48 height 347
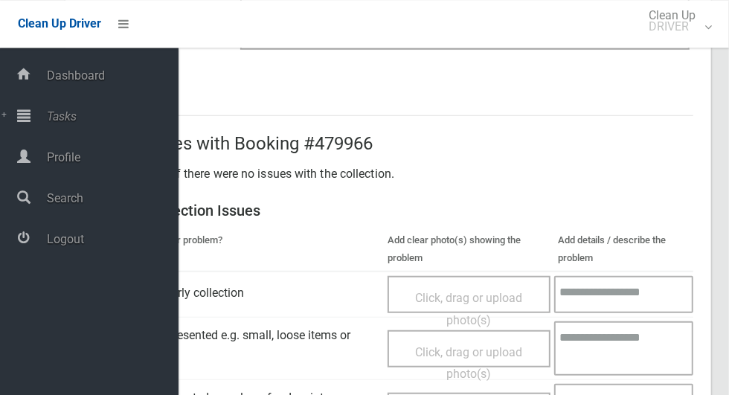
scroll to position [768, 0]
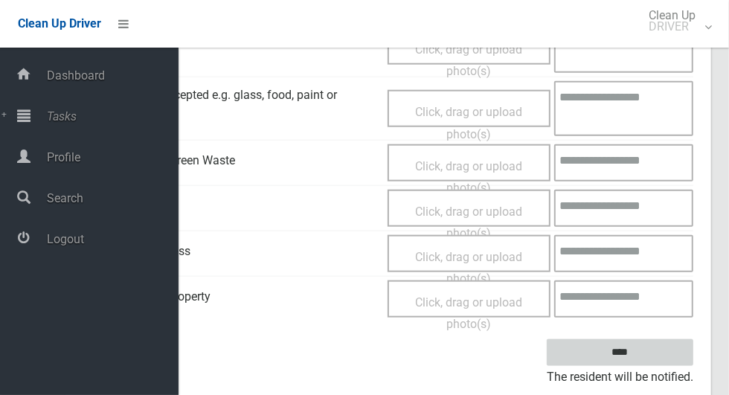
click at [646, 349] on input "****" at bounding box center [620, 353] width 147 height 28
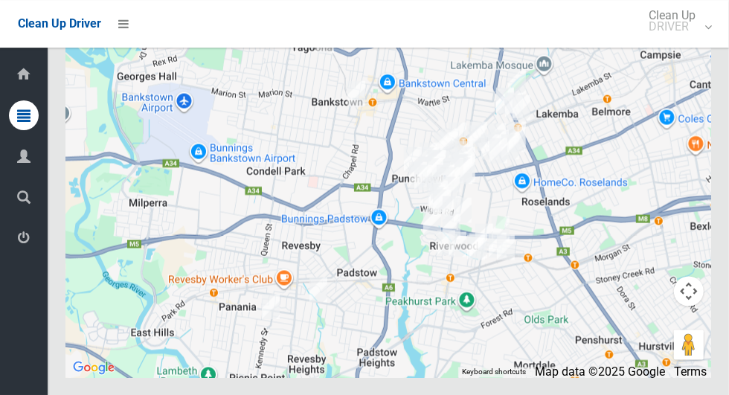
scroll to position [9990, 0]
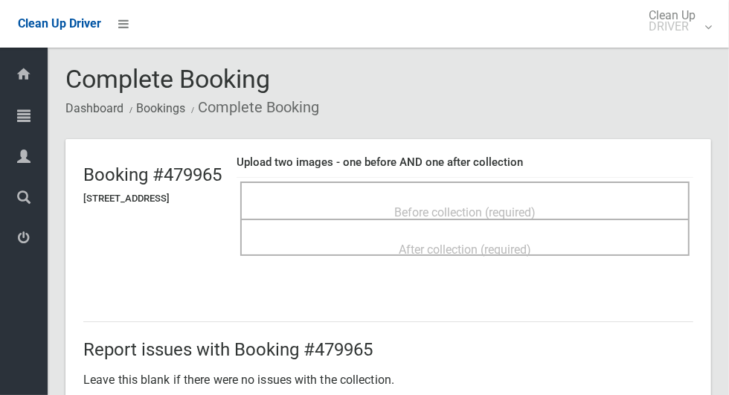
click at [466, 205] on span "Before collection (required)" at bounding box center [464, 212] width 141 height 14
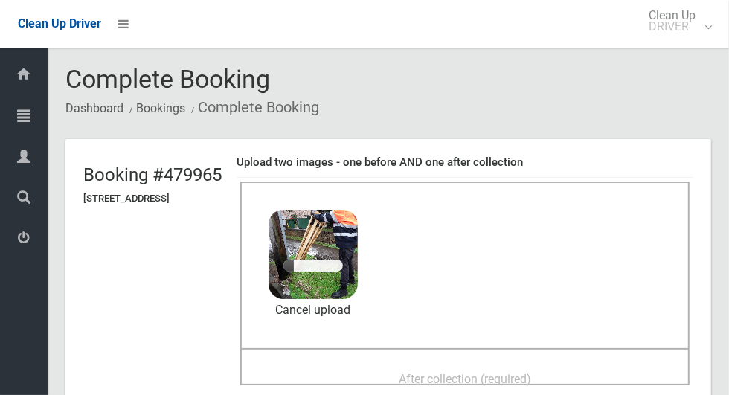
click at [490, 372] on span "After collection (required)" at bounding box center [465, 379] width 132 height 14
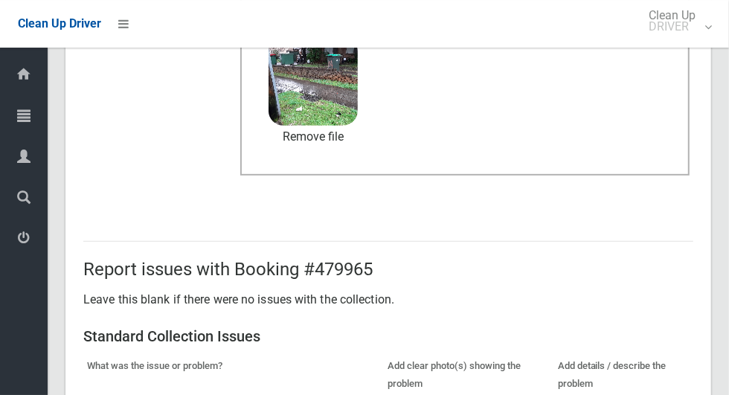
scroll to position [768, 0]
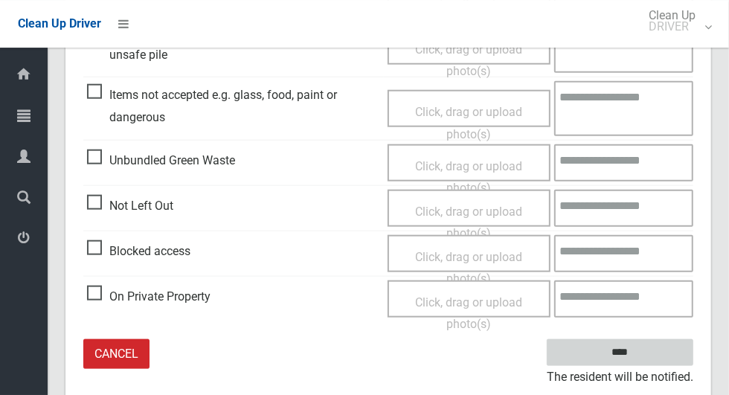
click at [643, 349] on input "****" at bounding box center [620, 353] width 147 height 28
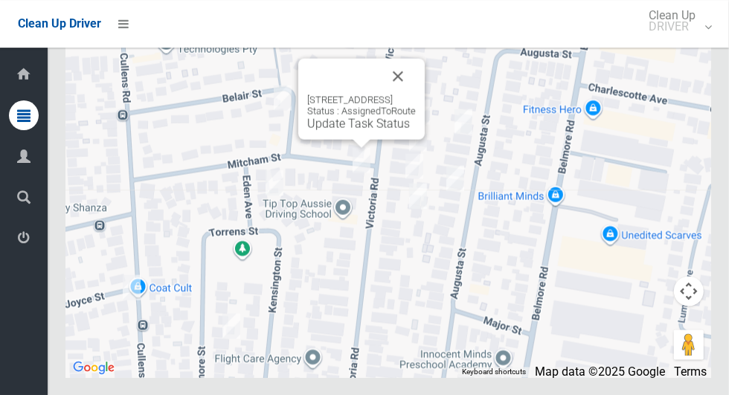
scroll to position [9968, 0]
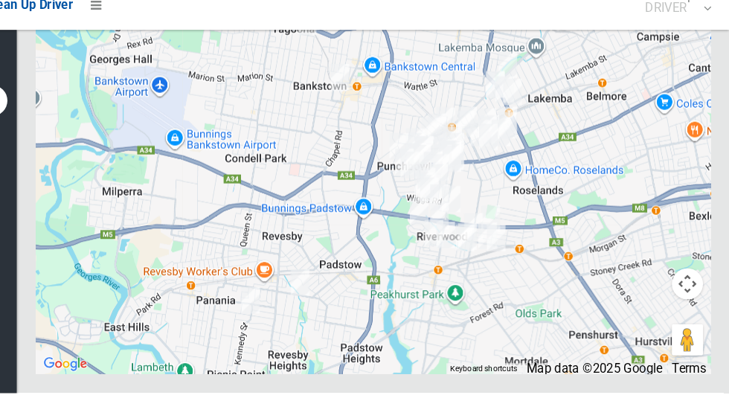
scroll to position [10655, 0]
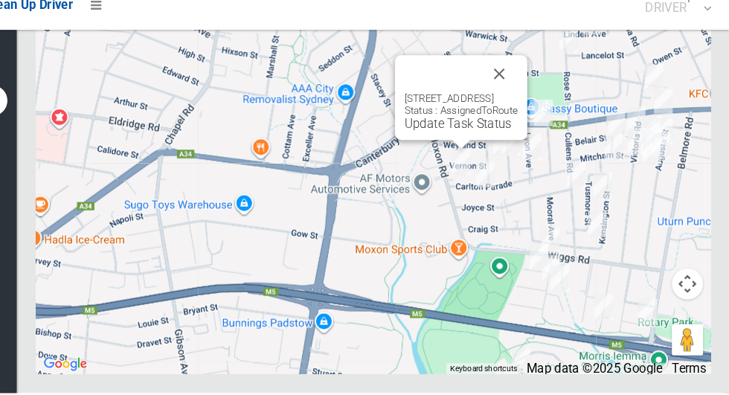
click at [527, 108] on button "Close" at bounding box center [509, 90] width 36 height 36
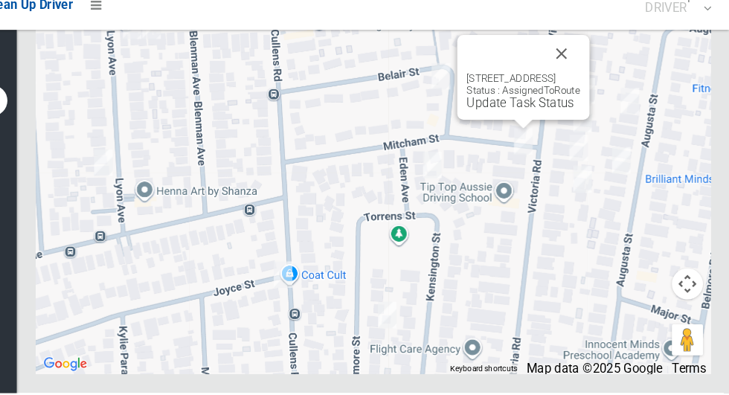
click at [586, 89] on button "Close" at bounding box center [568, 71] width 36 height 36
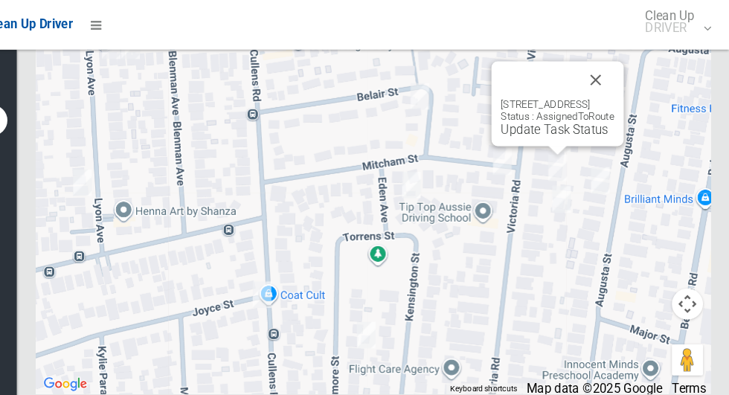
scroll to position [10105, 0]
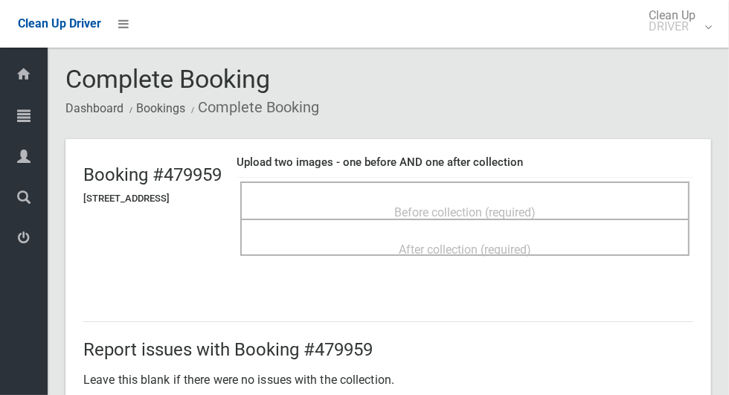
click at [536, 205] on span "Before collection (required)" at bounding box center [464, 212] width 141 height 14
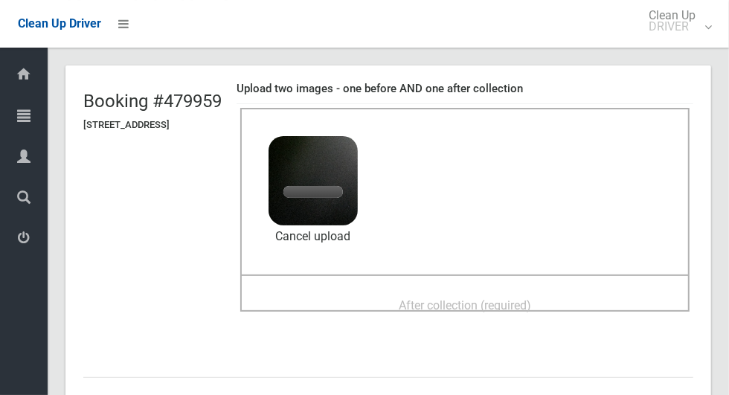
scroll to position [80, 0]
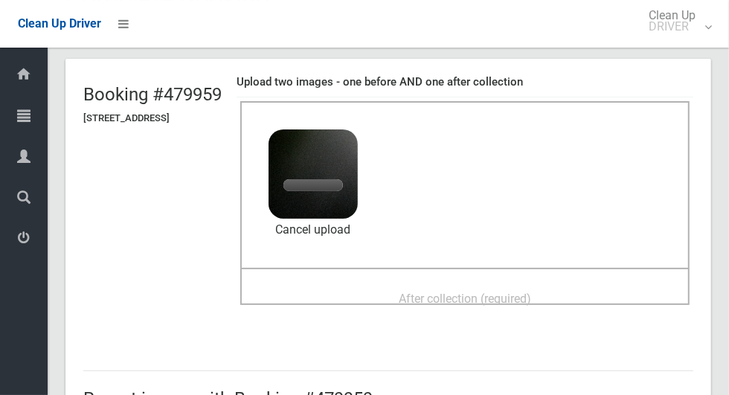
click at [531, 292] on span "After collection (required)" at bounding box center [465, 299] width 132 height 14
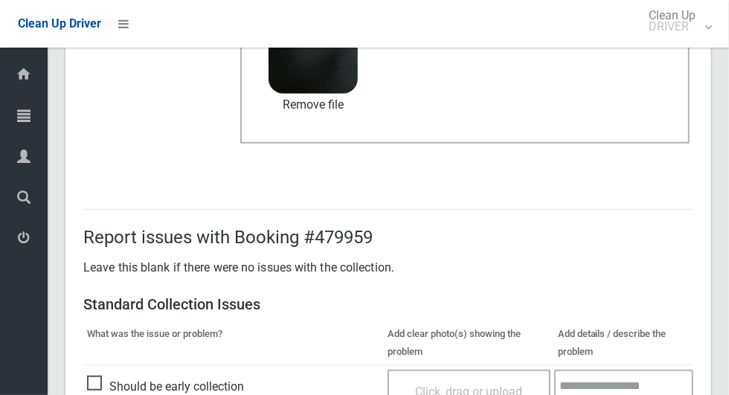
scroll to position [768, 0]
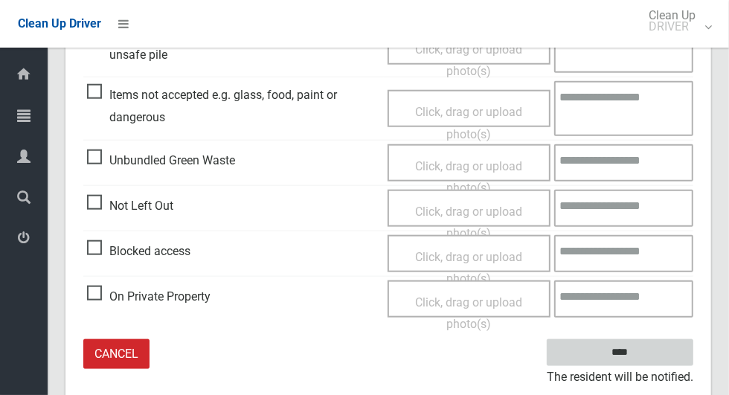
click at [646, 354] on input "****" at bounding box center [620, 353] width 147 height 28
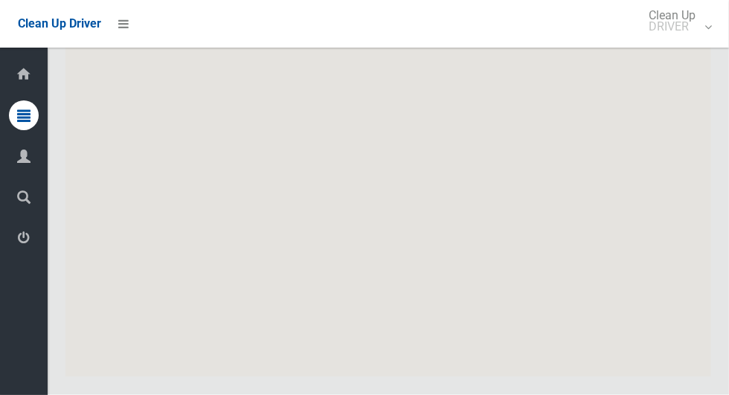
scroll to position [10655, 0]
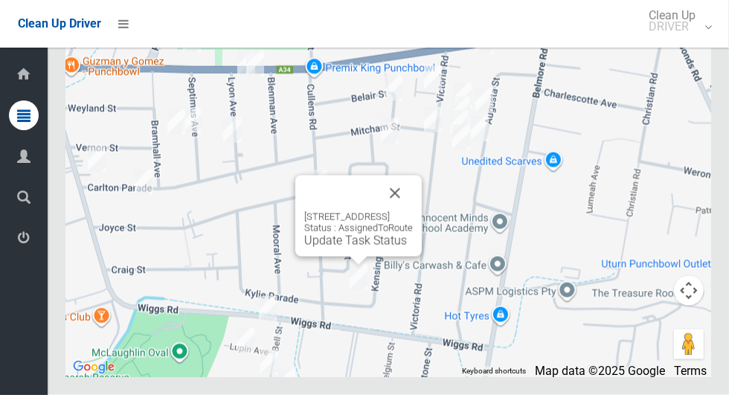
click at [413, 211] on button "Close" at bounding box center [395, 194] width 36 height 36
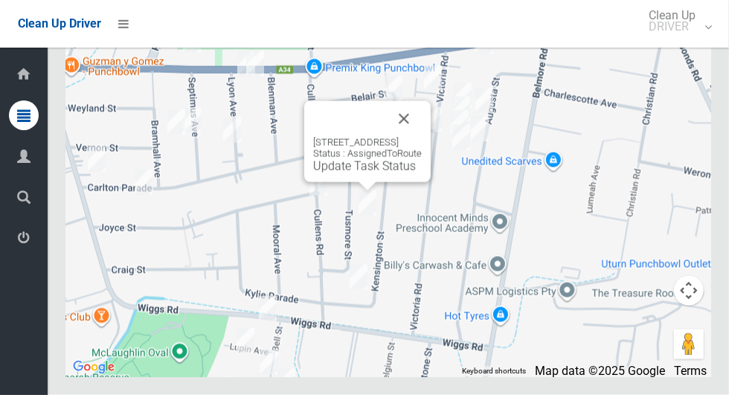
click at [422, 137] on button "Close" at bounding box center [404, 119] width 36 height 36
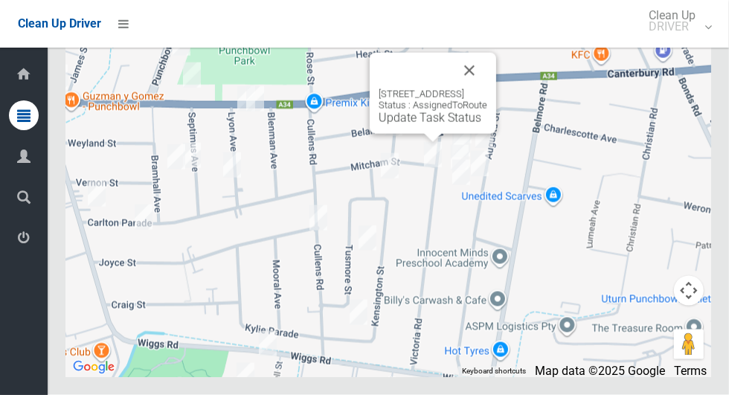
click at [487, 89] on button "Close" at bounding box center [470, 71] width 36 height 36
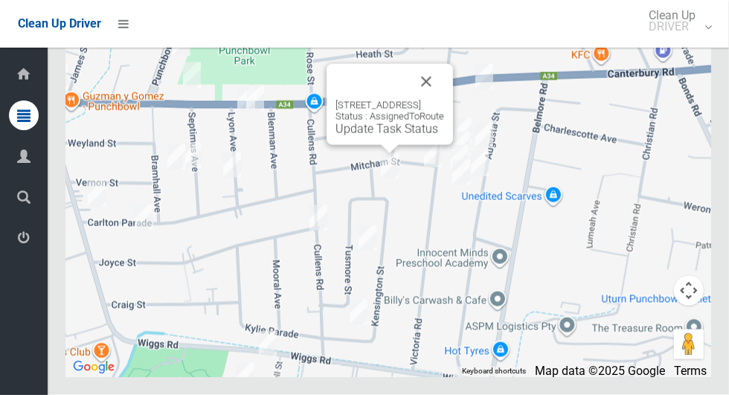
click at [444, 100] on button "Close" at bounding box center [426, 82] width 36 height 36
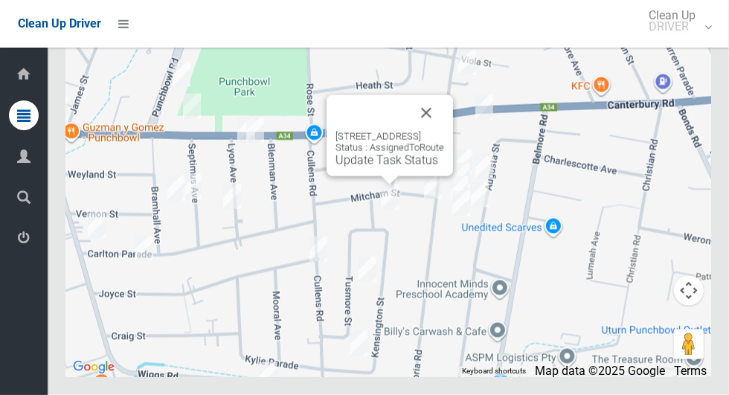
click at [444, 131] on button "Close" at bounding box center [426, 113] width 36 height 36
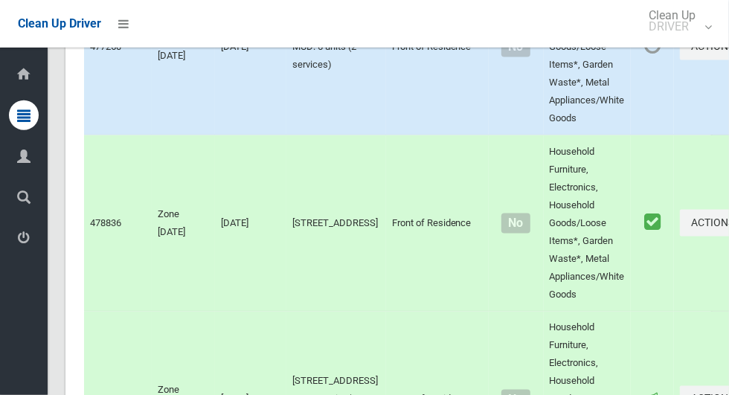
scroll to position [4074, 0]
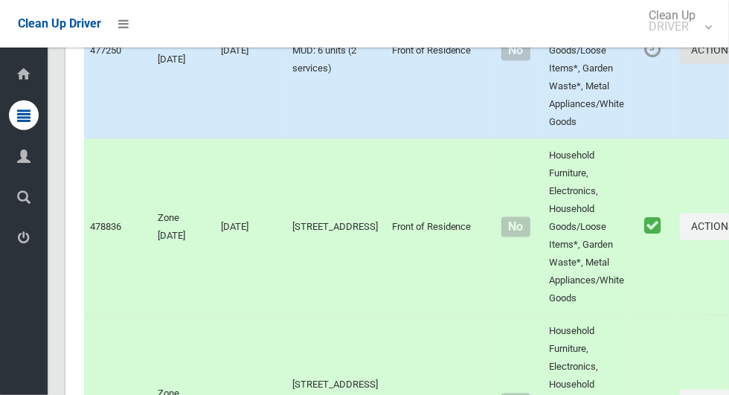
click at [728, 55] on icon "button" at bounding box center [737, 50] width 6 height 10
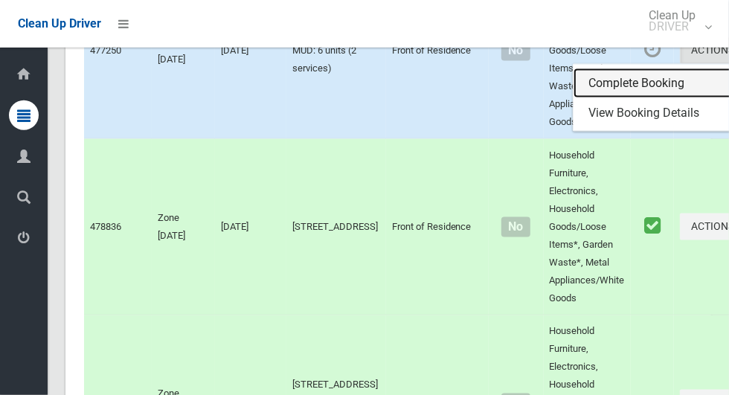
click at [590, 98] on link "Complete Booking" at bounding box center [662, 83] width 177 height 30
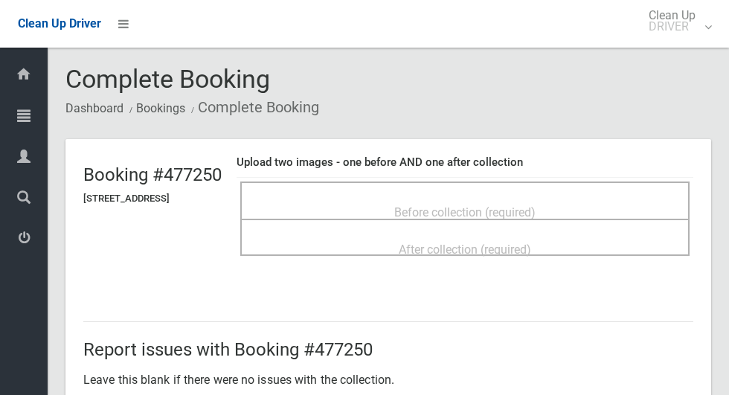
click at [484, 198] on div "Before collection (required)" at bounding box center [465, 212] width 417 height 28
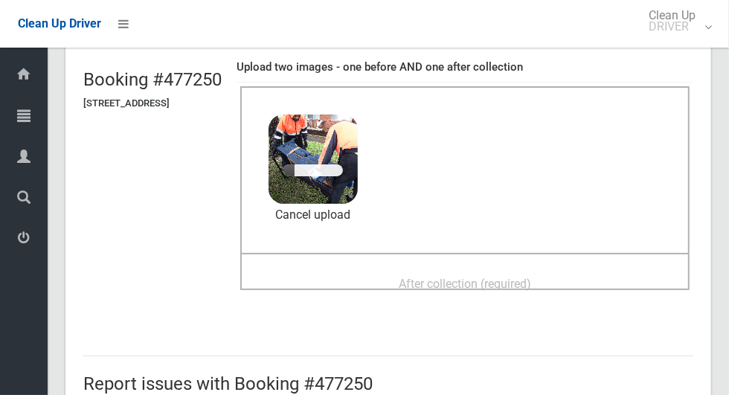
scroll to position [109, 0]
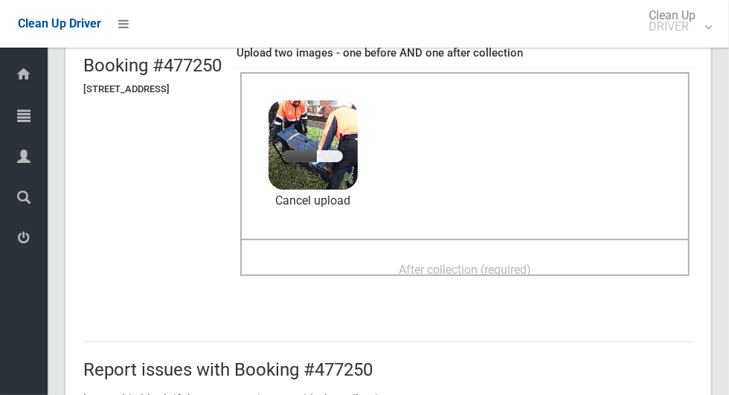
click at [531, 263] on span "After collection (required)" at bounding box center [465, 270] width 132 height 14
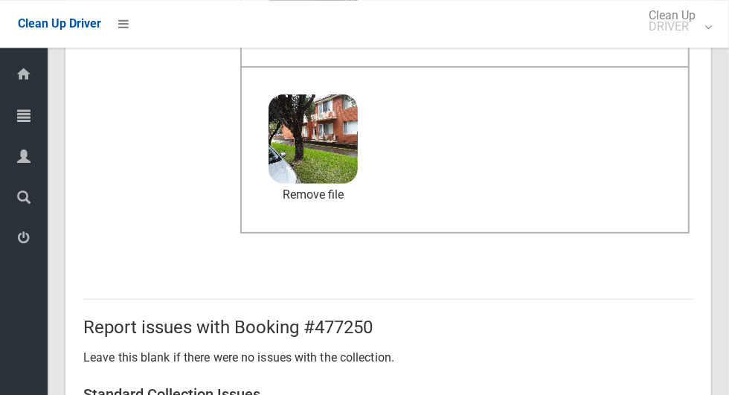
scroll to position [768, 0]
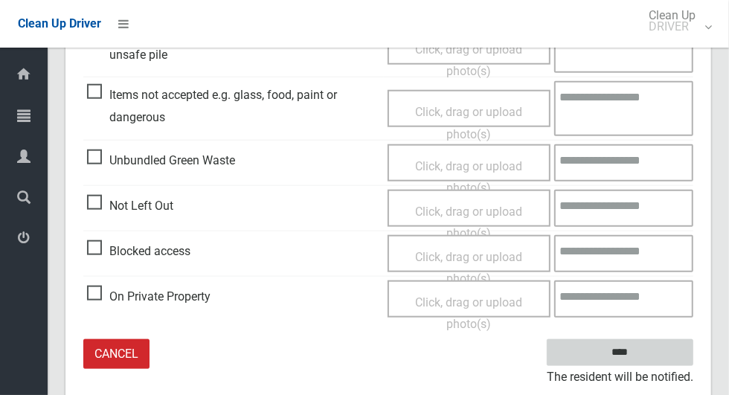
click at [642, 349] on input "****" at bounding box center [620, 353] width 147 height 28
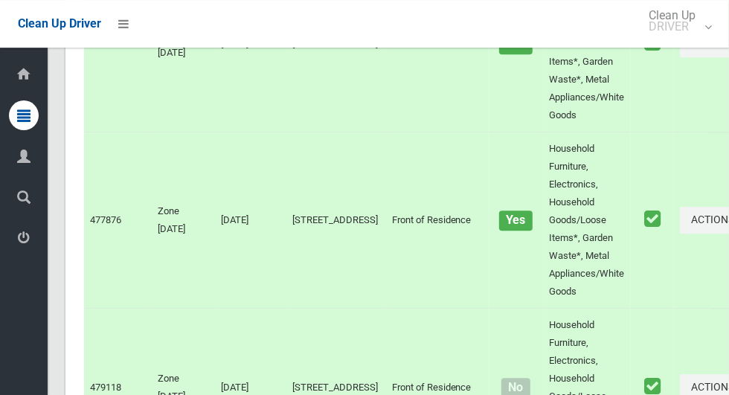
scroll to position [4962, 0]
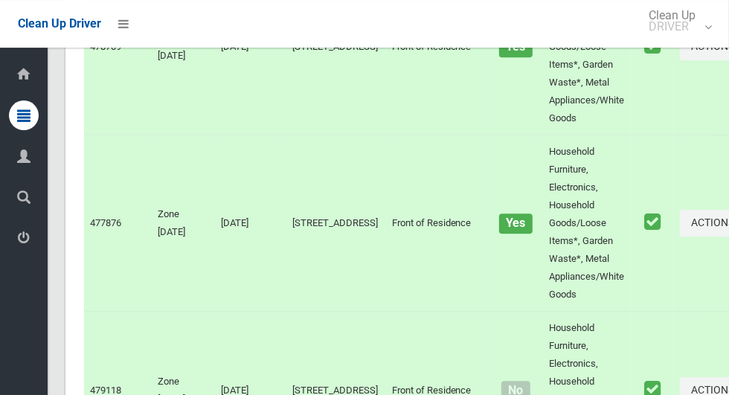
scroll to position [4960, 0]
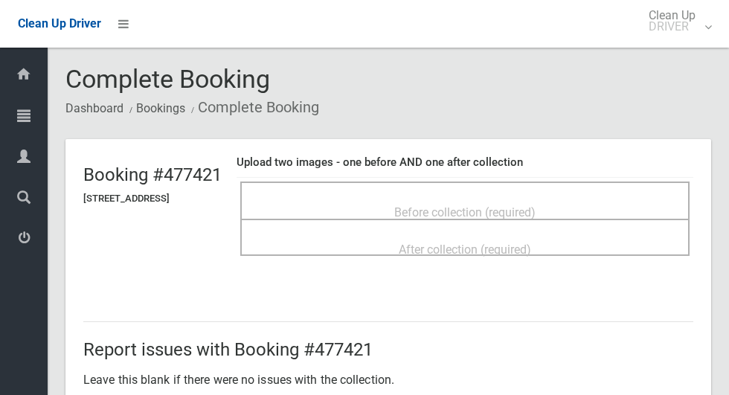
click at [441, 205] on span "Before collection (required)" at bounding box center [464, 212] width 141 height 14
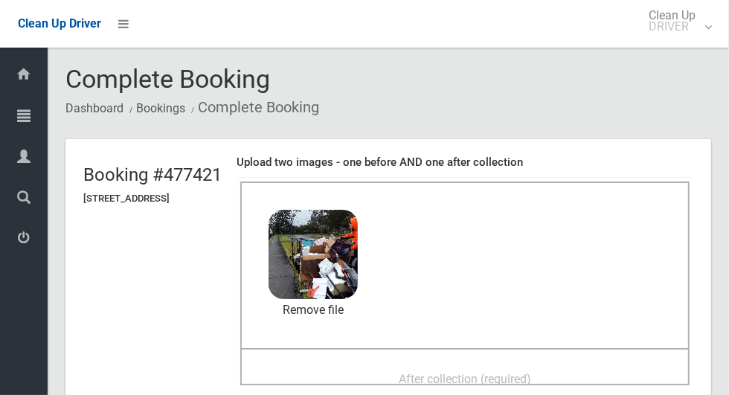
click at [509, 372] on span "After collection (required)" at bounding box center [465, 379] width 132 height 14
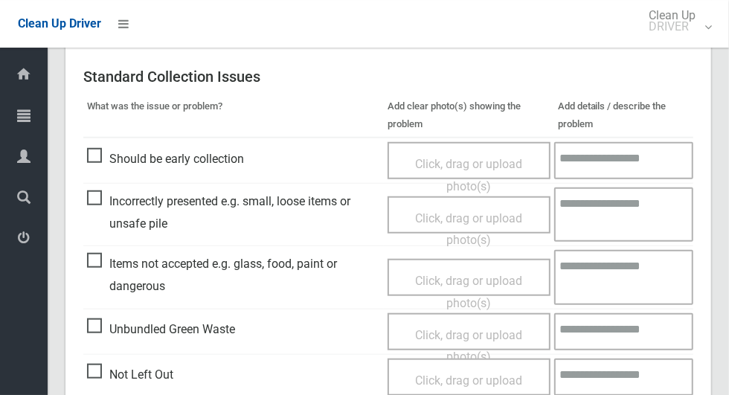
scroll to position [1217, 0]
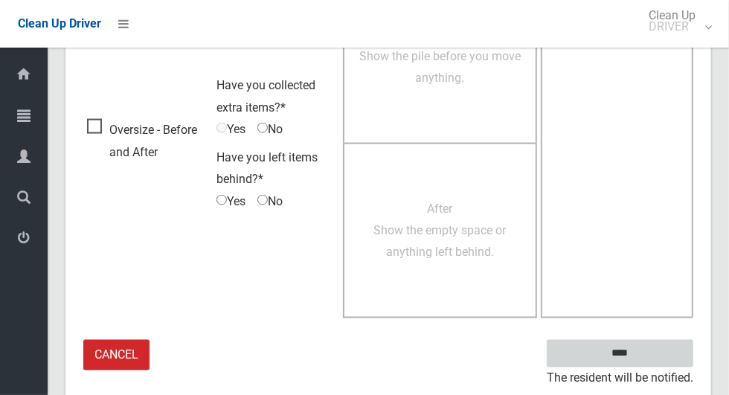
click at [623, 346] on input "****" at bounding box center [620, 354] width 147 height 28
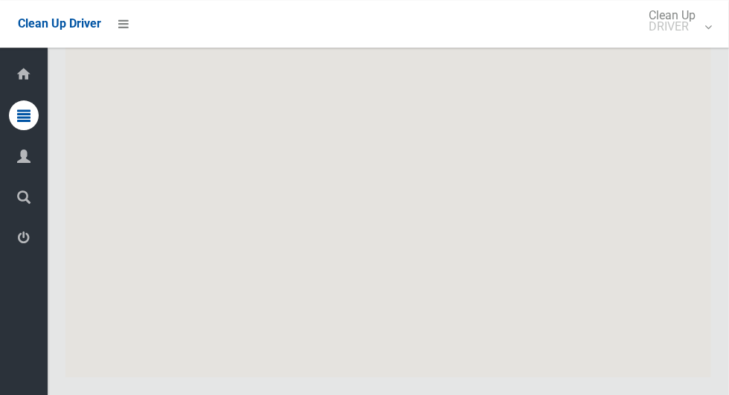
scroll to position [10655, 0]
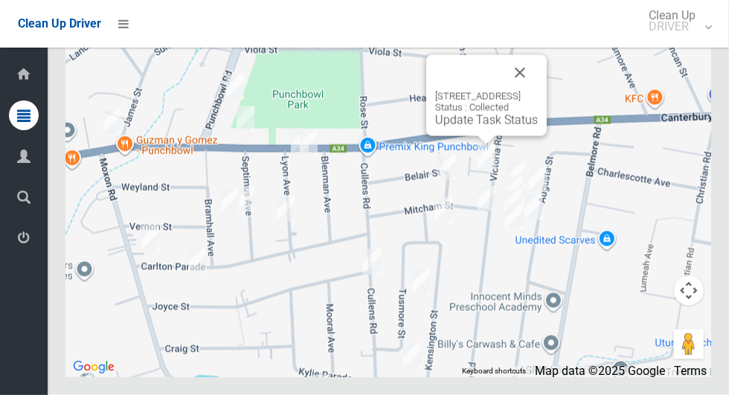
click at [538, 91] on button "Close" at bounding box center [520, 73] width 36 height 36
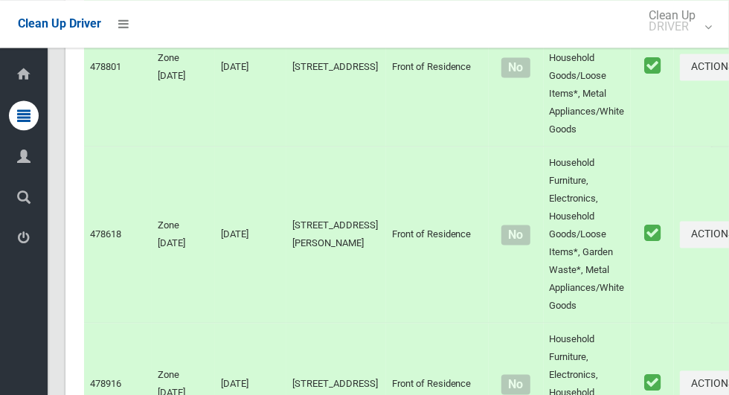
scroll to position [0, 0]
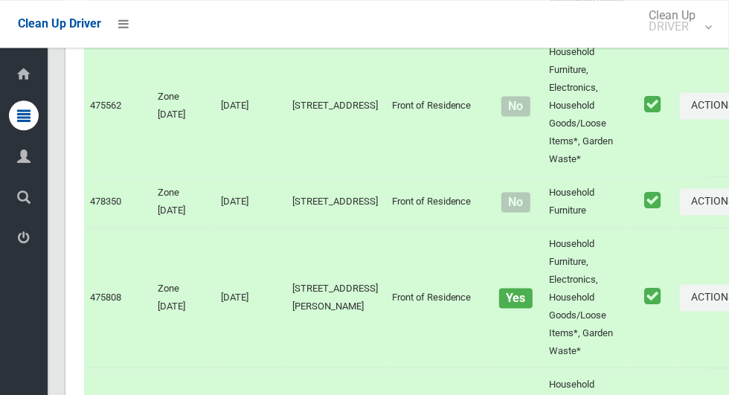
scroll to position [10655, 0]
